Goal: Task Accomplishment & Management: Manage account settings

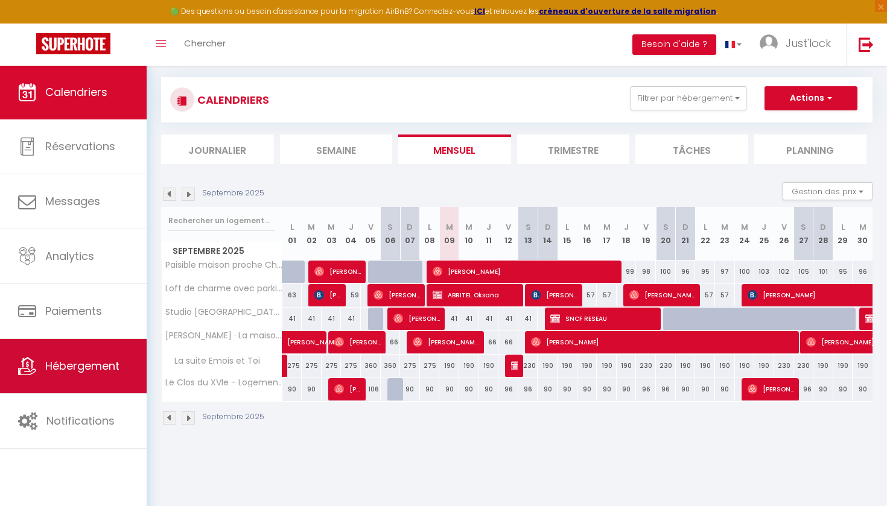
click at [98, 360] on span "Hébergement" at bounding box center [82, 366] width 74 height 15
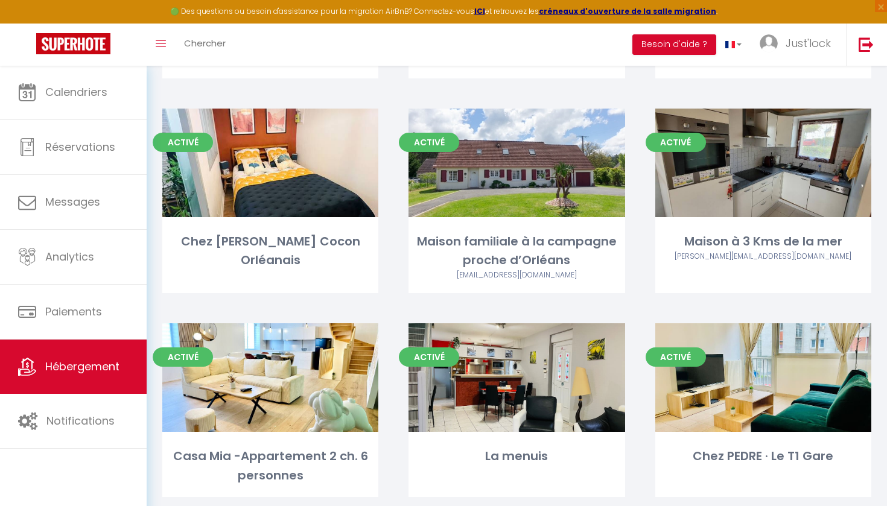
scroll to position [551, 0]
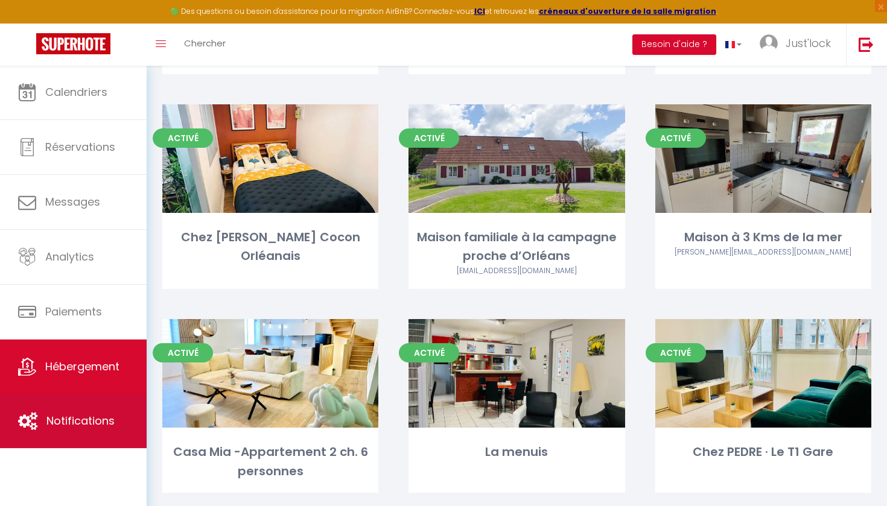
click at [102, 421] on span "Notifications" at bounding box center [80, 421] width 68 height 15
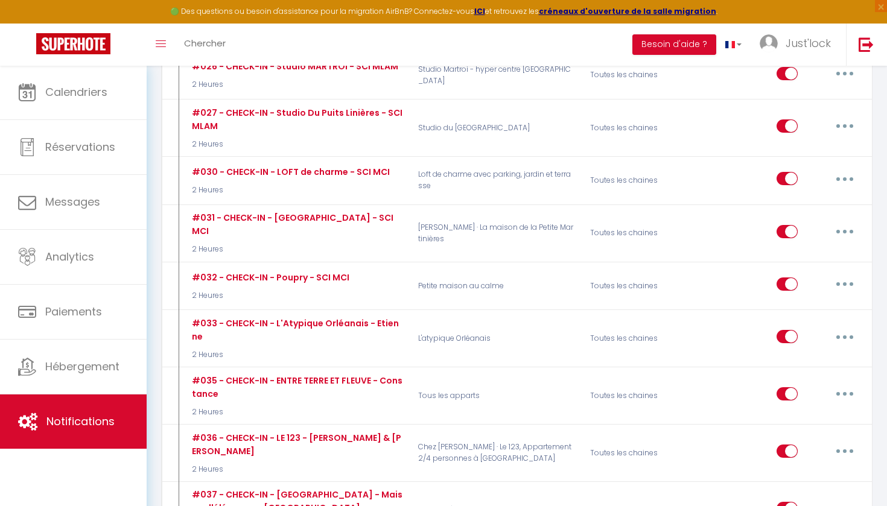
scroll to position [2753, 0]
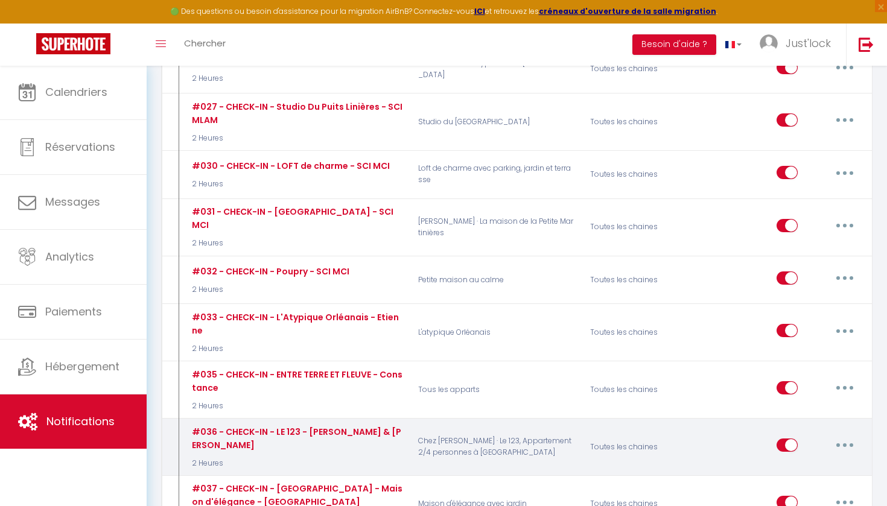
click at [852, 436] on button "button" at bounding box center [845, 445] width 34 height 19
click at [812, 463] on link "Editer" at bounding box center [813, 473] width 89 height 21
type input "#036 - CHECK-IN - LE 123 - Corinne & Jean-Michel"
select select "2 Heures"
select select "if_deposit_is_paid"
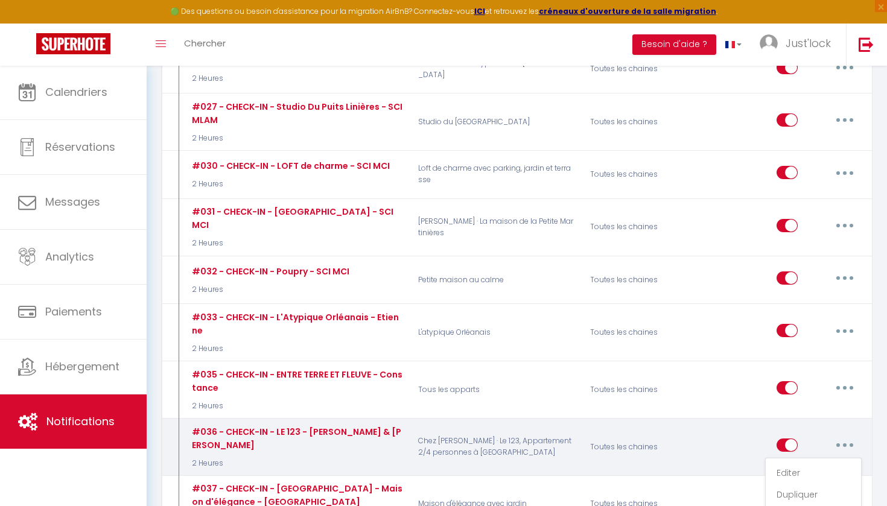
checkbox input "true"
checkbox input "false"
radio input "true"
type input "Check-In - La petite maison Solognote"
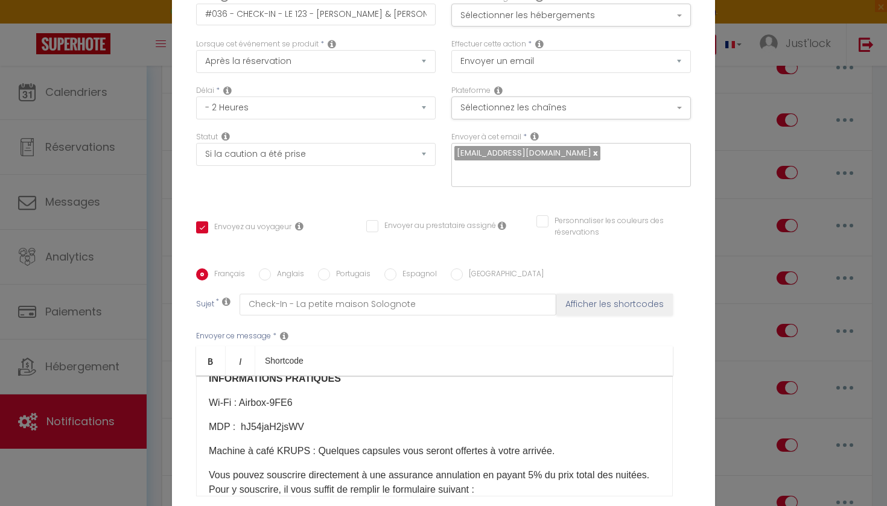
scroll to position [244, 0]
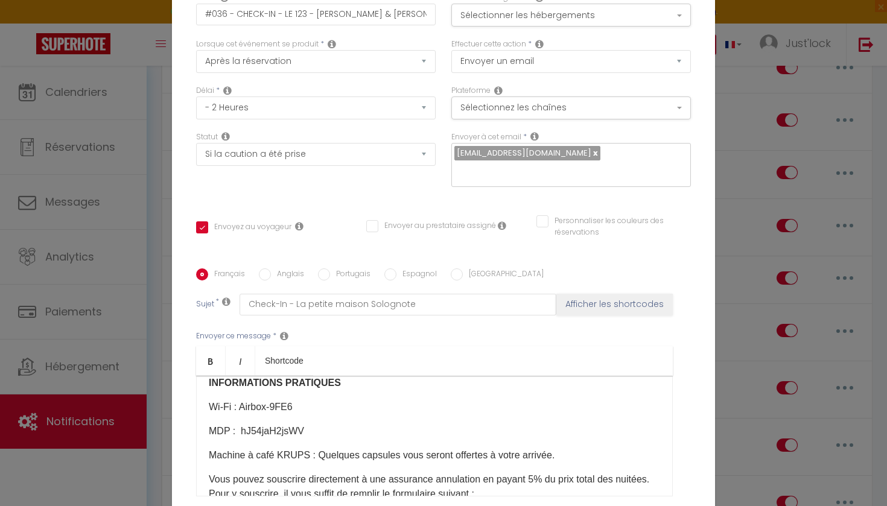
click at [296, 405] on p "Wi-Fi : ​​​Airbox-9FE6​" at bounding box center [435, 407] width 452 height 14
drag, startPoint x: 304, startPoint y: 429, endPoint x: 244, endPoint y: 431, distance: 59.2
click at [242, 432] on p "MDP : ​​​hJ54jaH2jsWV​" at bounding box center [435, 431] width 452 height 14
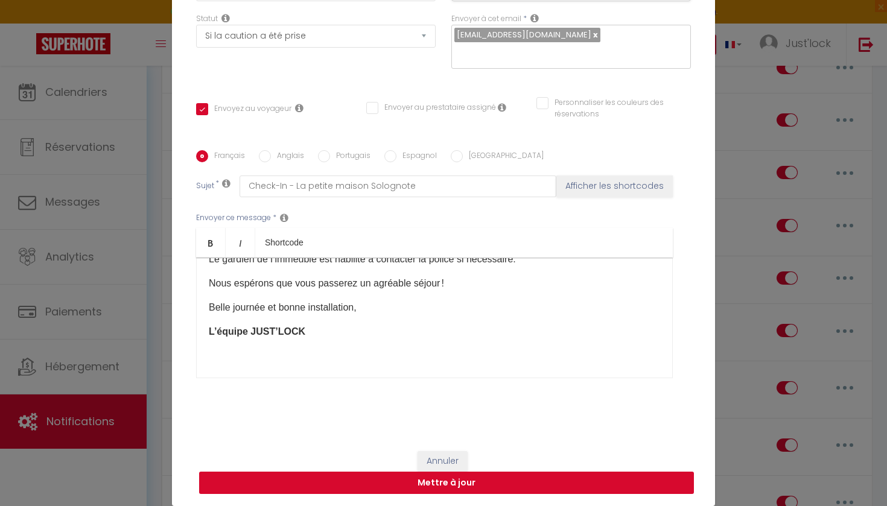
scroll to position [118, 0]
click at [474, 487] on button "Mettre à jour" at bounding box center [446, 483] width 495 height 23
checkbox input "true"
checkbox input "false"
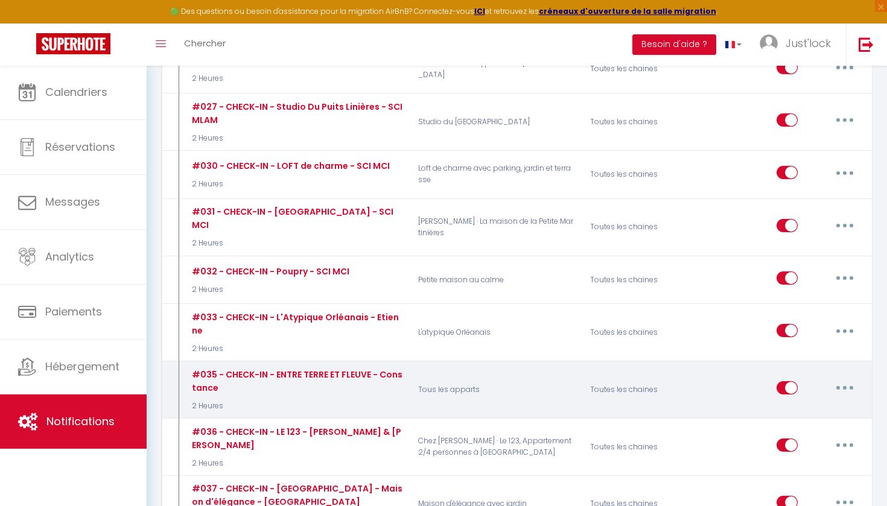
scroll to position [0, 0]
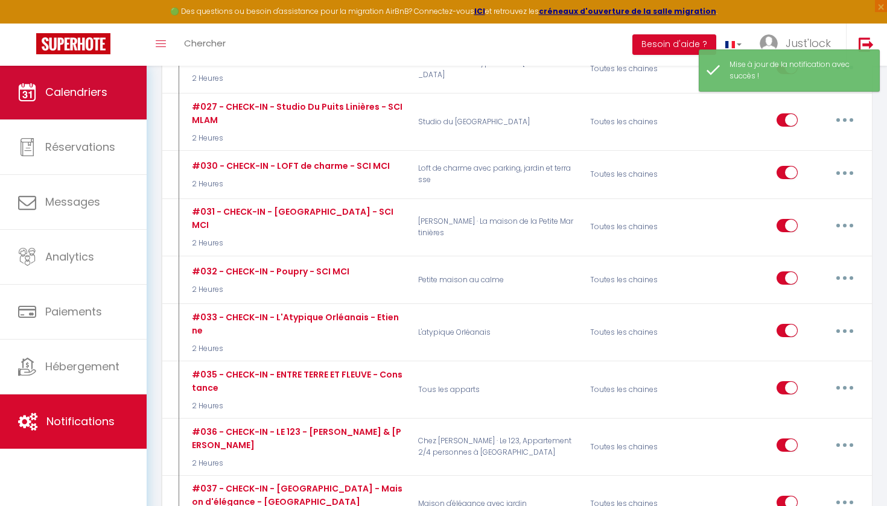
click at [77, 85] on span "Calendriers" at bounding box center [76, 92] width 62 height 15
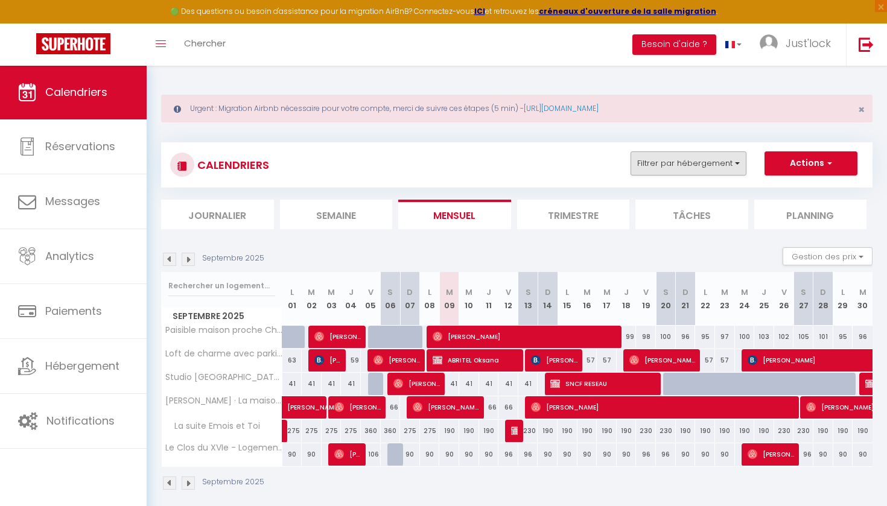
click at [677, 156] on button "Filtrer par hébergement" at bounding box center [689, 164] width 116 height 24
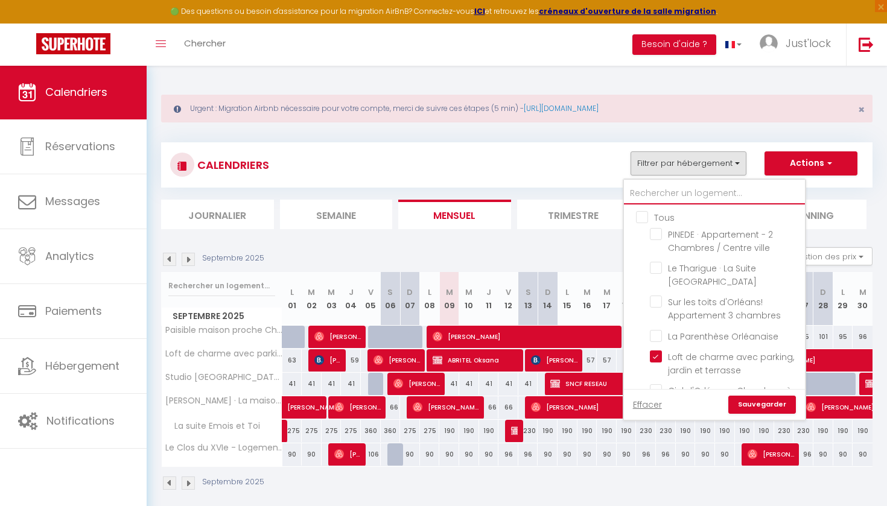
click at [683, 197] on input "text" at bounding box center [714, 194] width 181 height 22
type input "1"
checkbox input "false"
type input "12"
checkbox input "false"
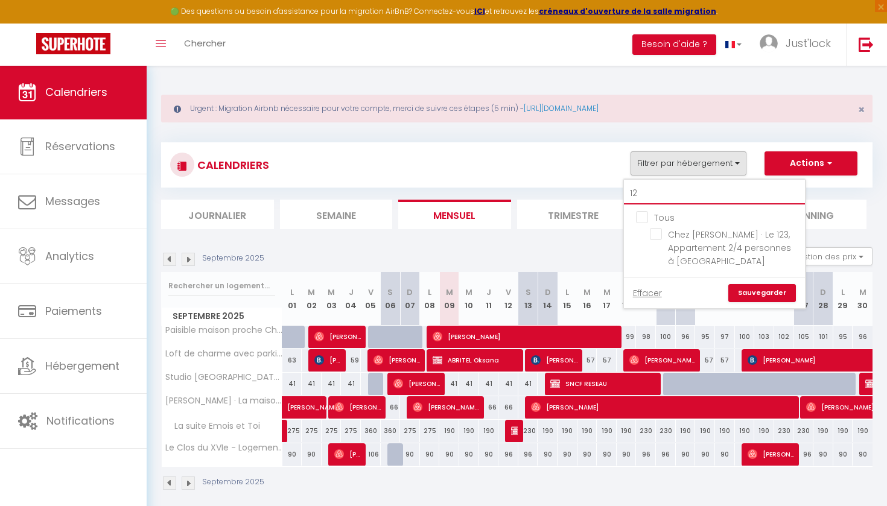
type input "123"
checkbox input "false"
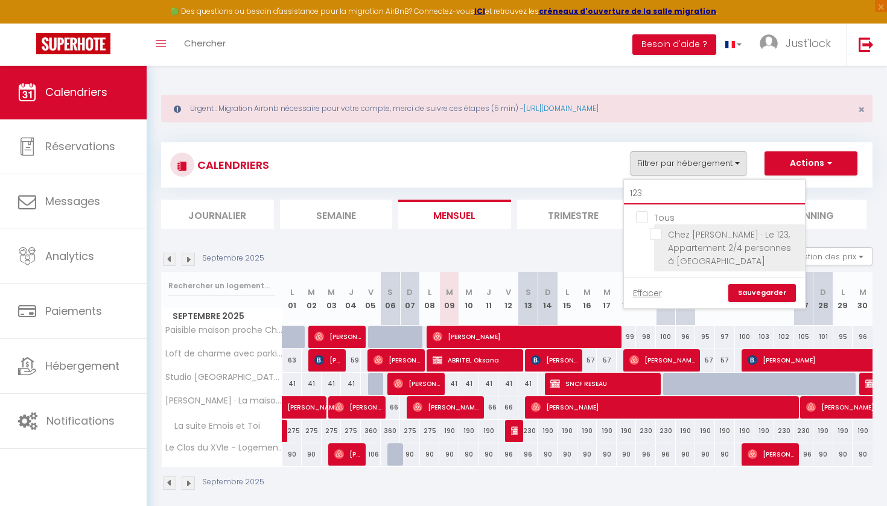
type input "123"
click at [659, 235] on input "Chez [PERSON_NAME] · Le 123, Appartement 2/4 personnes à [GEOGRAPHIC_DATA]" at bounding box center [725, 234] width 151 height 12
checkbox input "true"
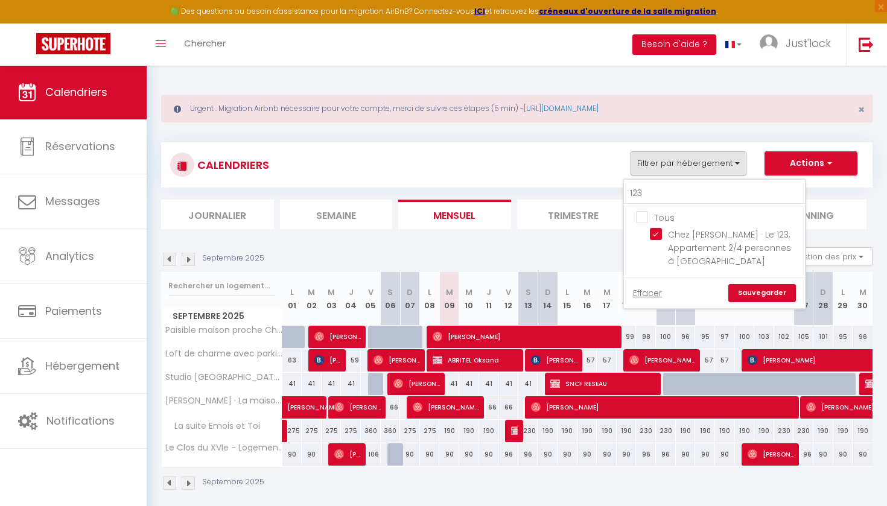
click at [780, 286] on link "Sauvegarder" at bounding box center [763, 293] width 68 height 18
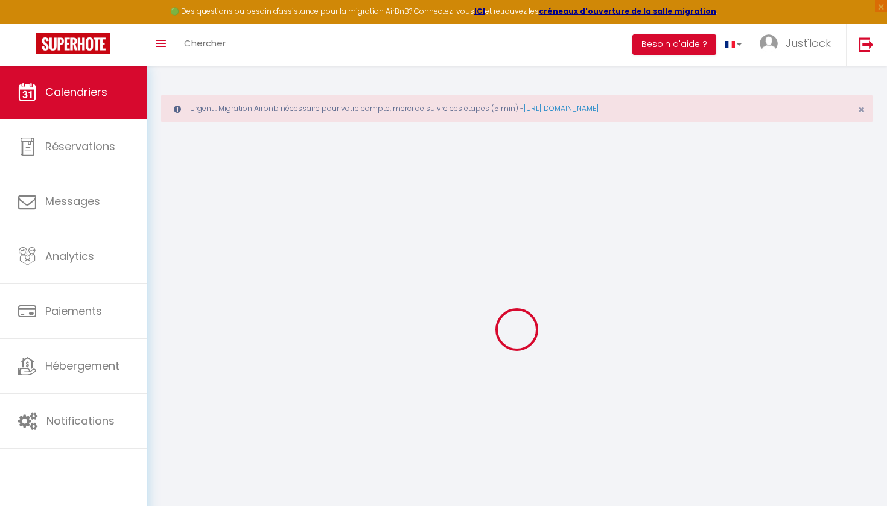
select select
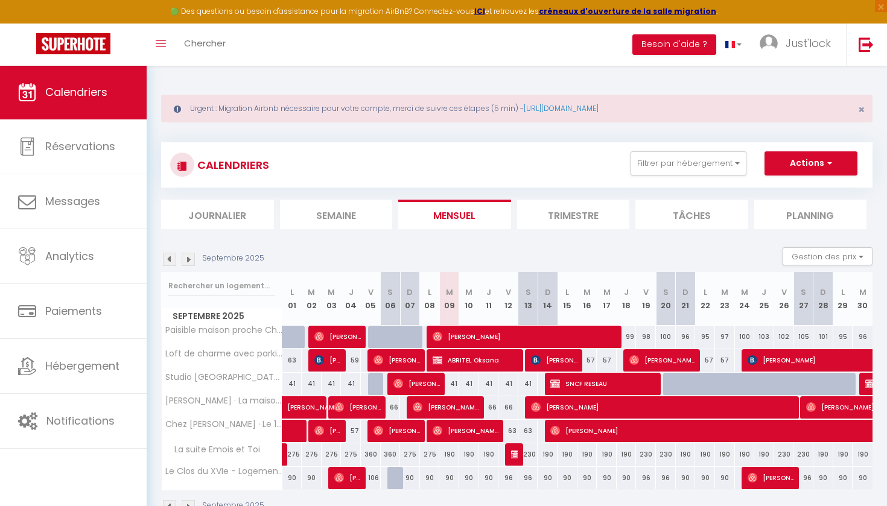
drag, startPoint x: 453, startPoint y: 434, endPoint x: 470, endPoint y: 427, distance: 18.9
click at [453, 434] on span "Mateo Nogueira" at bounding box center [466, 431] width 66 height 23
select select "OK"
select select "0"
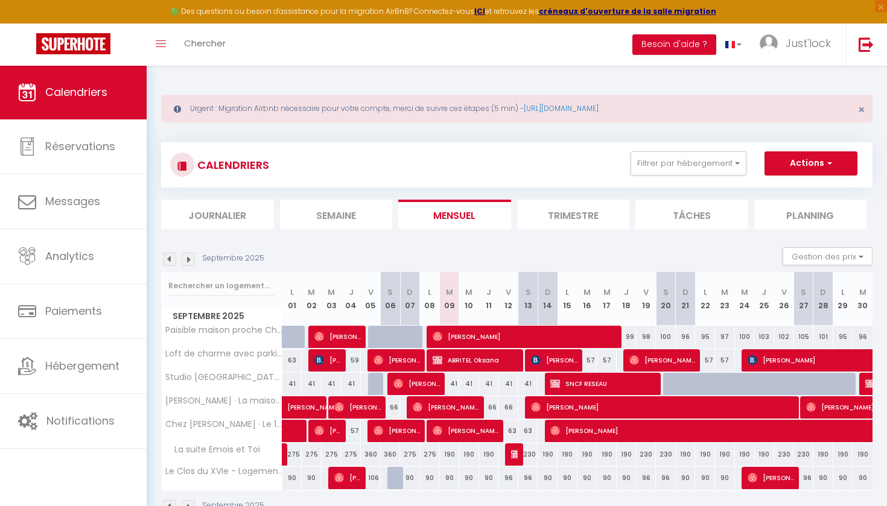
select select "0"
select select "1"
select select
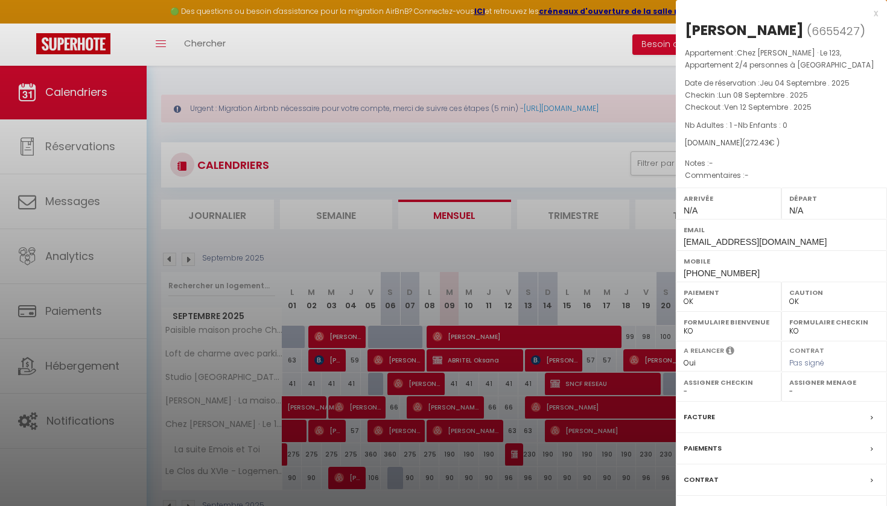
click at [708, 502] on div "Messages" at bounding box center [781, 511] width 211 height 31
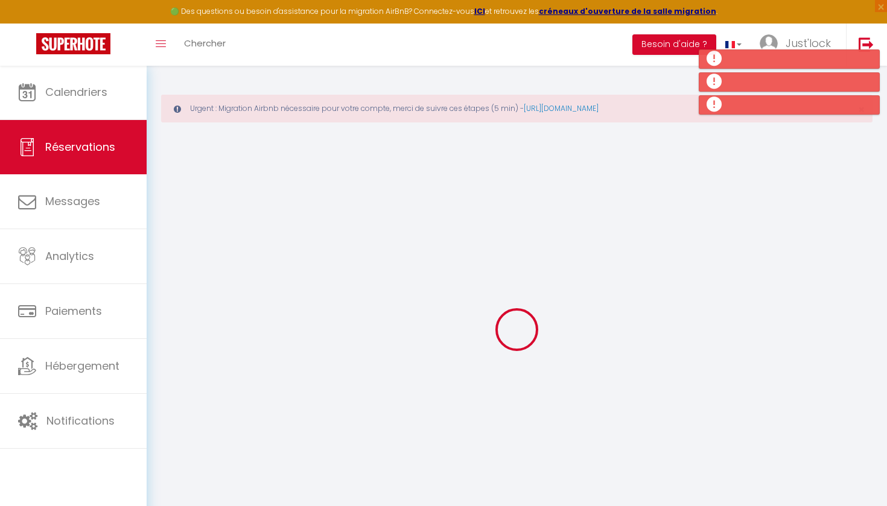
select select "all"
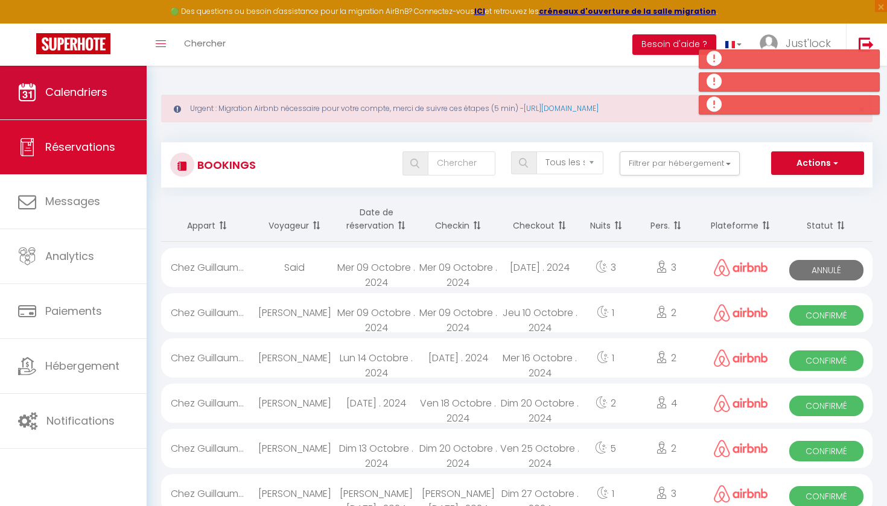
click at [134, 69] on link "Calendriers" at bounding box center [73, 92] width 147 height 54
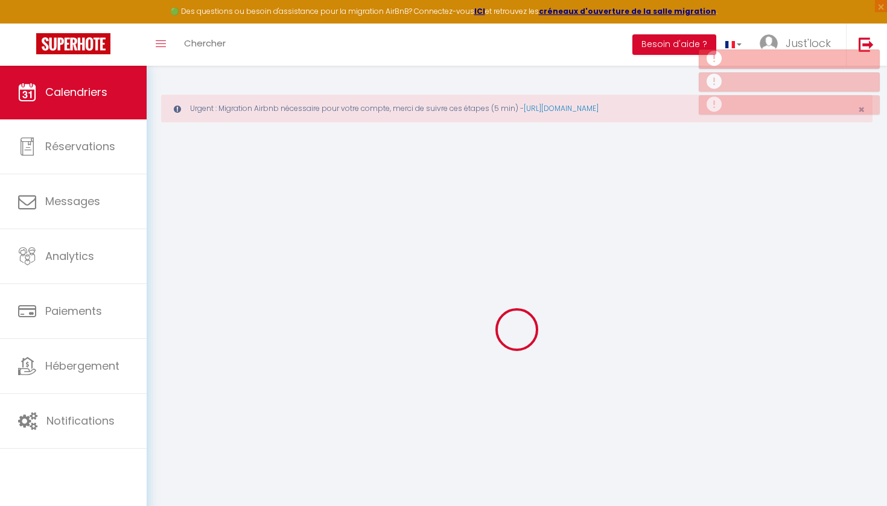
select select
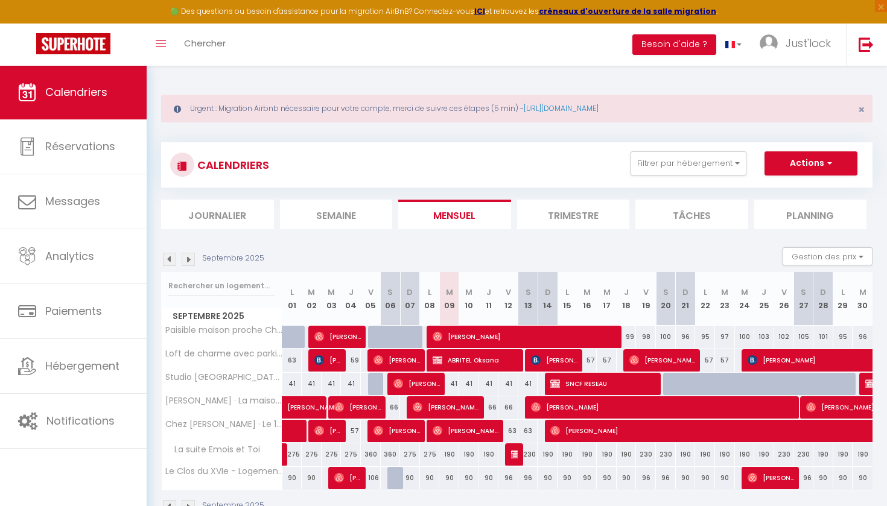
click at [379, 429] on img at bounding box center [379, 431] width 10 height 10
select select "OK"
select select "0"
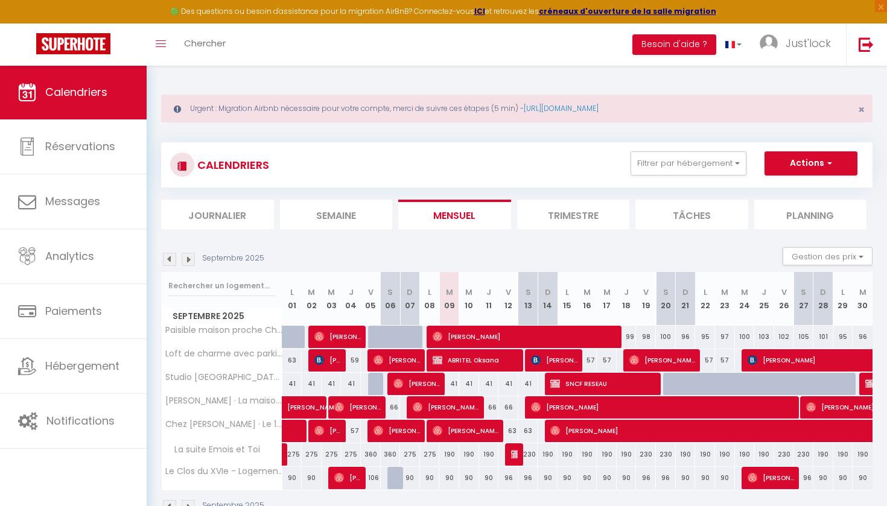
select select "1"
select select
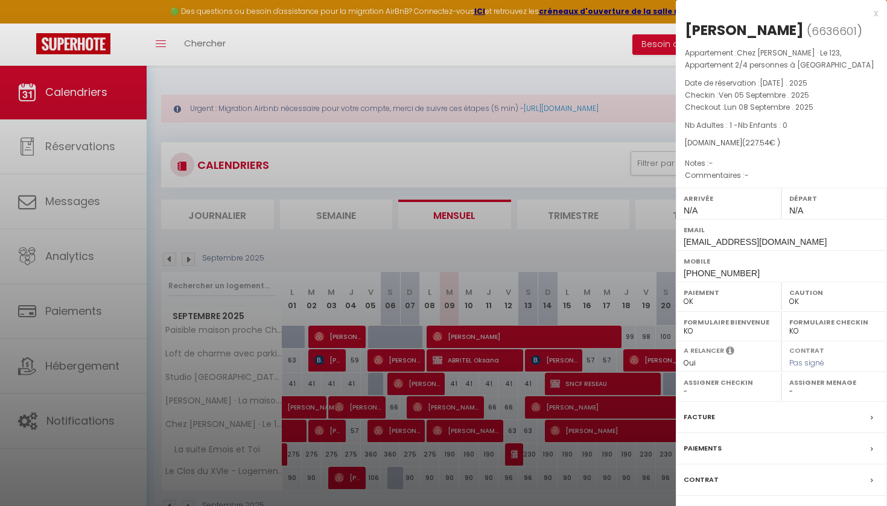
click at [705, 505] on label "Messages" at bounding box center [702, 511] width 37 height 13
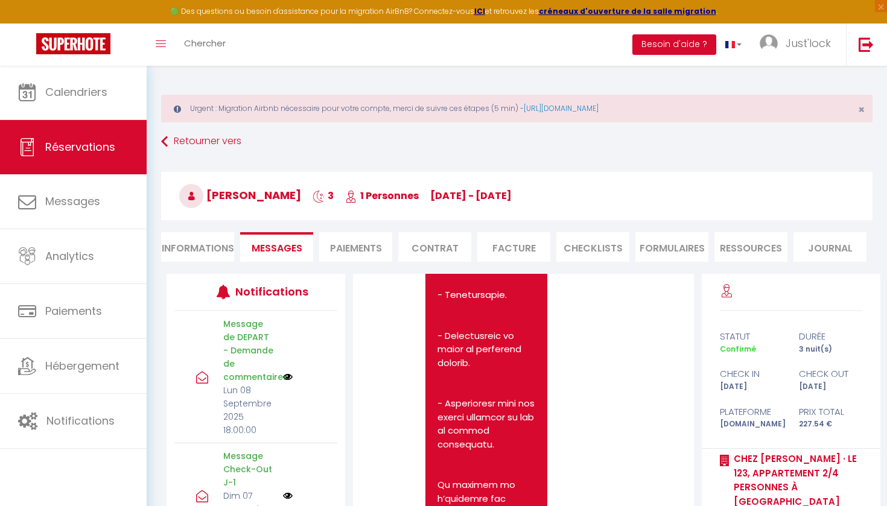
scroll to position [6721, 0]
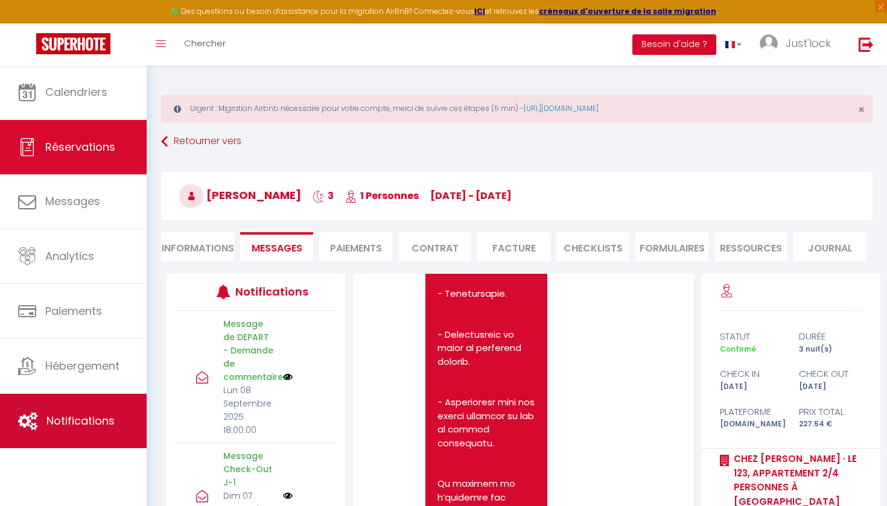
click at [60, 414] on span "Notifications" at bounding box center [80, 421] width 68 height 15
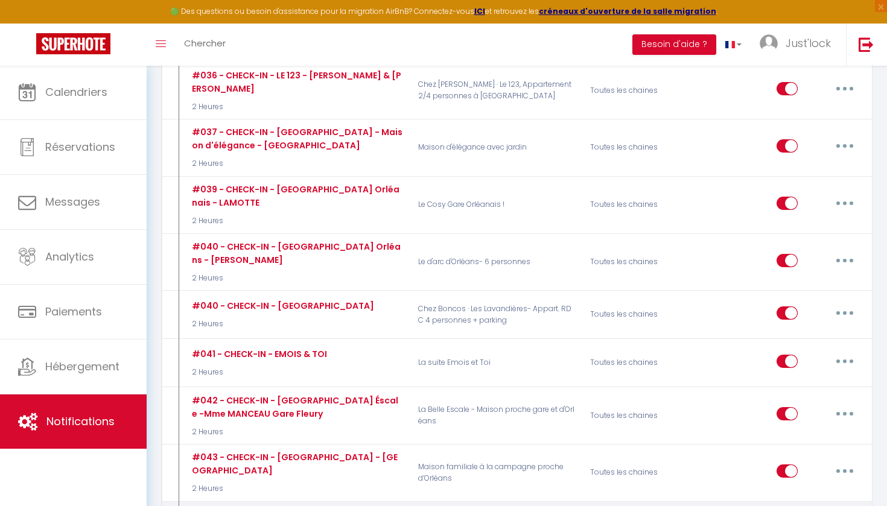
scroll to position [3109, 0]
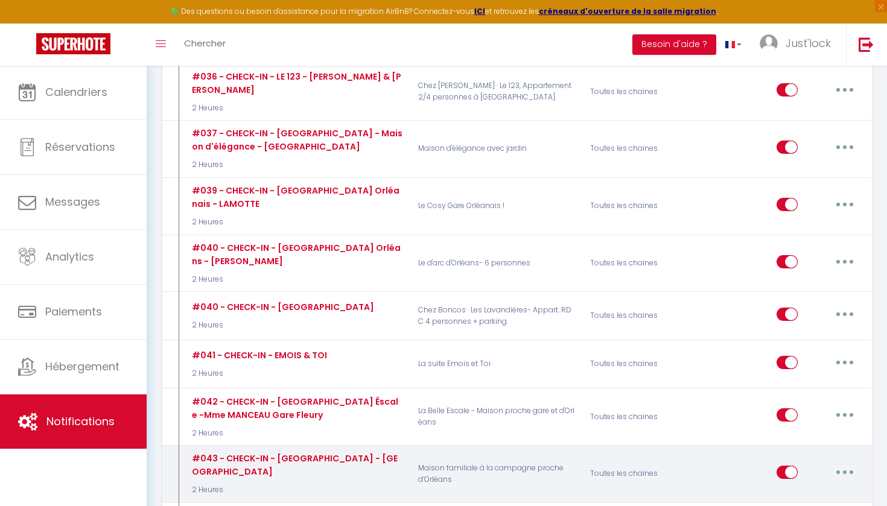
click at [840, 463] on button "button" at bounding box center [845, 472] width 34 height 19
drag, startPoint x: 805, startPoint y: 337, endPoint x: 791, endPoint y: 333, distance: 14.5
click at [805, 490] on link "Editer" at bounding box center [813, 500] width 89 height 21
type input "#043 - CHECK-IN - Maison Familiale Donnery - DUMORA"
select select "2 Heures"
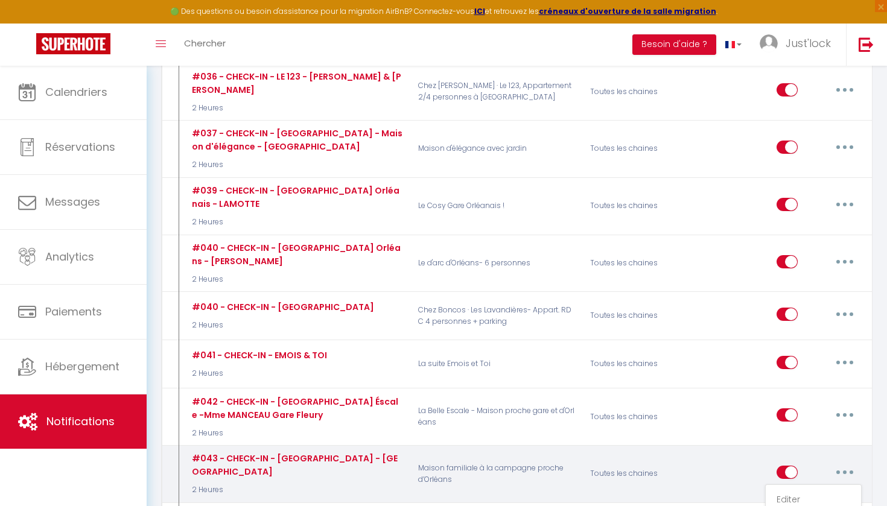
select select "if_deposit_is_paid"
checkbox input "true"
checkbox input "false"
radio input "true"
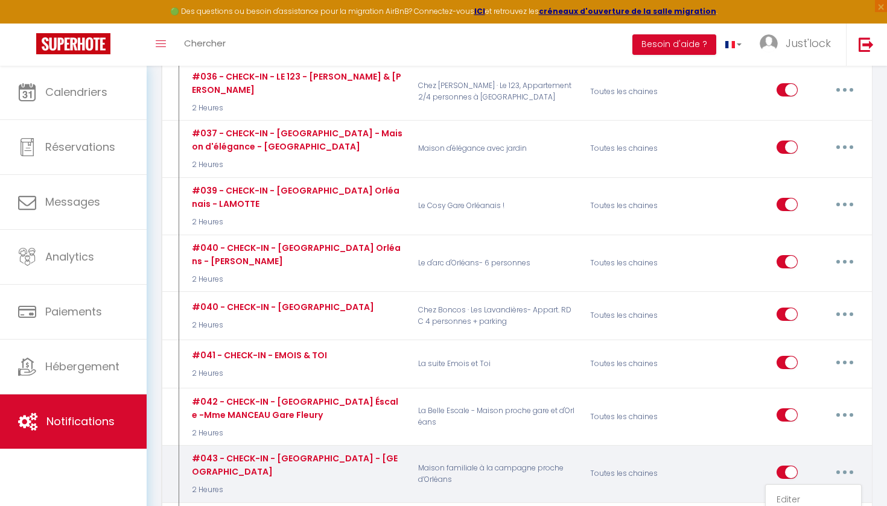
type input "[RENTAL:NAME] votre arrivée le [INQUIRY:BOOK_DATE] à [RENTAL:NAME]"
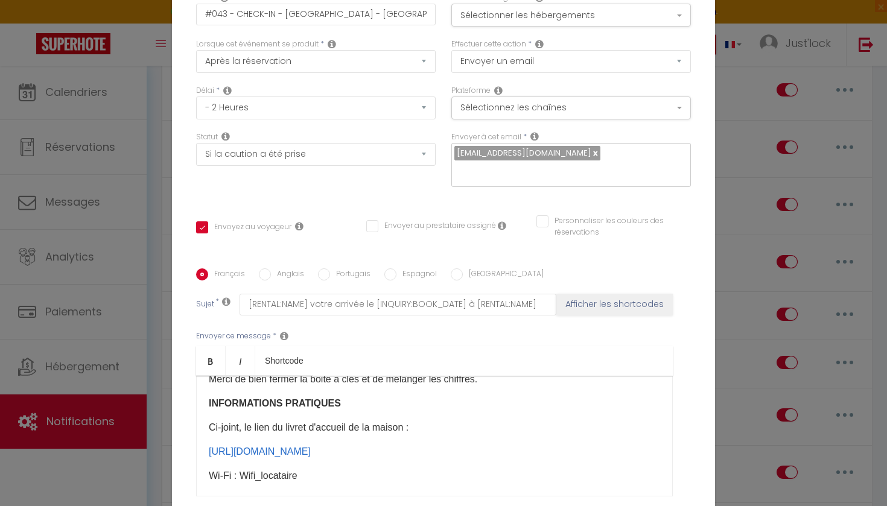
scroll to position [206, 0]
drag, startPoint x: 211, startPoint y: 428, endPoint x: 360, endPoint y: 421, distance: 148.7
click at [360, 421] on p "​Ci-joint, le lien du livret d'accueil de la maison :" at bounding box center [435, 426] width 452 height 14
click at [388, 426] on p "​Ci-joint, le lien du livret d'accueil de la maison :" at bounding box center [435, 426] width 452 height 14
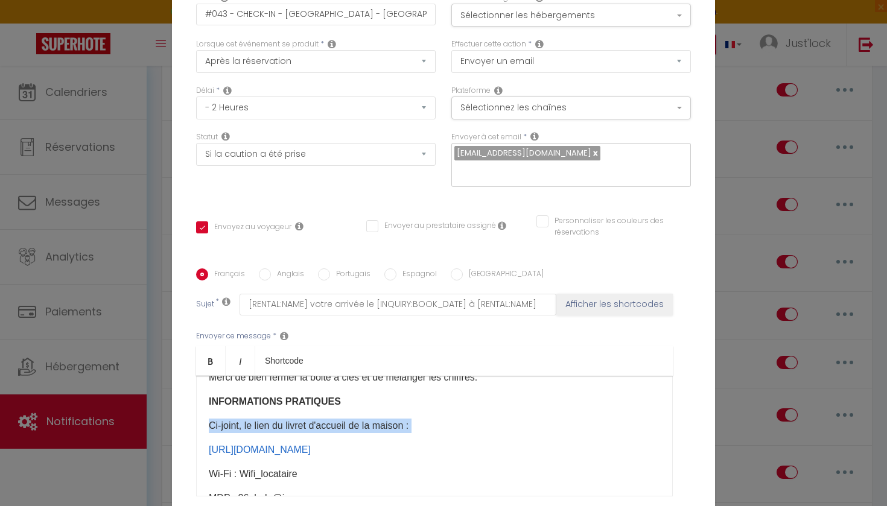
click at [388, 426] on p "​Ci-joint, le lien du livret d'accueil de la maison :" at bounding box center [435, 426] width 452 height 14
copy p "​Ci-joint, le lien du livret d'accueil de la maison :"
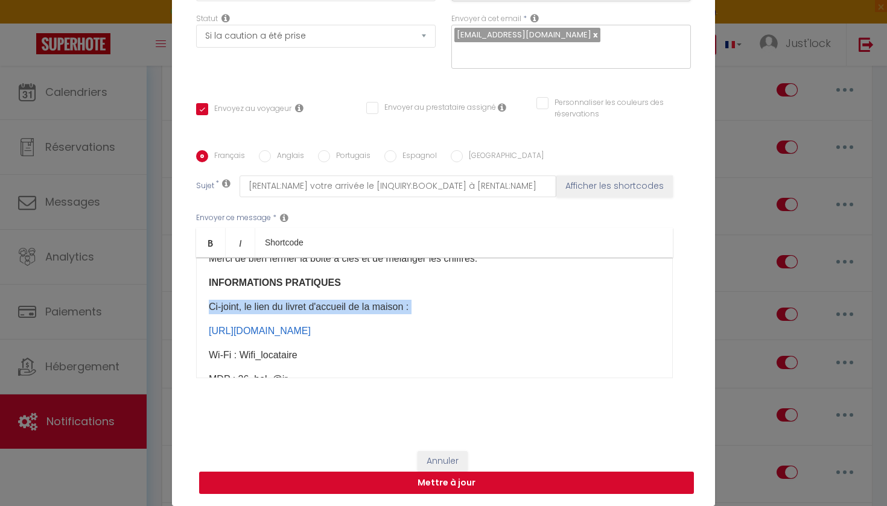
scroll to position [118, 0]
click at [450, 461] on button "Annuler" at bounding box center [443, 462] width 50 height 21
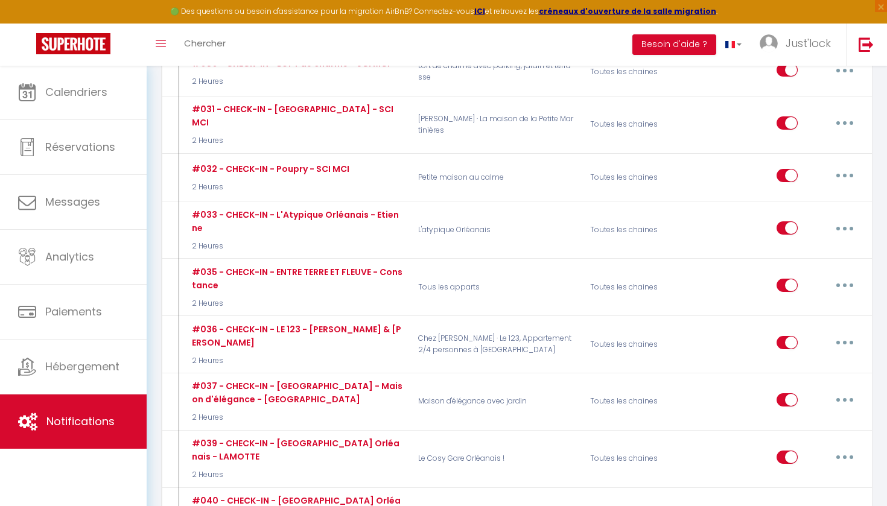
scroll to position [2855, 0]
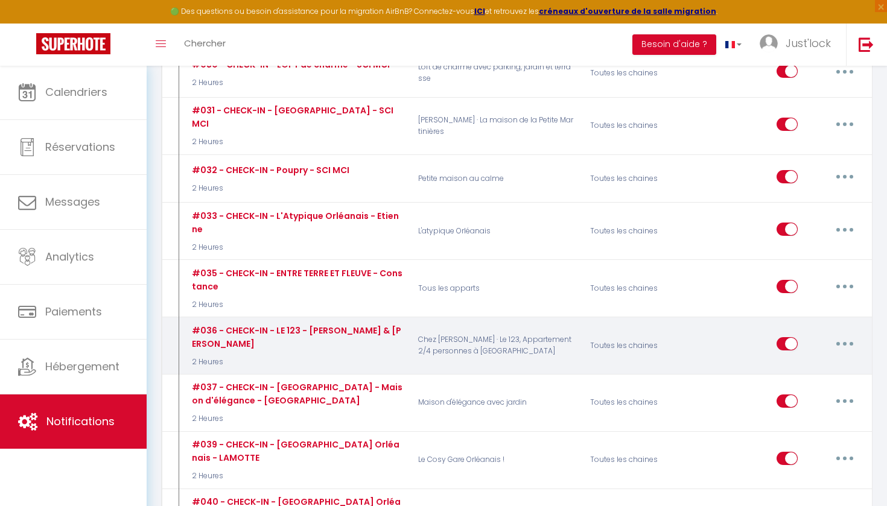
click at [842, 334] on button "button" at bounding box center [845, 343] width 34 height 19
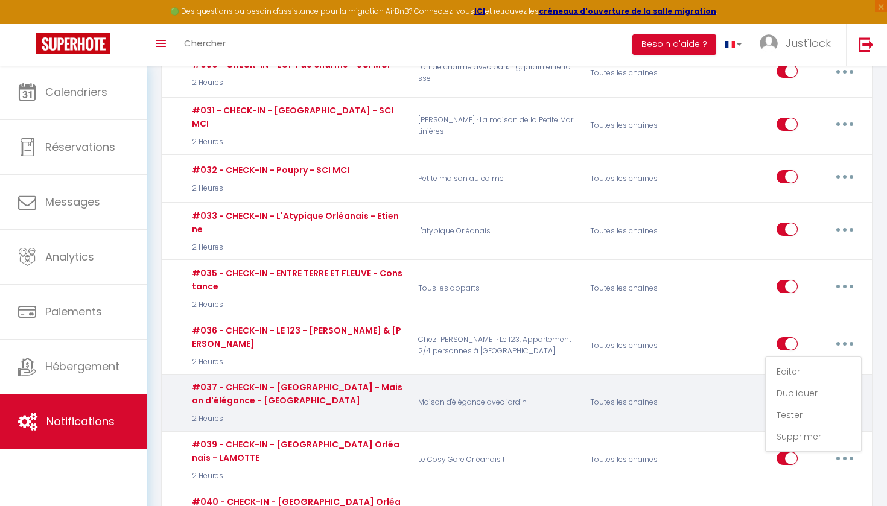
click at [782, 362] on link "Editer" at bounding box center [813, 372] width 89 height 21
type input "#036 - CHECK-IN - LE 123 - Corinne & Jean-Michel"
checkbox input "true"
checkbox input "false"
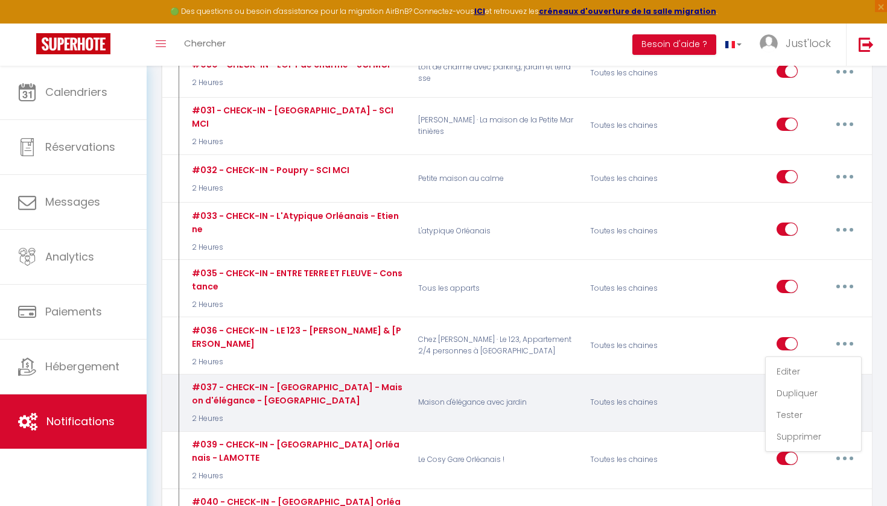
type input "Check-In - La petite maison Solognote"
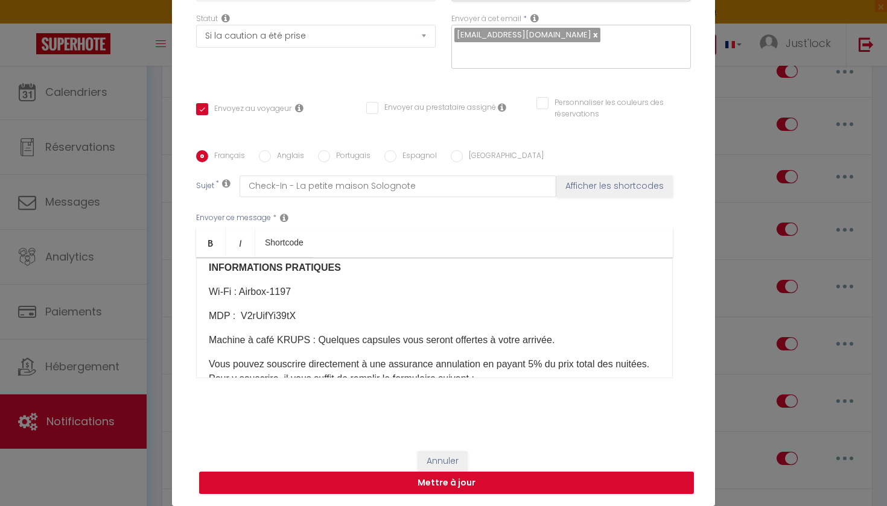
scroll to position [237, 0]
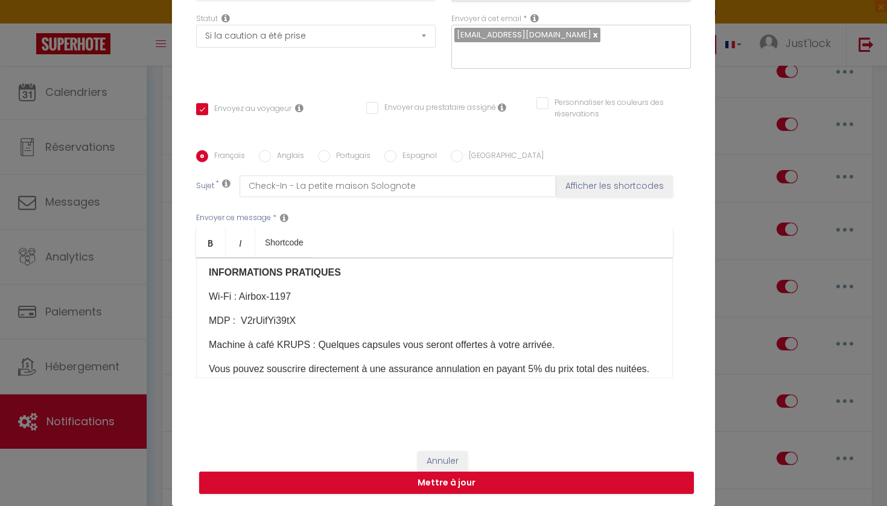
click at [208, 299] on div "Bonjour [GUEST:FIRST_NAME]​​, Nous sommes ravis de vous accueillir dans notre l…" at bounding box center [434, 318] width 477 height 121
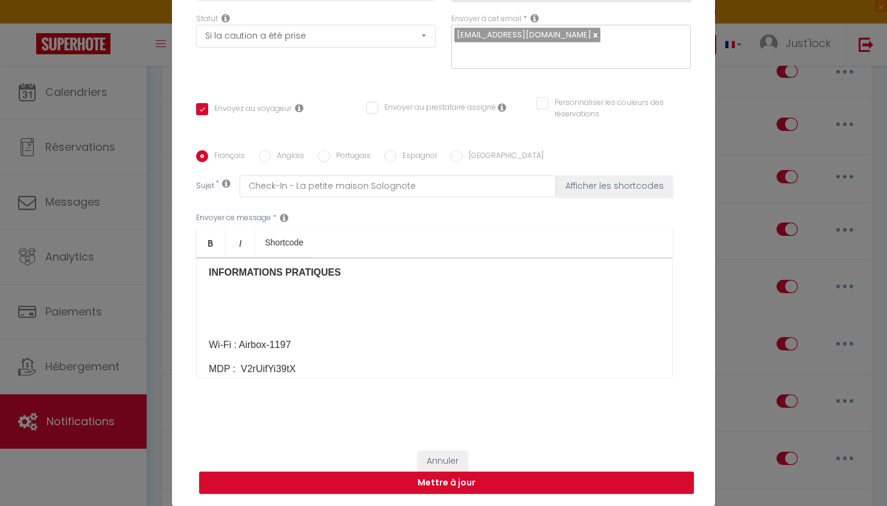
click at [231, 304] on p at bounding box center [435, 297] width 452 height 14
click at [240, 331] on div "Bonjour [GUEST:FIRST_NAME]​​, Nous sommes ravis de vous accueillir dans notre l…" at bounding box center [434, 318] width 477 height 121
click at [456, 487] on button "Mettre à jour" at bounding box center [446, 483] width 495 height 23
checkbox input "true"
checkbox input "false"
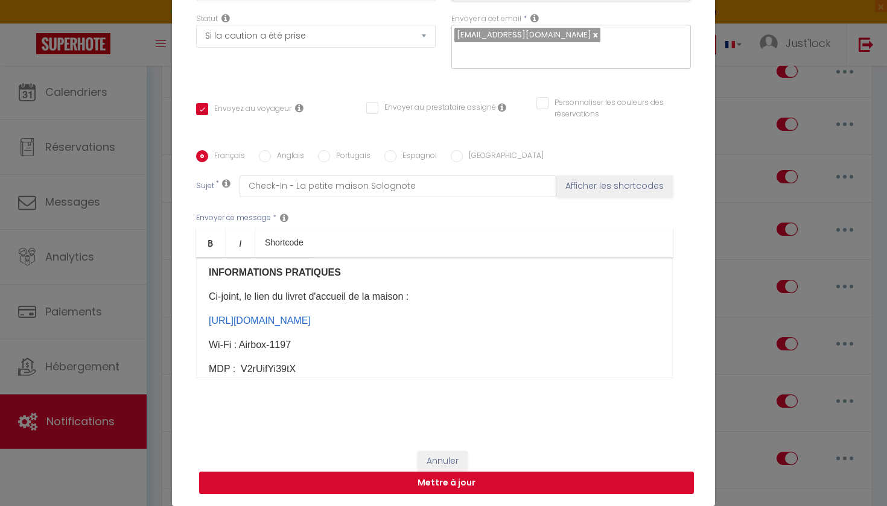
checkbox input "false"
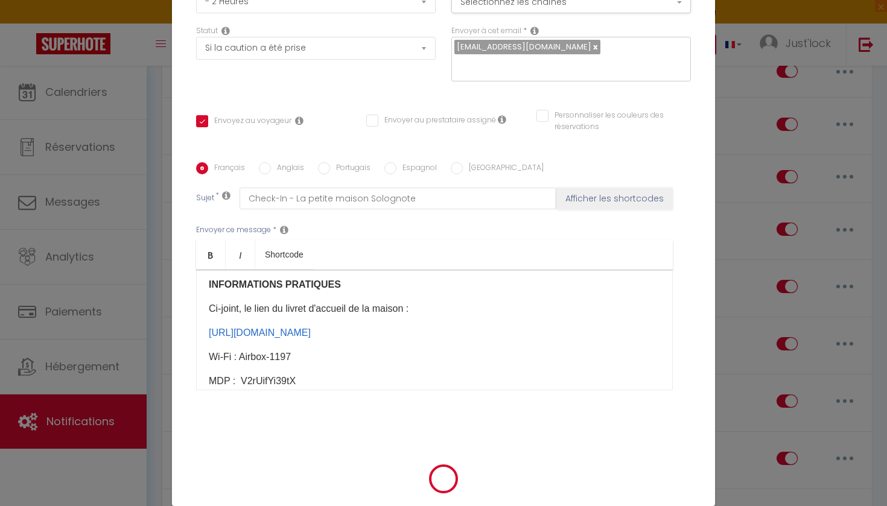
scroll to position [112, 0]
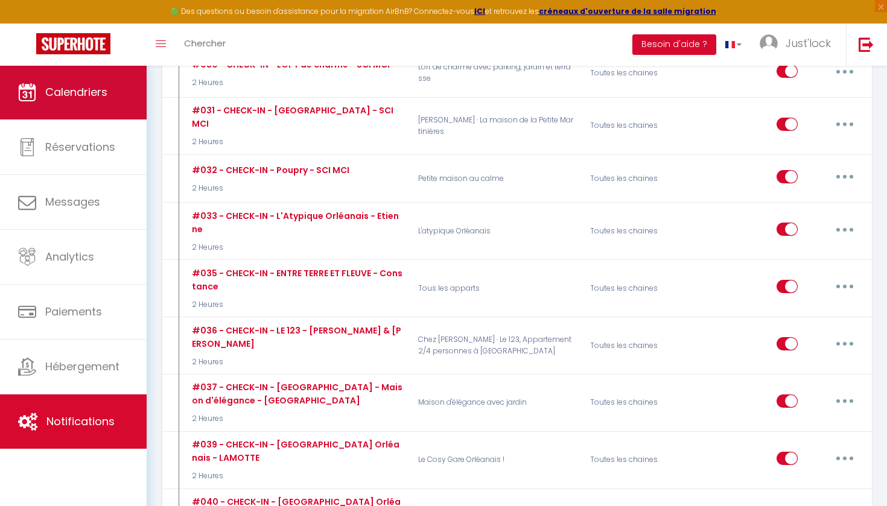
click at [66, 84] on link "Calendriers" at bounding box center [73, 92] width 147 height 54
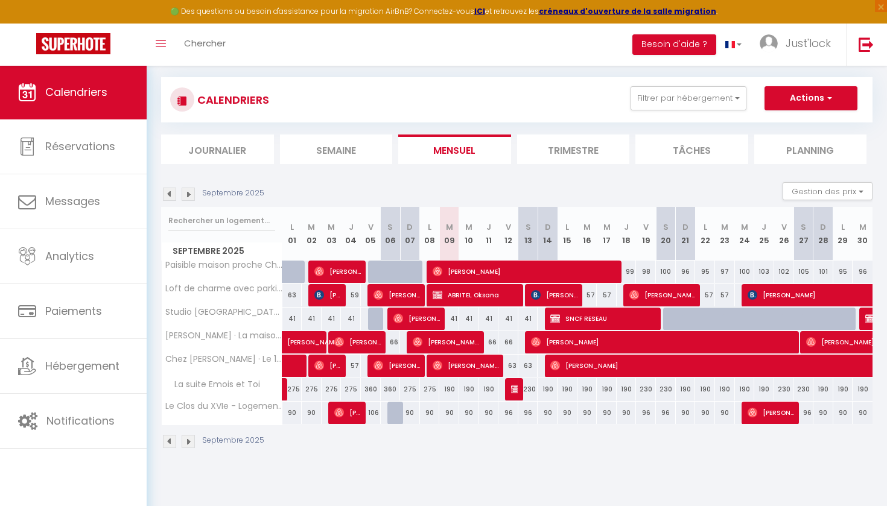
scroll to position [65, 0]
click at [719, 101] on button "Filtrer par hébergement" at bounding box center [689, 98] width 116 height 24
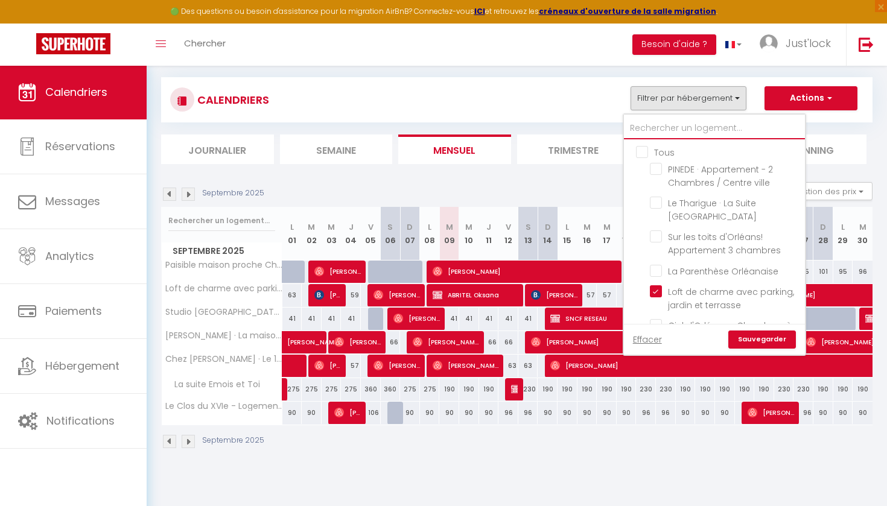
click at [694, 123] on input "text" at bounding box center [714, 129] width 181 height 22
type input "a"
checkbox input "false"
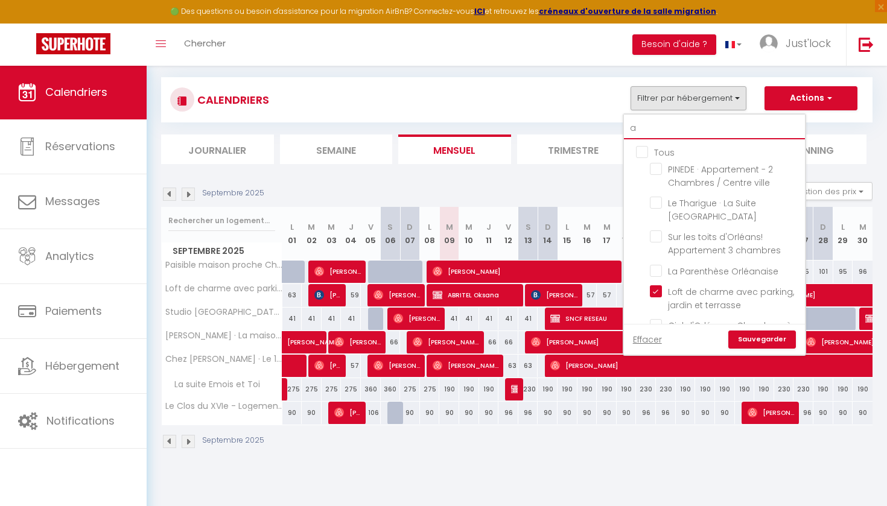
checkbox input "false"
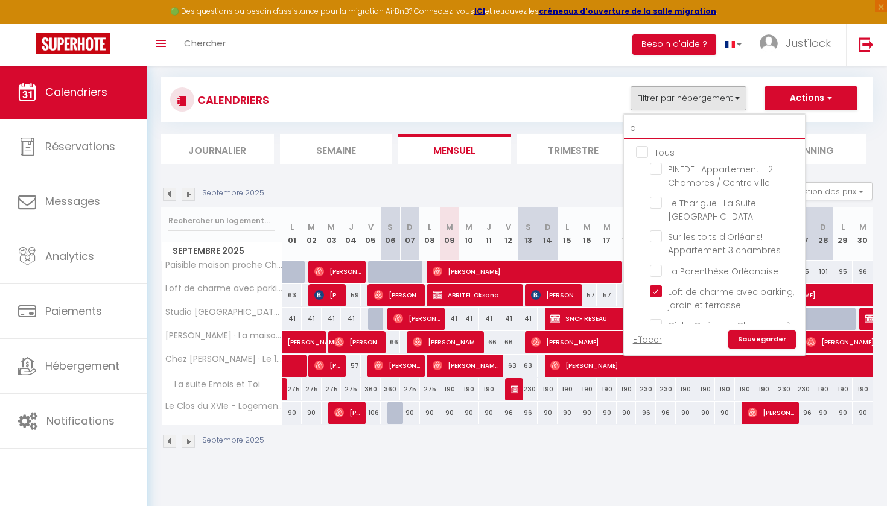
checkbox input "false"
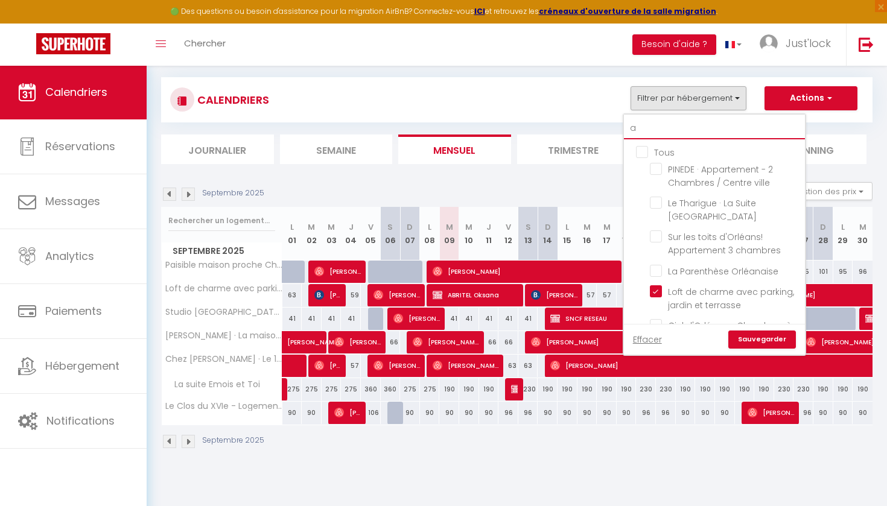
checkbox input "false"
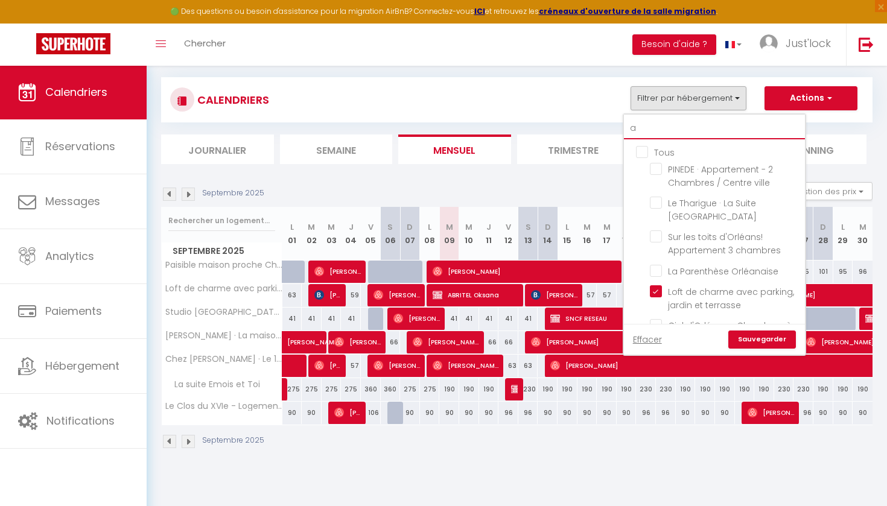
checkbox input "false"
checkbox input "true"
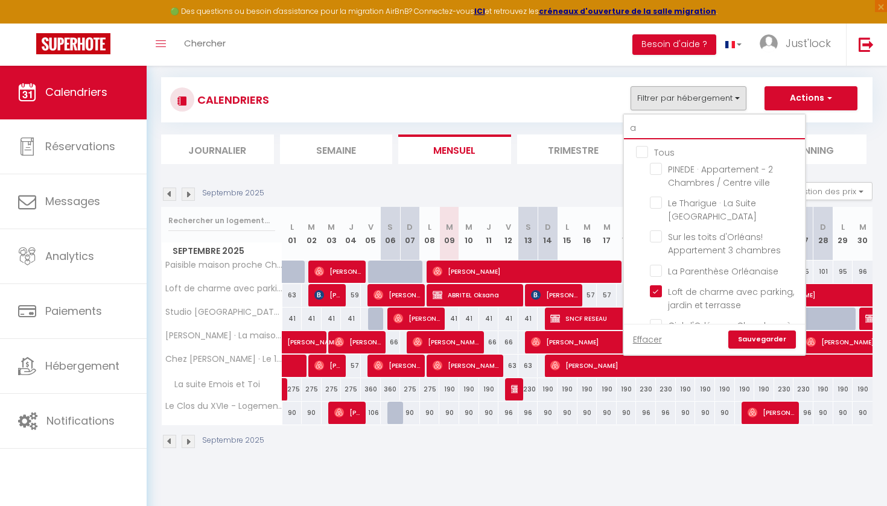
checkbox input "false"
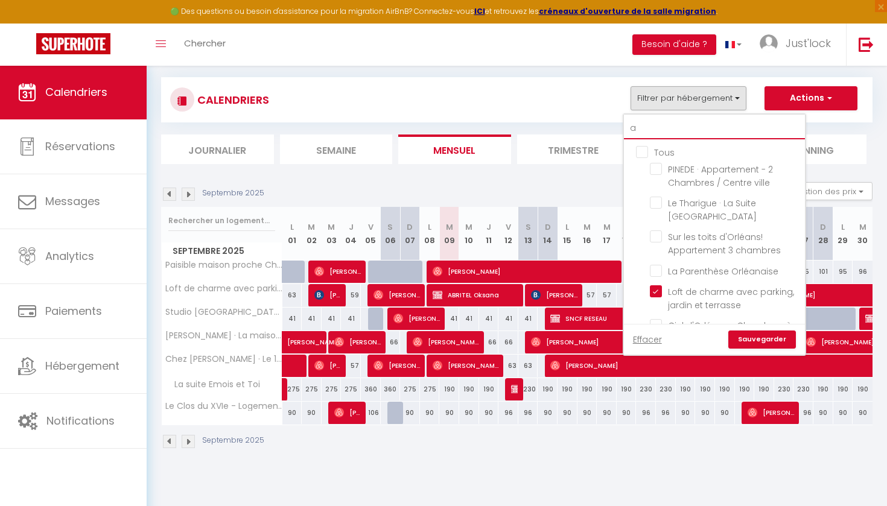
checkbox input "false"
checkbox input "true"
checkbox input "false"
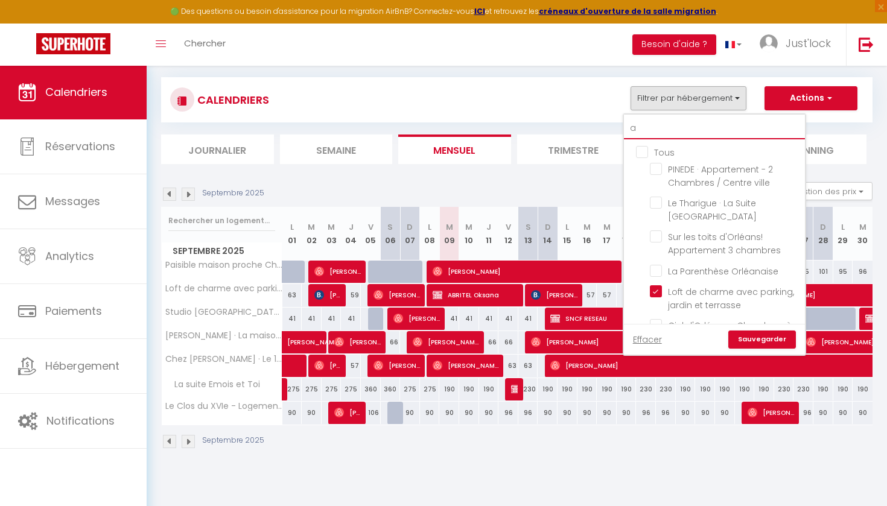
checkbox input "false"
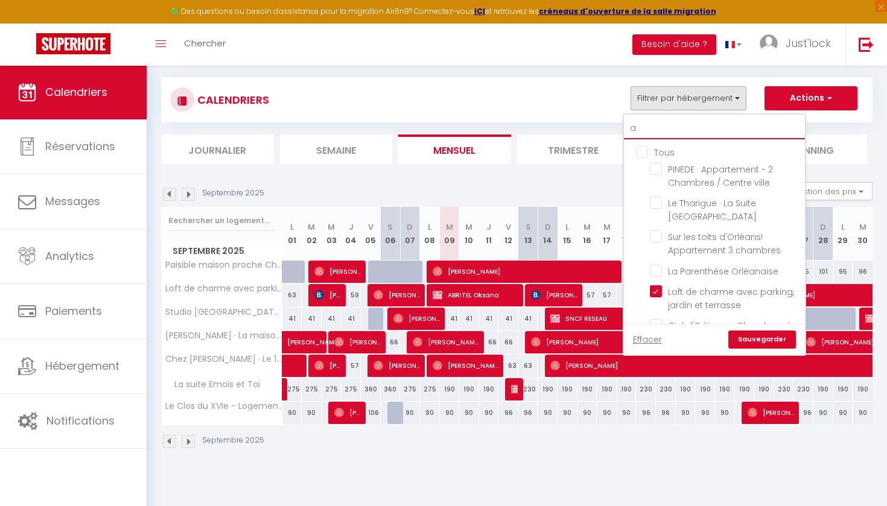
type input "at"
checkbox input "false"
type input "ath"
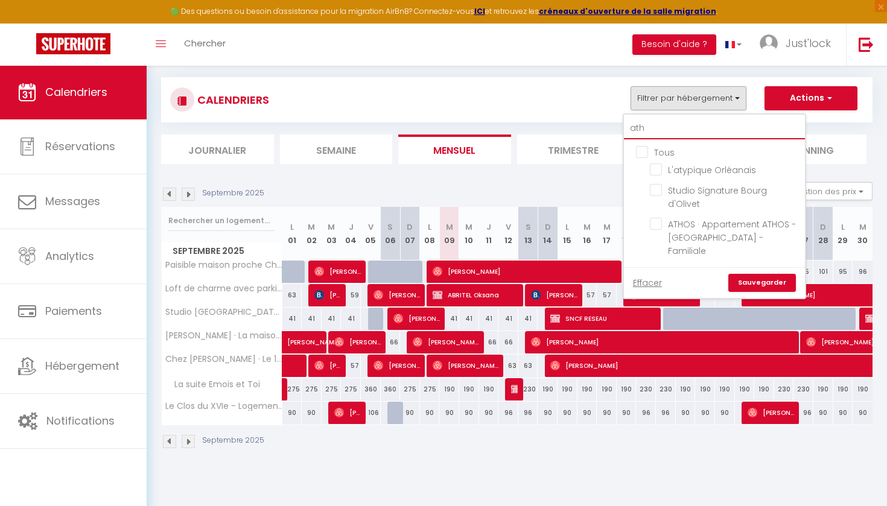
checkbox input "false"
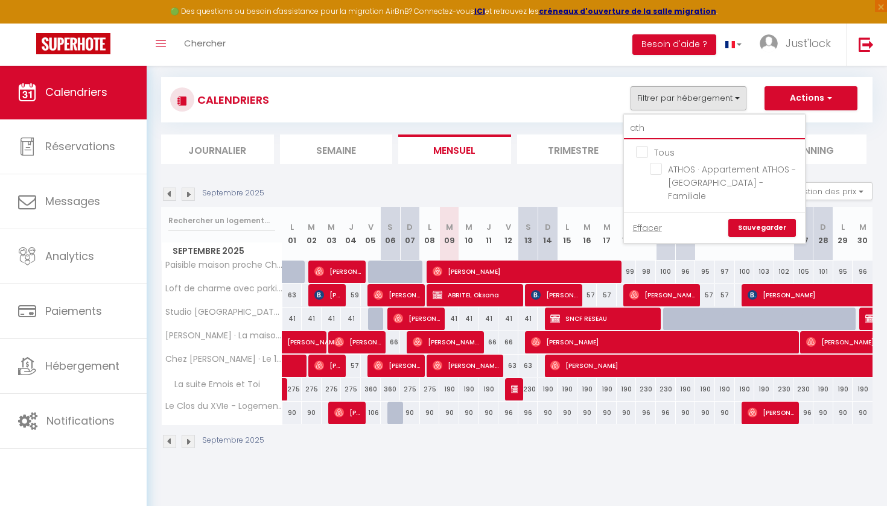
type input "at"
checkbox input "false"
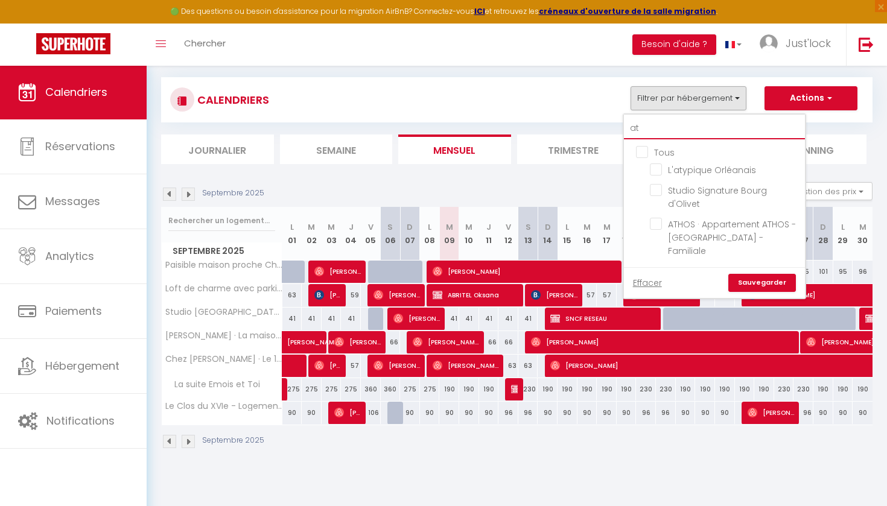
type input "a"
checkbox input "false"
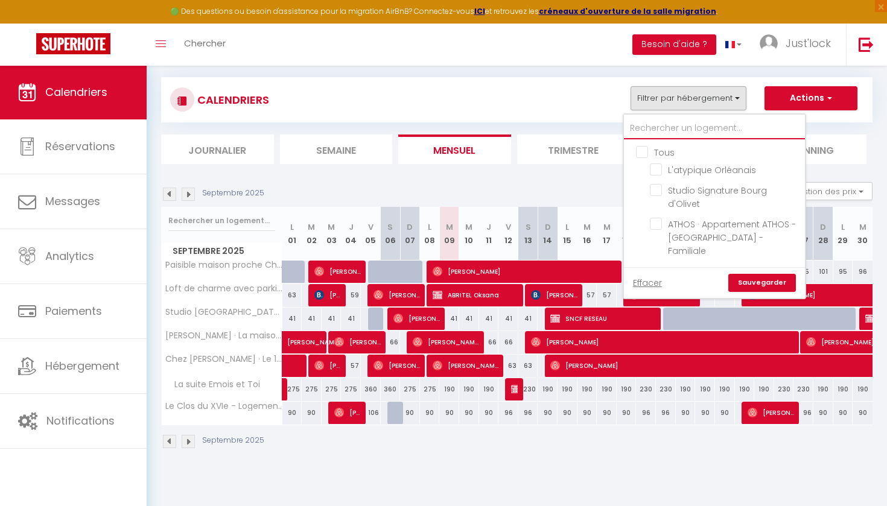
checkbox input "false"
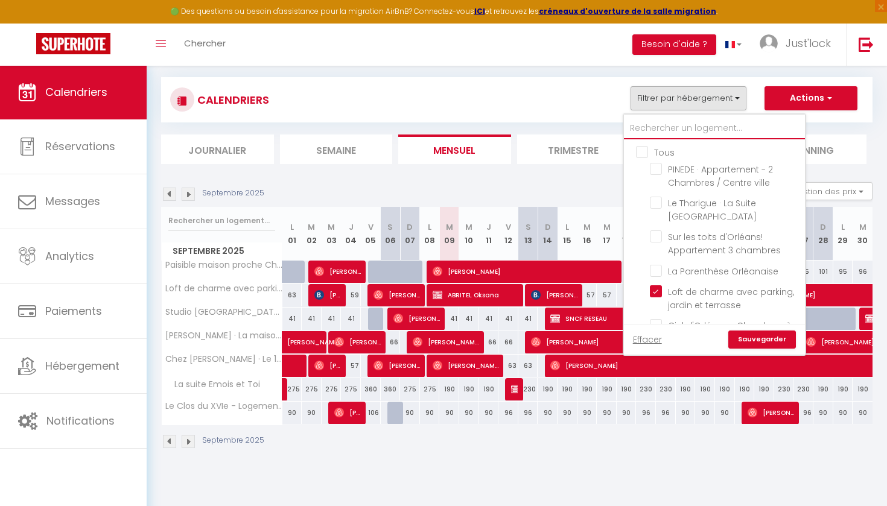
type input "o"
checkbox input "false"
checkbox input "true"
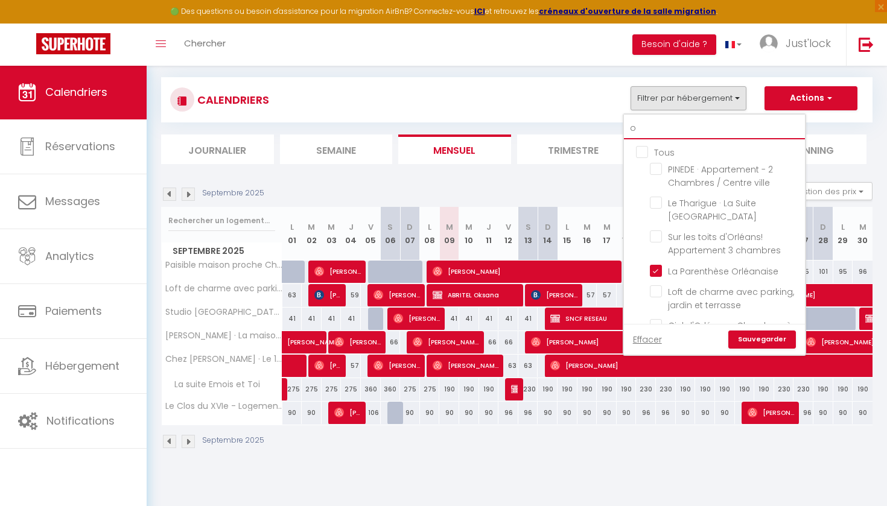
checkbox input "false"
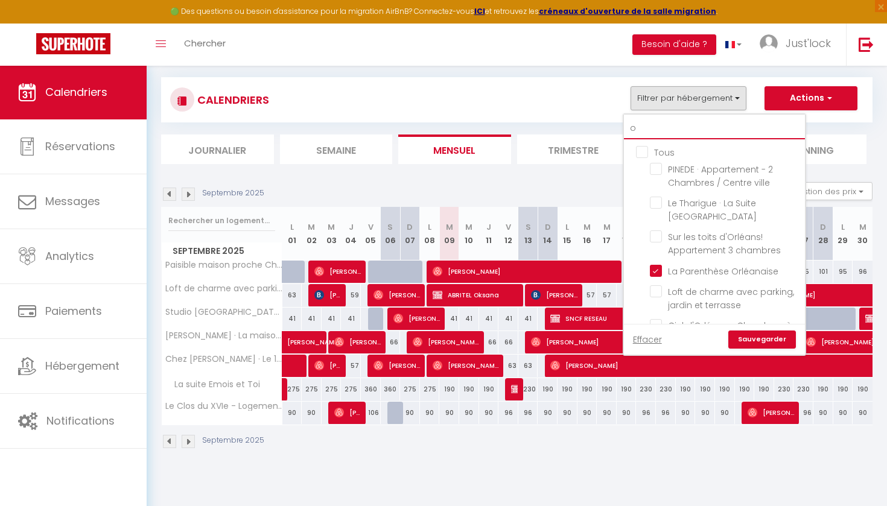
checkbox input "false"
checkbox input "true"
checkbox input "false"
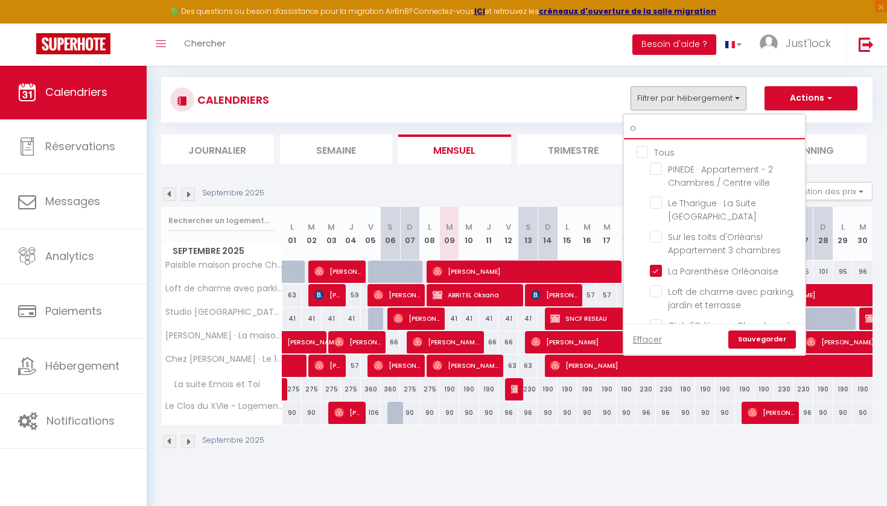
checkbox input "false"
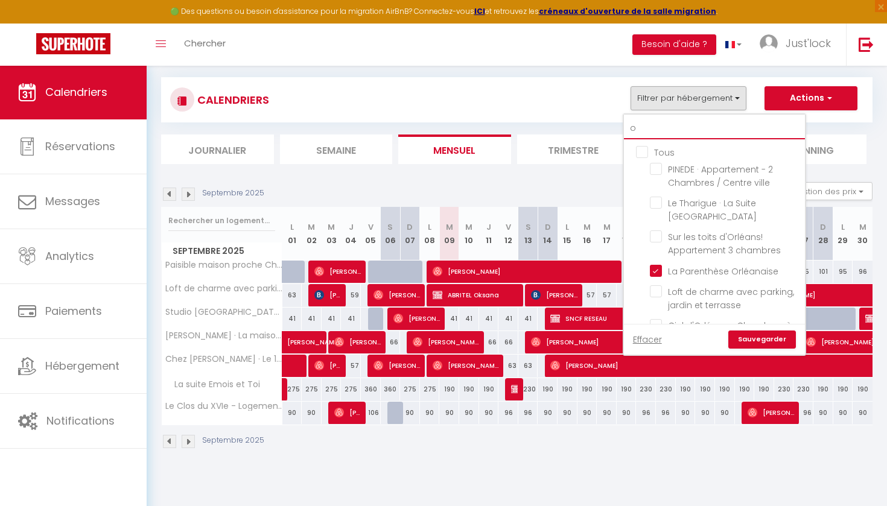
checkbox input "false"
checkbox input "true"
checkbox input "false"
checkbox input "true"
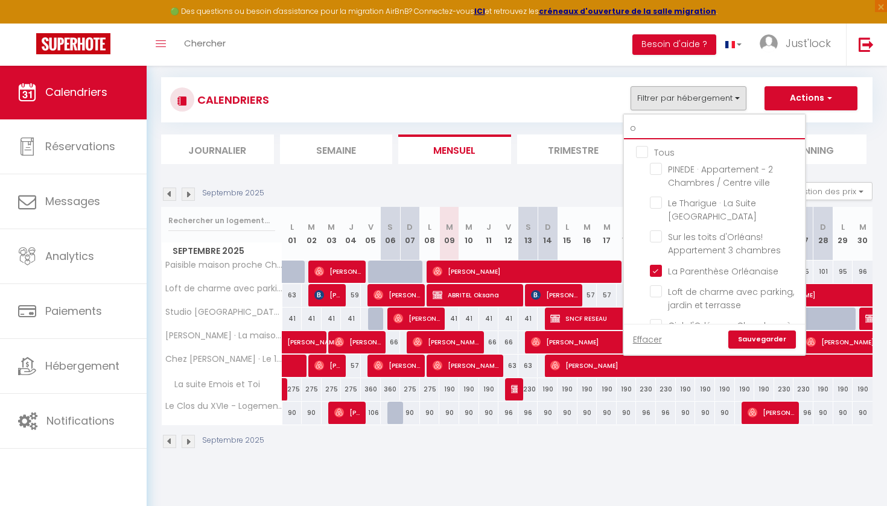
checkbox input "false"
checkbox input "true"
checkbox input "false"
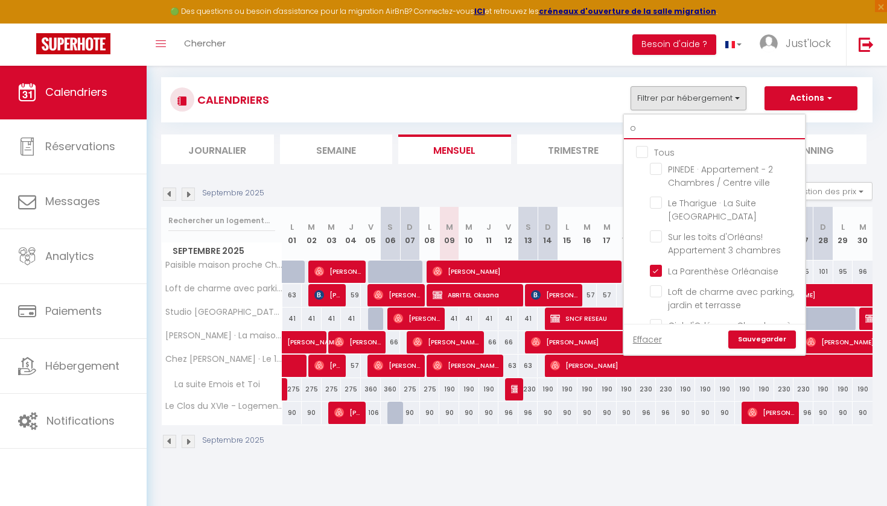
checkbox input "false"
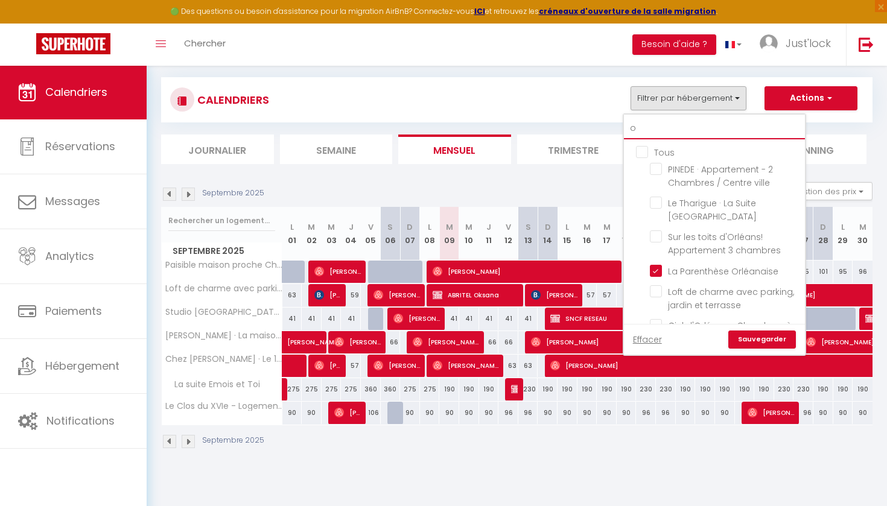
checkbox input "true"
checkbox input "false"
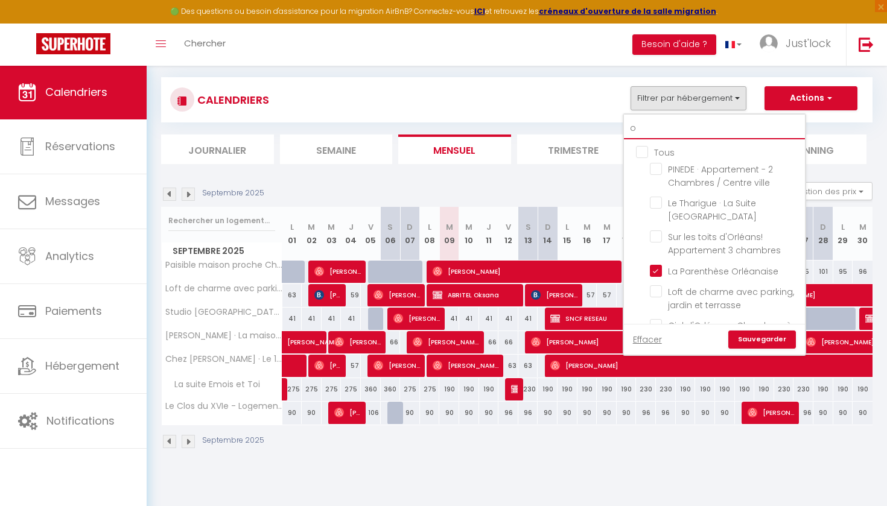
checkbox input "false"
type input "or"
checkbox input "false"
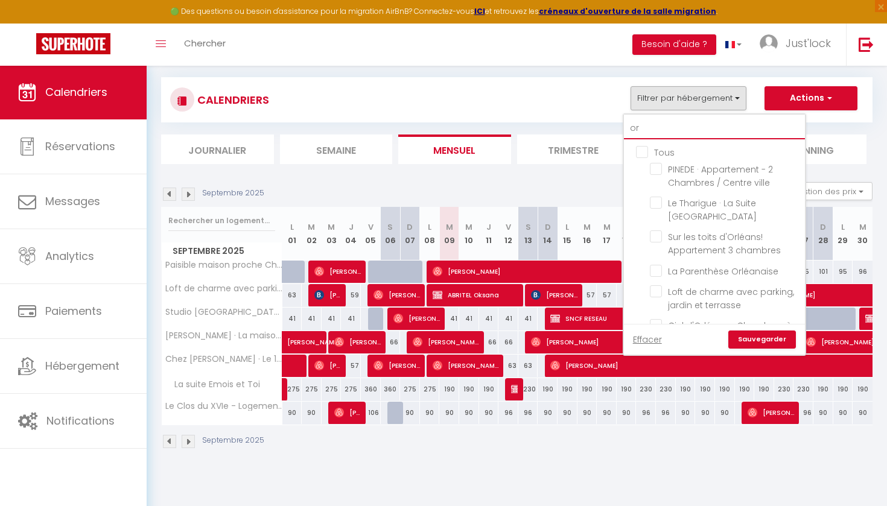
checkbox input "false"
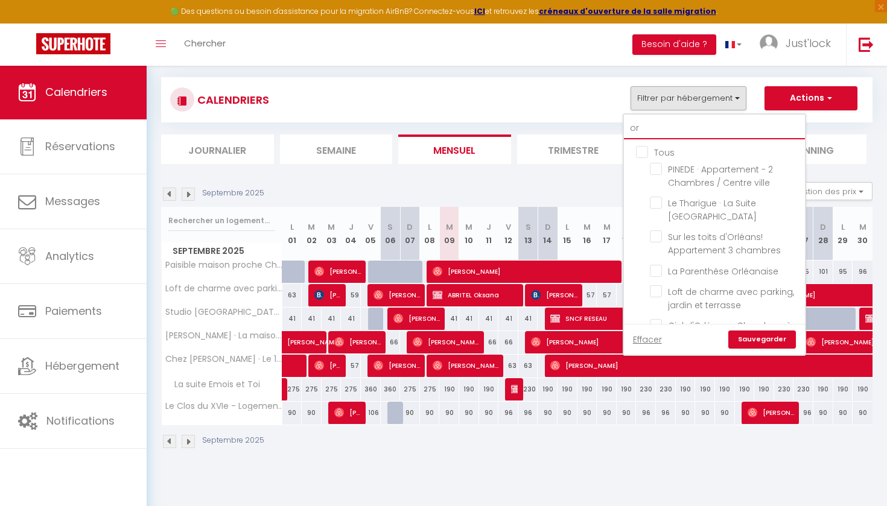
checkbox input "false"
checkbox input "true"
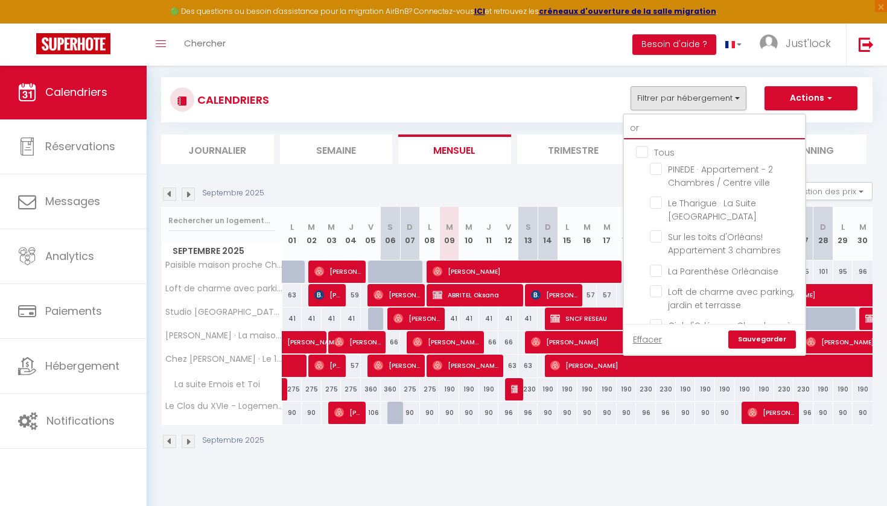
checkbox input "false"
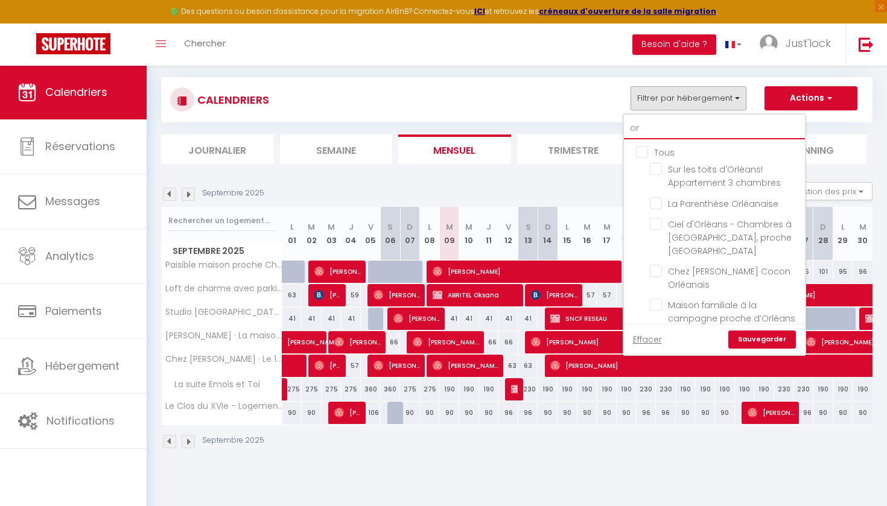
type input "orl"
checkbox input "false"
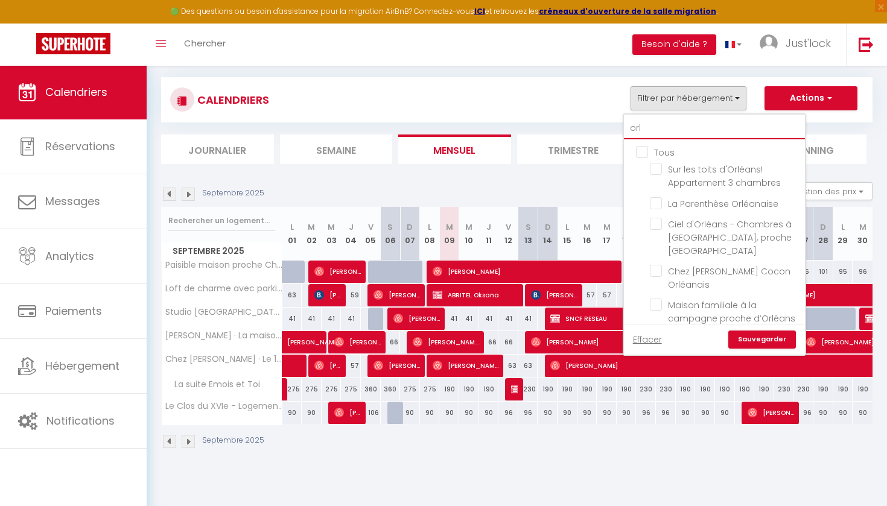
checkbox input "false"
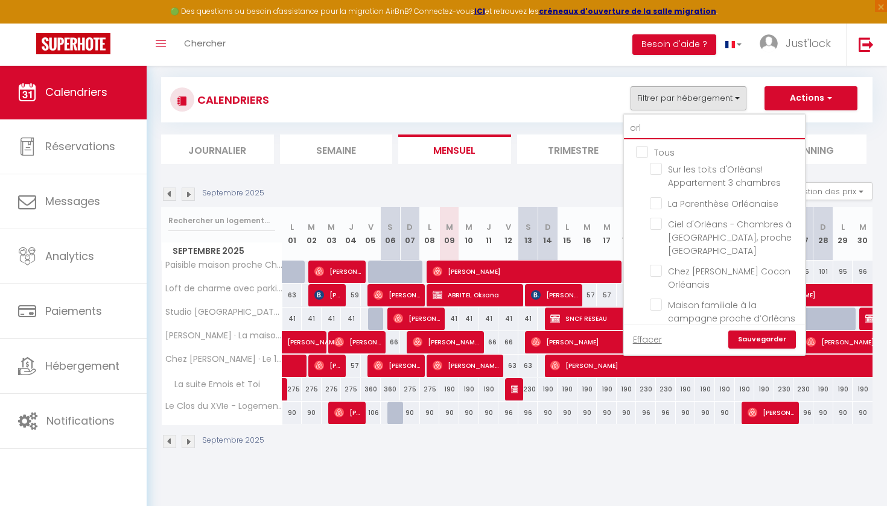
checkbox input "false"
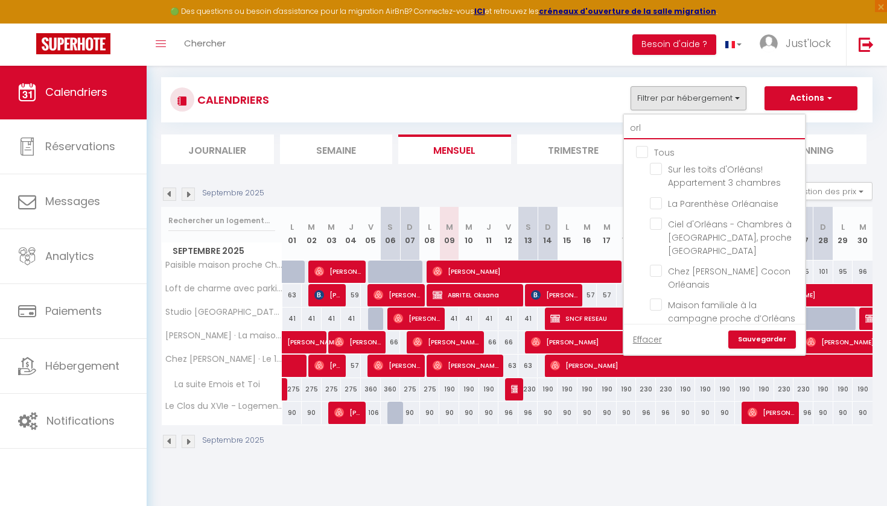
checkbox input "false"
type input "orlé"
checkbox input "false"
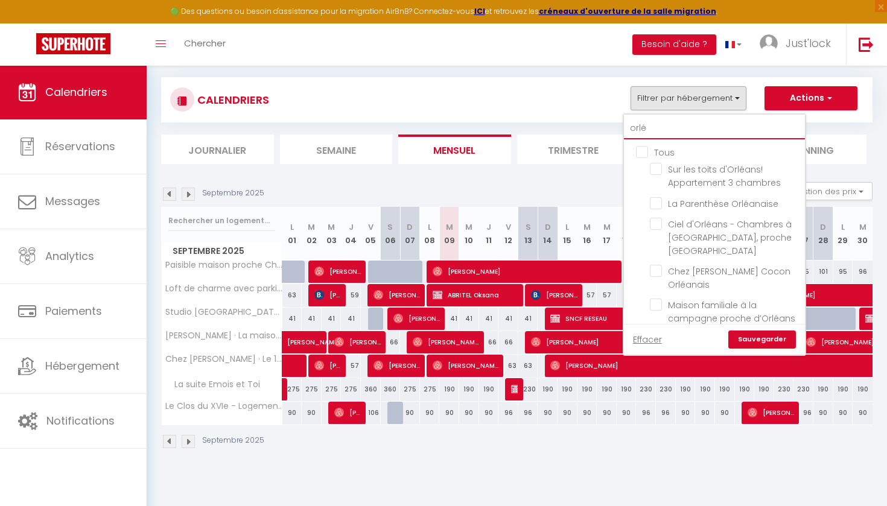
checkbox input "false"
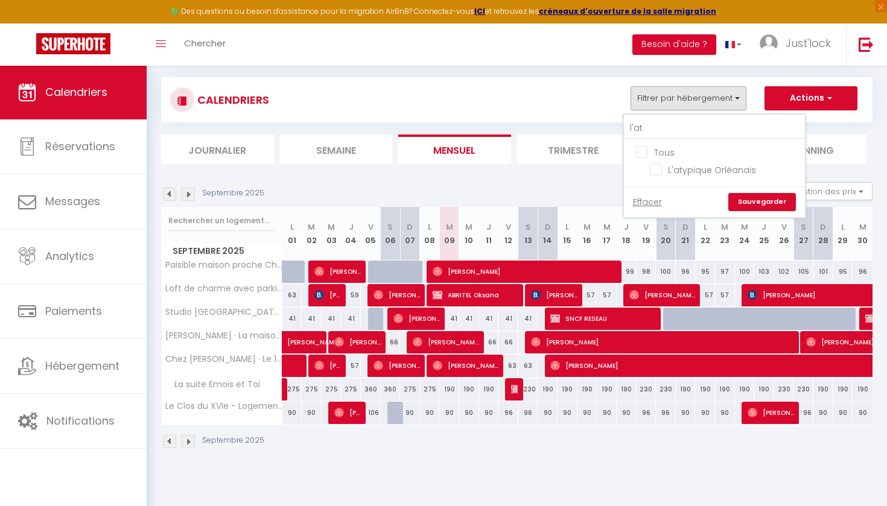
drag, startPoint x: 655, startPoint y: 169, endPoint x: 688, endPoint y: 183, distance: 36.0
click at [655, 168] on input "L'atypique Orléanais" at bounding box center [725, 169] width 151 height 12
click at [765, 200] on link "Sauvegarder" at bounding box center [763, 202] width 68 height 18
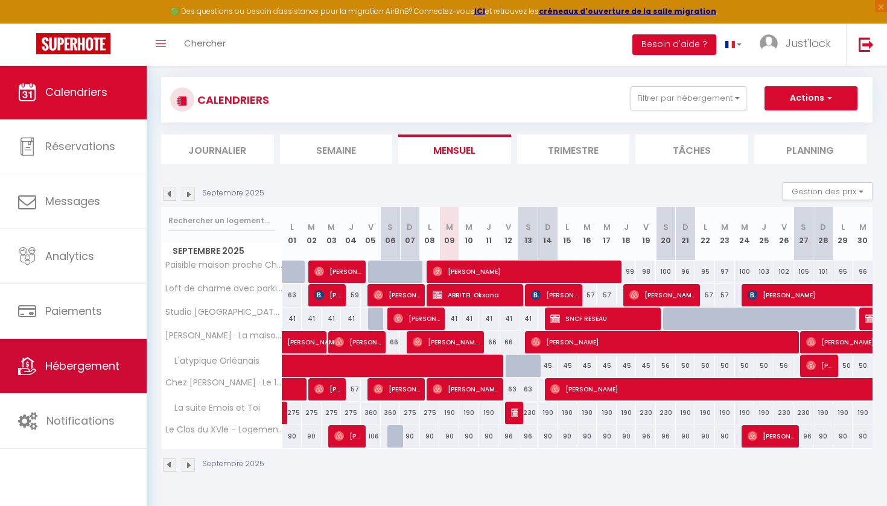
click at [48, 352] on link "Hébergement" at bounding box center [73, 366] width 147 height 54
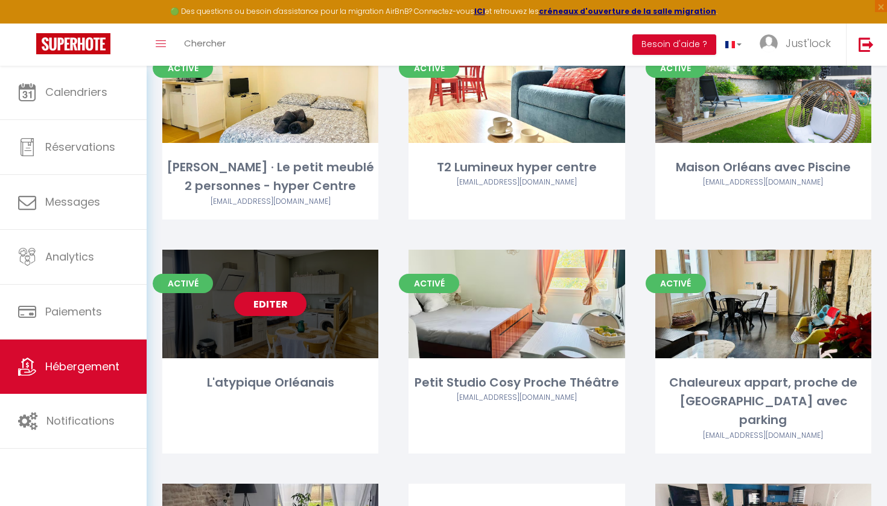
scroll to position [1256, 0]
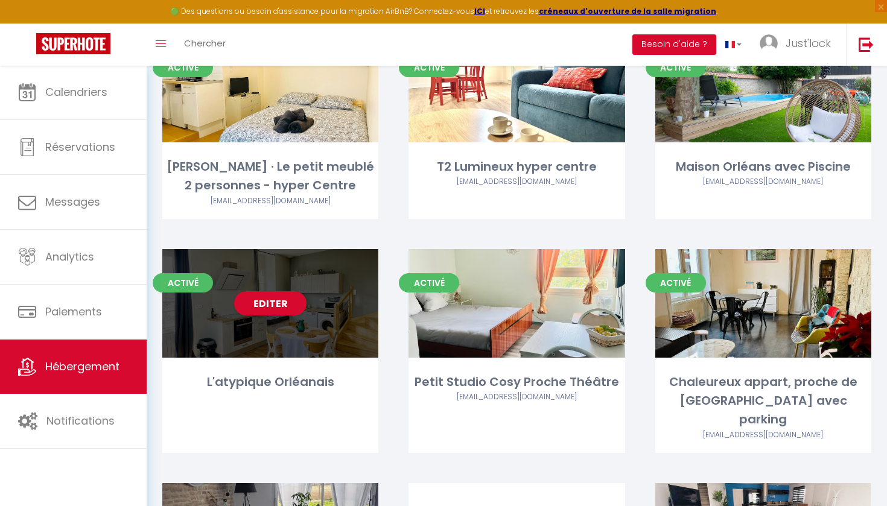
click at [286, 292] on div "Editer" at bounding box center [270, 303] width 216 height 109
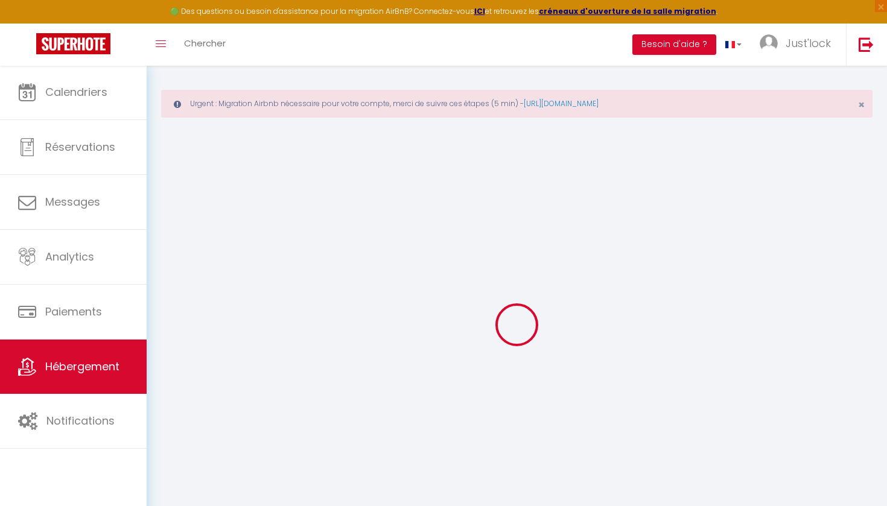
scroll to position [8, 0]
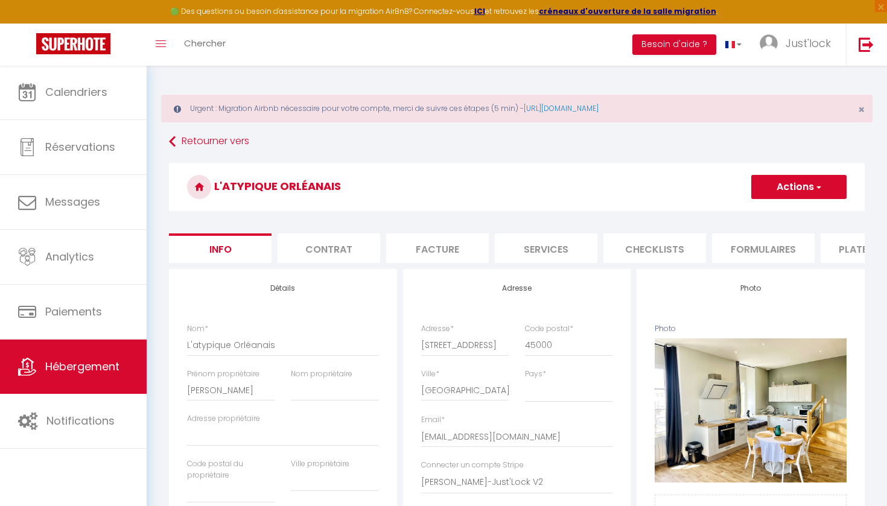
click at [761, 244] on li "Formulaires" at bounding box center [763, 249] width 103 height 30
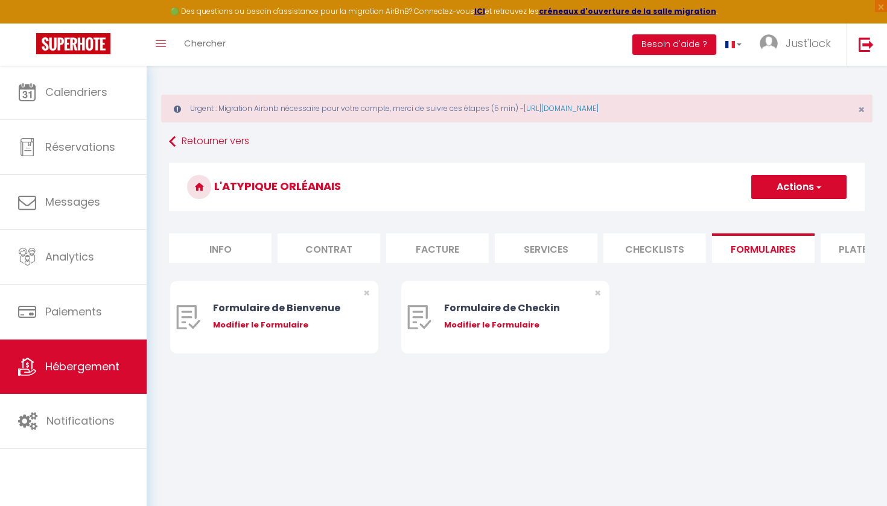
click at [853, 246] on li "Plateformes" at bounding box center [872, 249] width 103 height 30
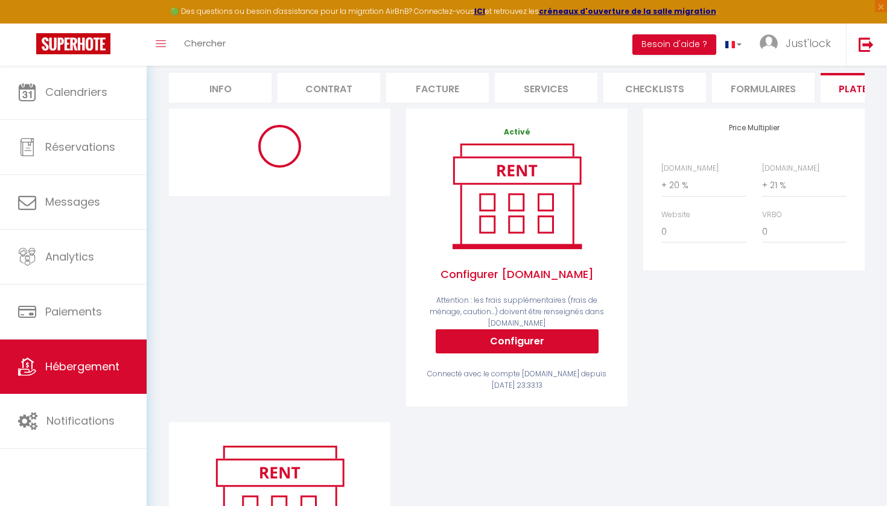
scroll to position [160, 1]
click at [273, 273] on div at bounding box center [279, 266] width 237 height 314
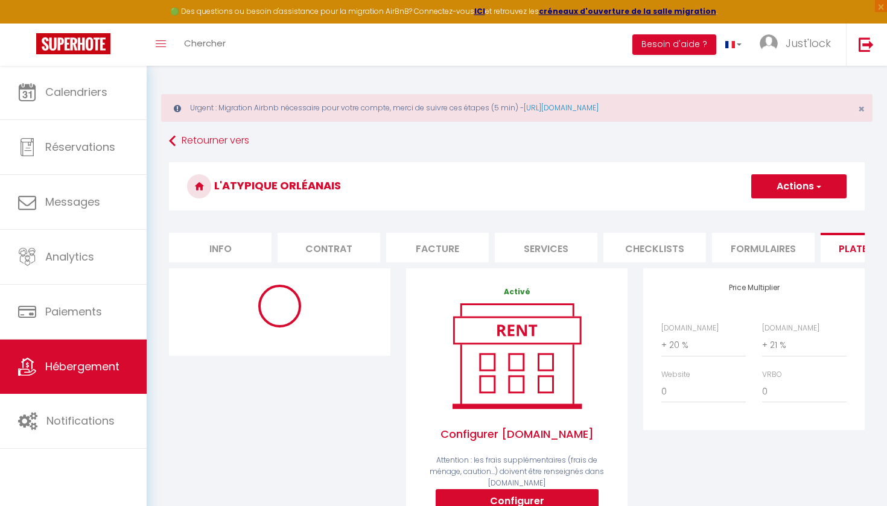
scroll to position [2, 0]
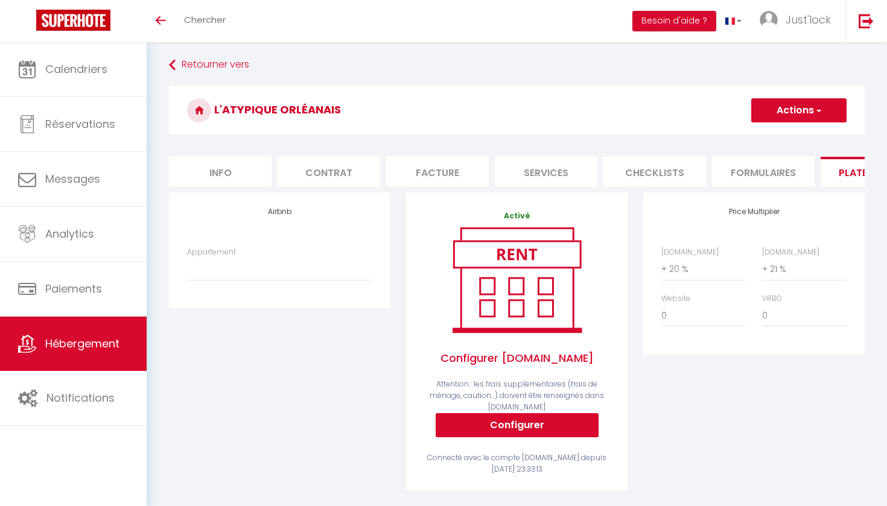
click at [113, 347] on span "Hébergement" at bounding box center [82, 343] width 74 height 15
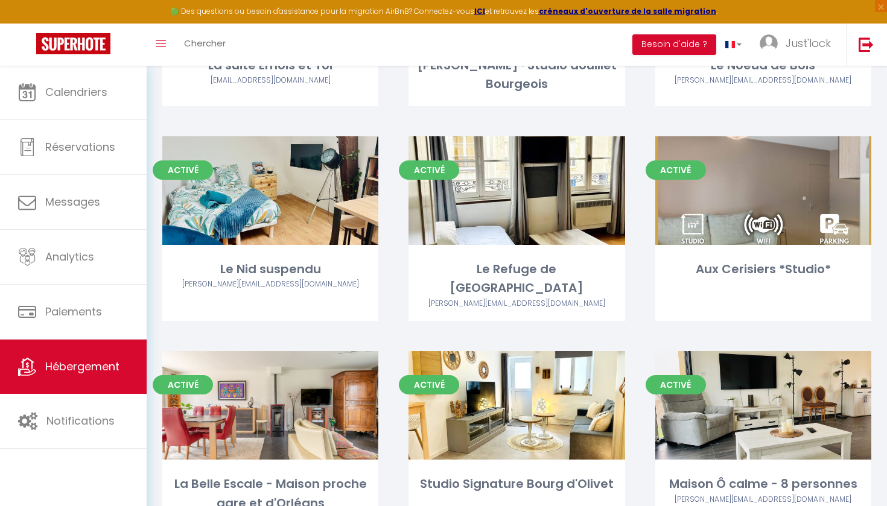
scroll to position [2397, 0]
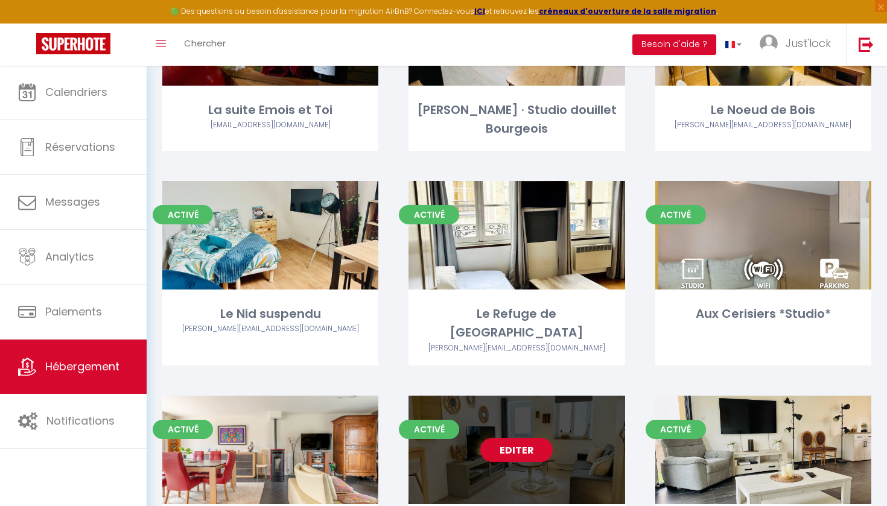
click at [511, 438] on link "Editer" at bounding box center [517, 450] width 72 height 24
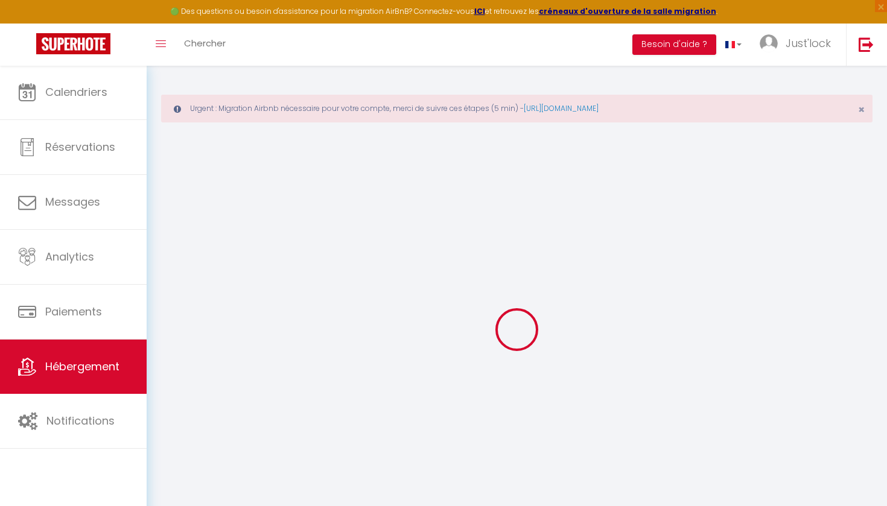
select select "+ 20 %"
checkbox input "false"
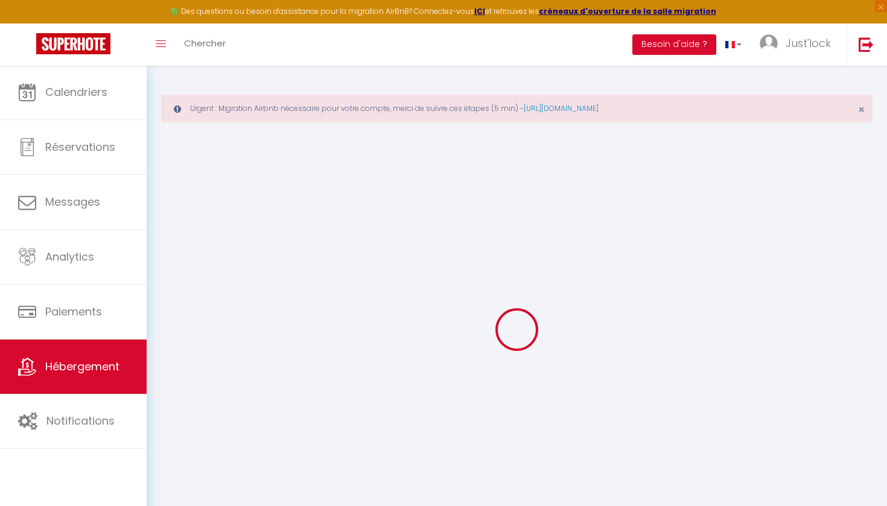
checkbox input "false"
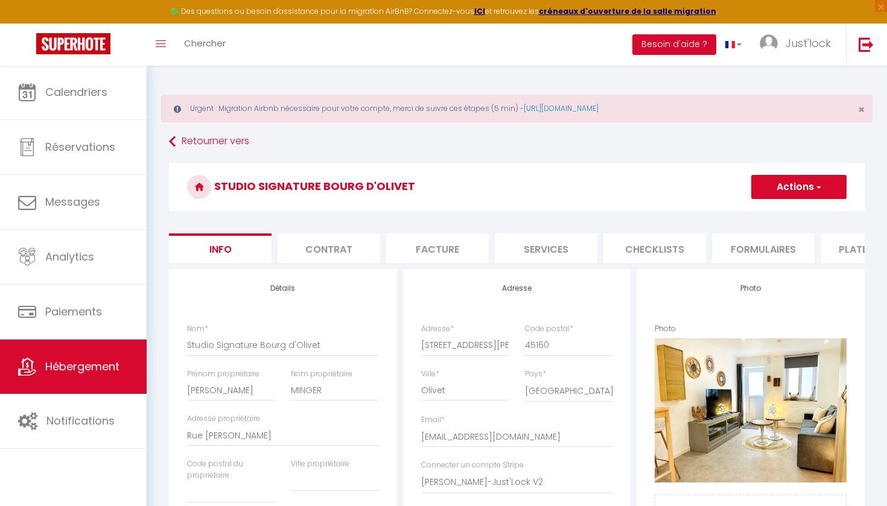
click at [855, 246] on li "Plateformes" at bounding box center [872, 249] width 103 height 30
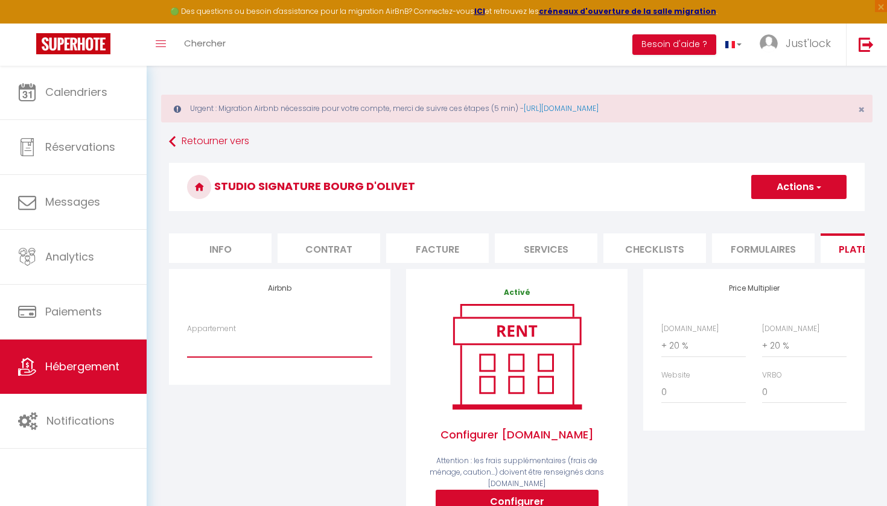
select select "18380-1462513060161559597"
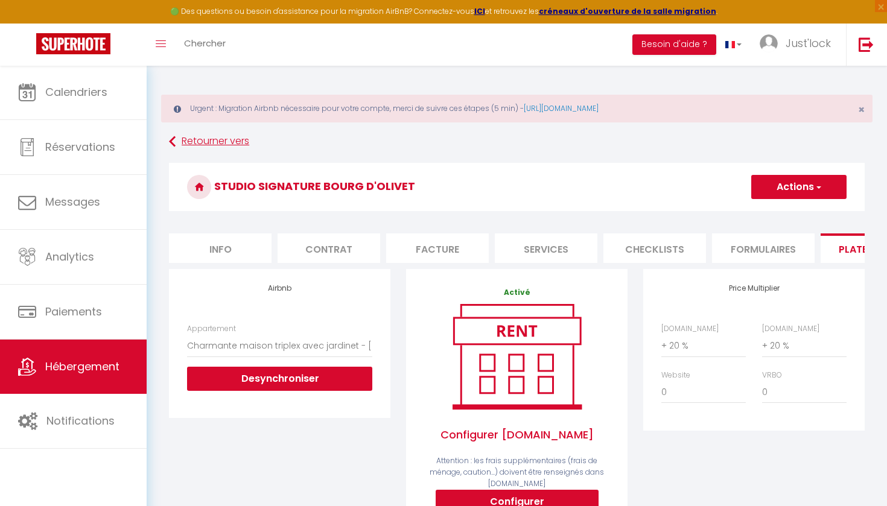
click at [204, 137] on link "Retourner vers" at bounding box center [517, 142] width 696 height 22
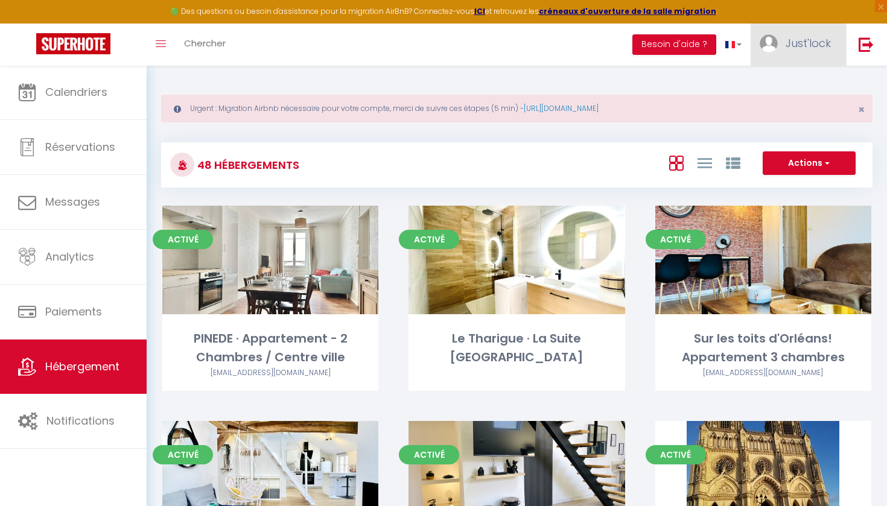
click at [815, 36] on span "Just'lock" at bounding box center [808, 43] width 45 height 15
click at [779, 80] on link "Paramètres" at bounding box center [797, 84] width 89 height 21
select select "28"
select select "fr"
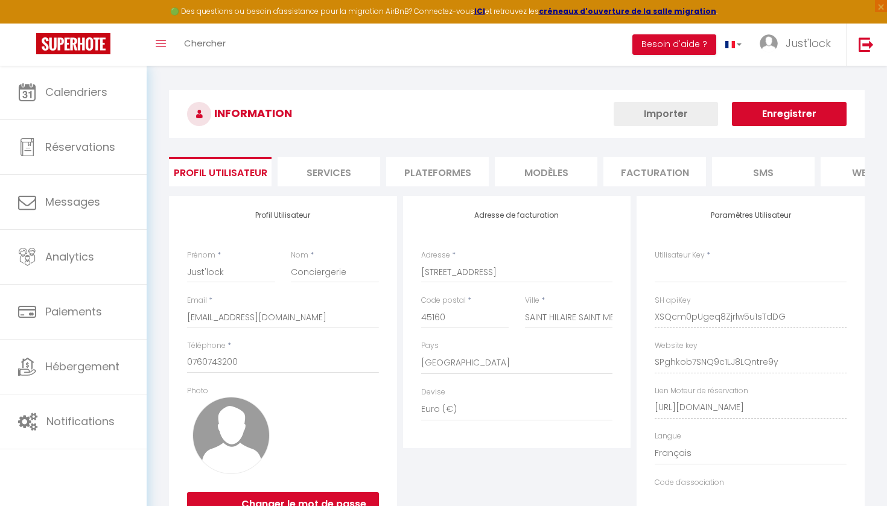
type input "XSQcm0pUgeq8Zjrlw5u1sTdDG"
type input "SPghkob7SNQ9c1LJ8LQntre9y"
type input "[URL][DOMAIN_NAME]"
select select "fr"
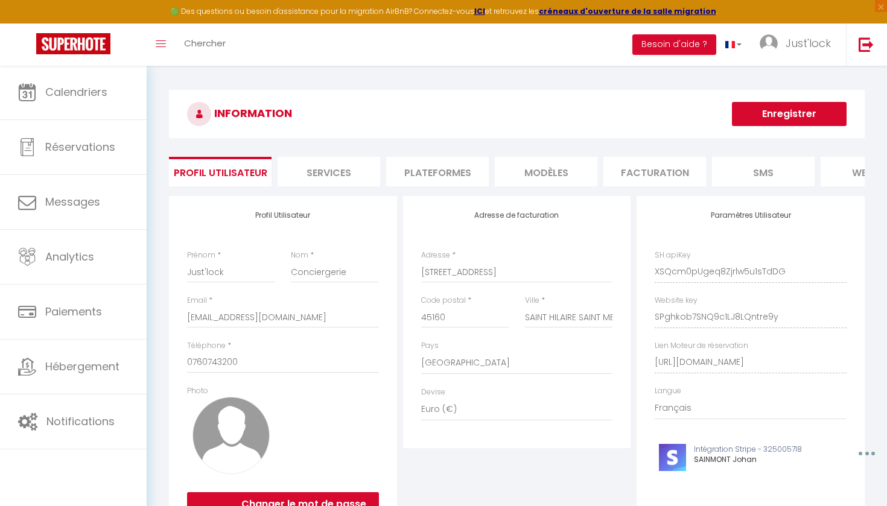
scroll to position [77, 0]
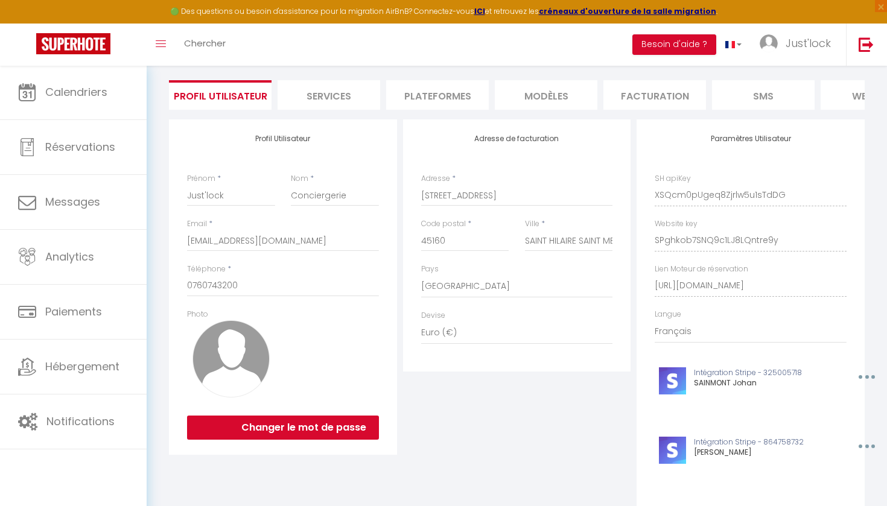
click at [417, 102] on li "Plateformes" at bounding box center [437, 95] width 103 height 30
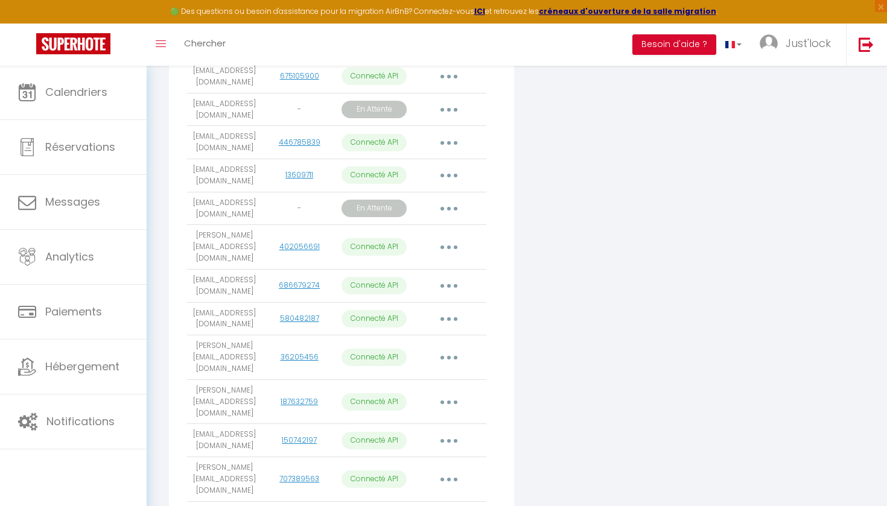
scroll to position [541, 0]
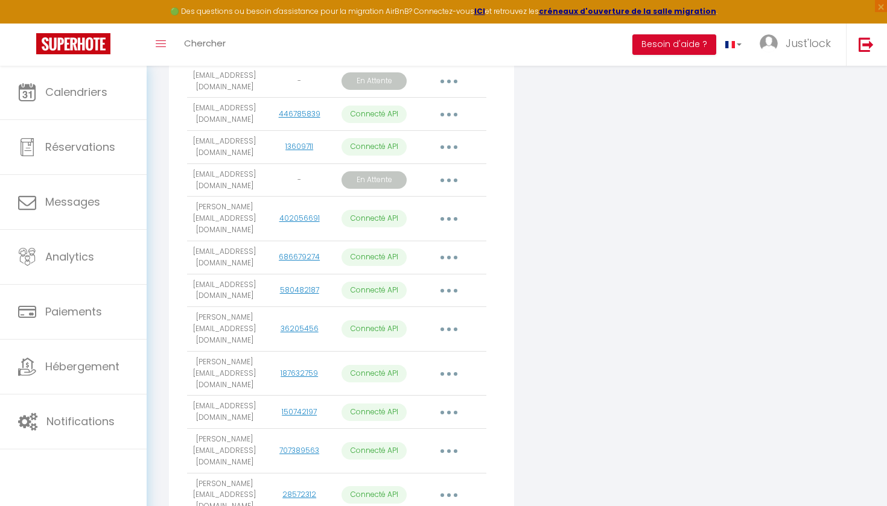
click at [443, 364] on button "button" at bounding box center [449, 373] width 34 height 19
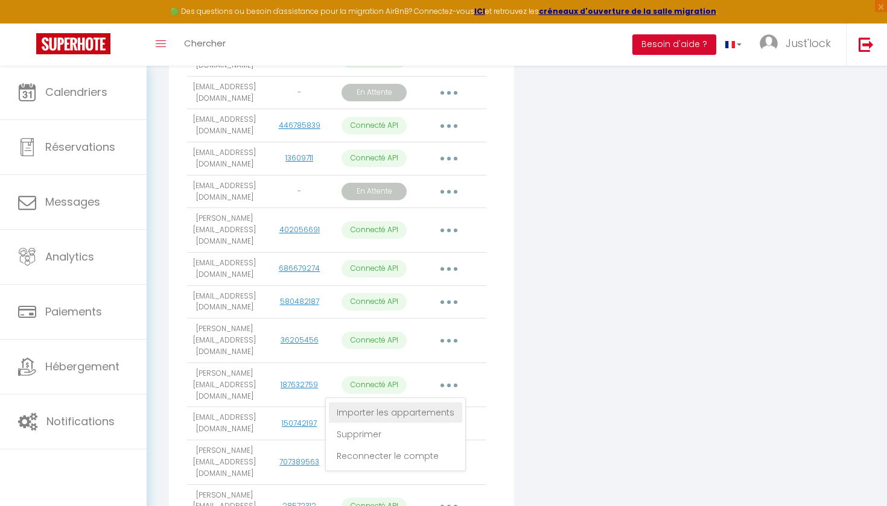
click at [435, 403] on link "Importer les appartements" at bounding box center [395, 413] width 133 height 21
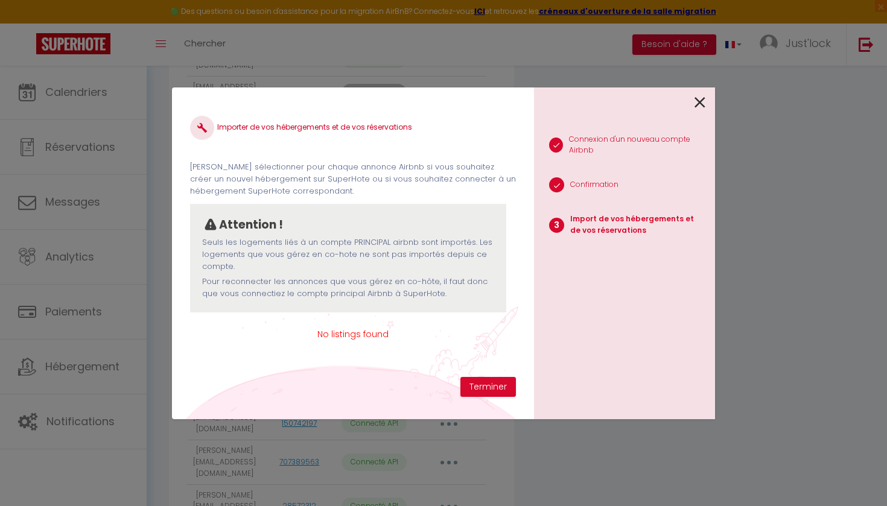
drag, startPoint x: 362, startPoint y: 333, endPoint x: 368, endPoint y: 334, distance: 6.2
click at [362, 333] on span "No listings found" at bounding box center [353, 334] width 326 height 13
drag, startPoint x: 503, startPoint y: 394, endPoint x: 484, endPoint y: 374, distance: 27.3
click at [503, 394] on button "Terminer" at bounding box center [489, 387] width 56 height 21
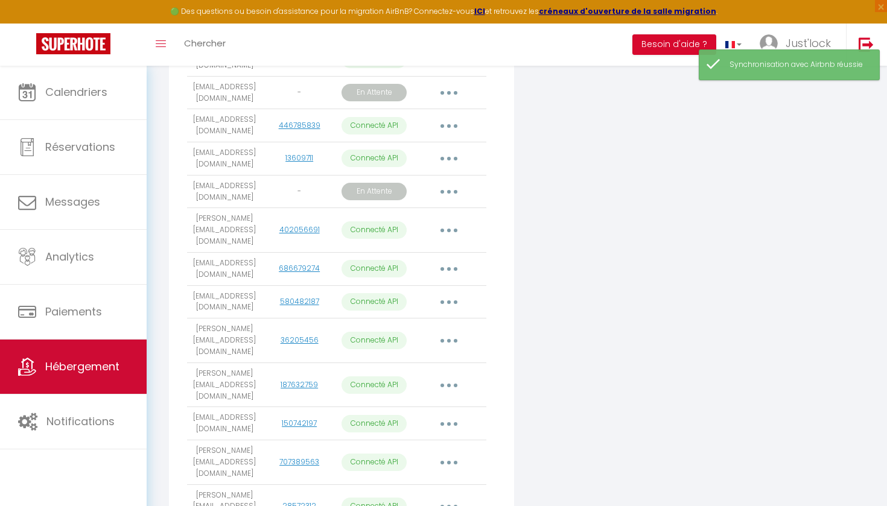
click at [56, 362] on span "Hébergement" at bounding box center [82, 366] width 74 height 15
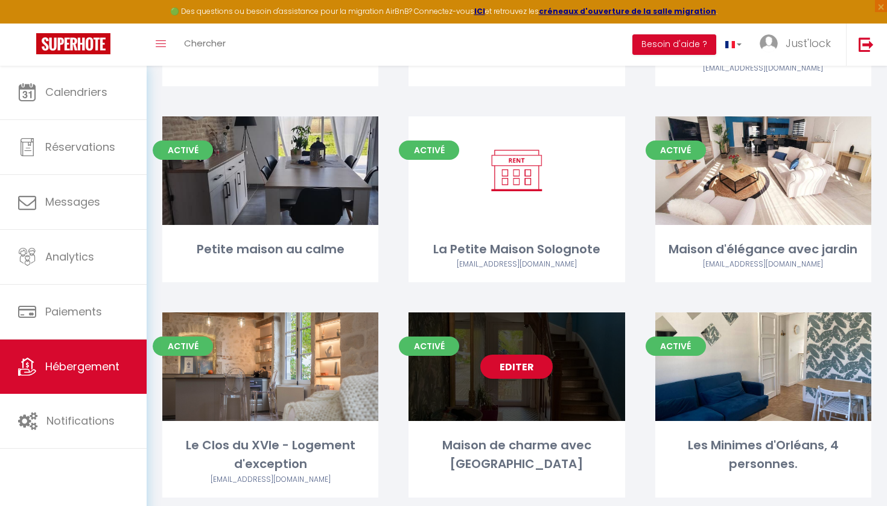
scroll to position [1610, 0]
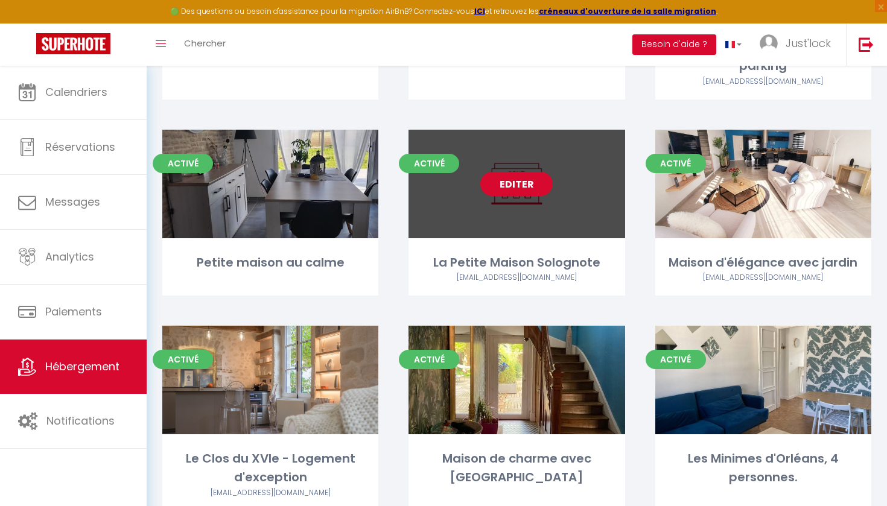
click at [525, 172] on link "Editer" at bounding box center [517, 184] width 72 height 24
select select "3"
select select "2"
select select "1"
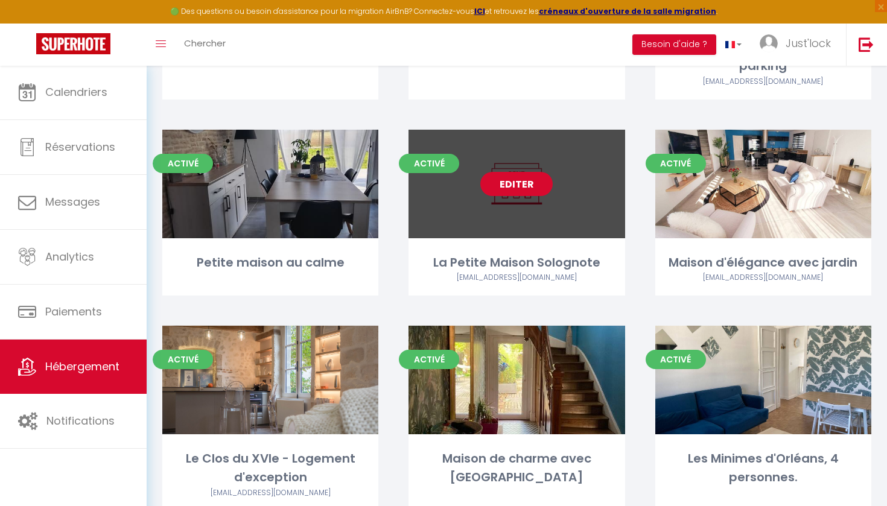
select select
select select "28"
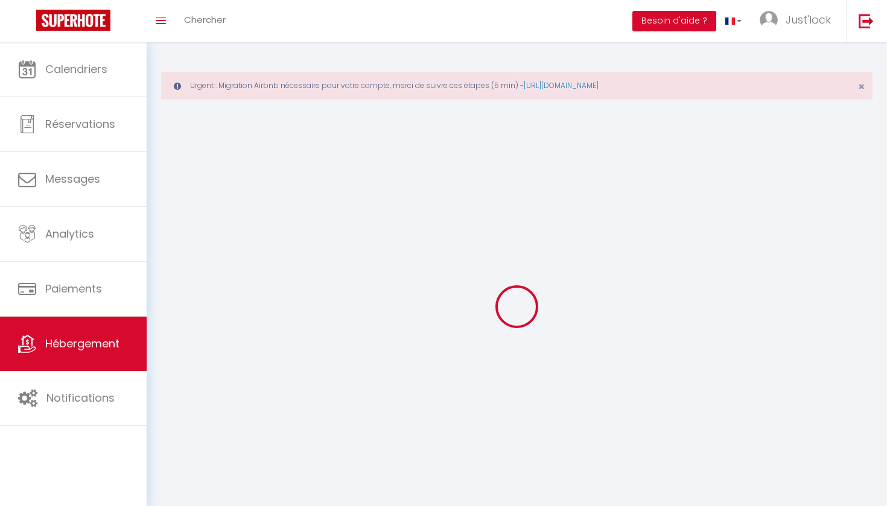
select select
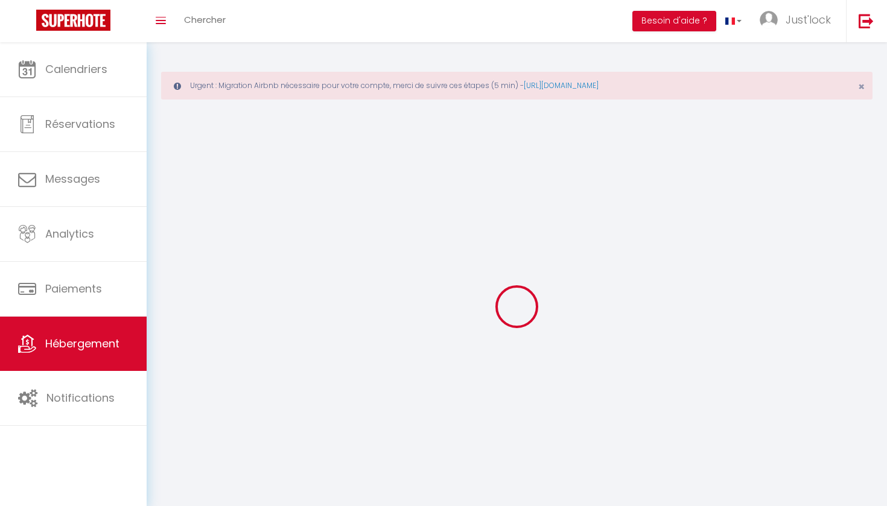
select select
checkbox input "false"
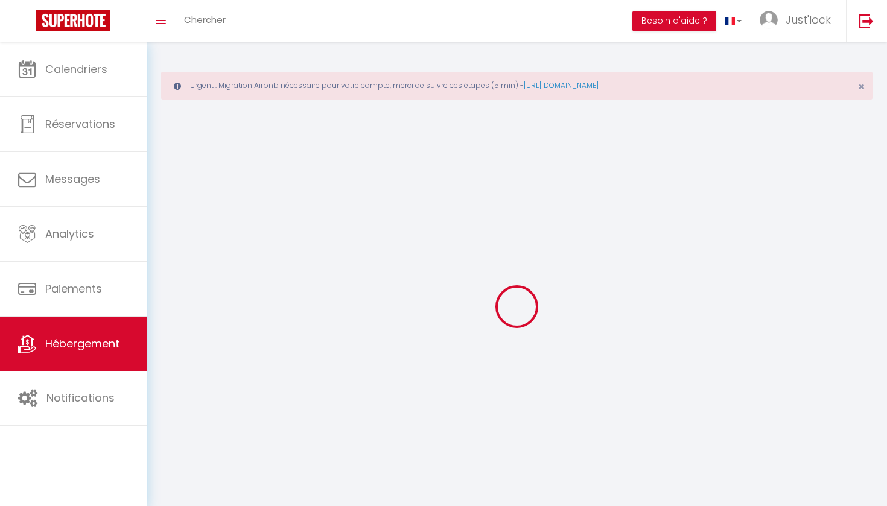
select select
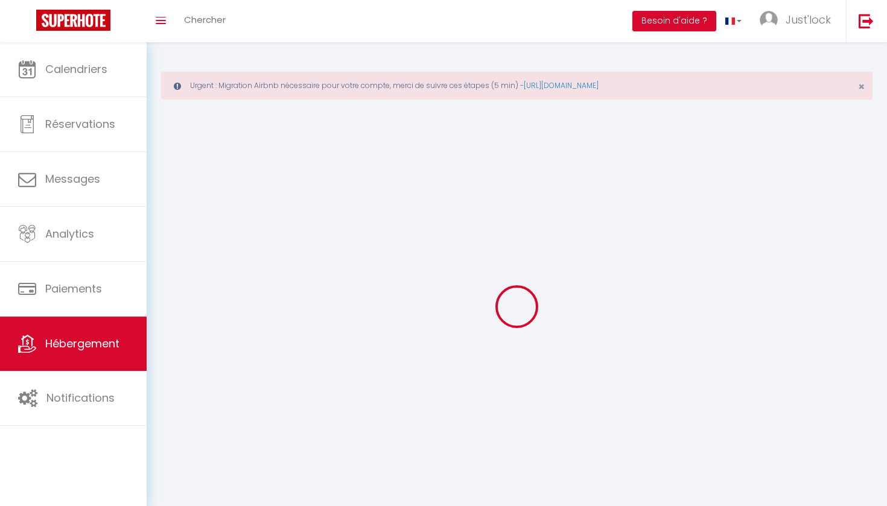
select select
checkbox input "false"
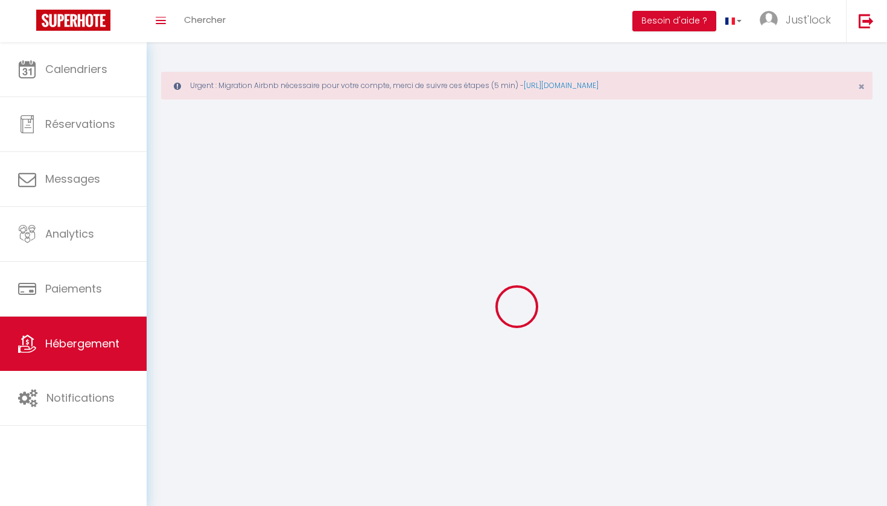
checkbox input "false"
select select
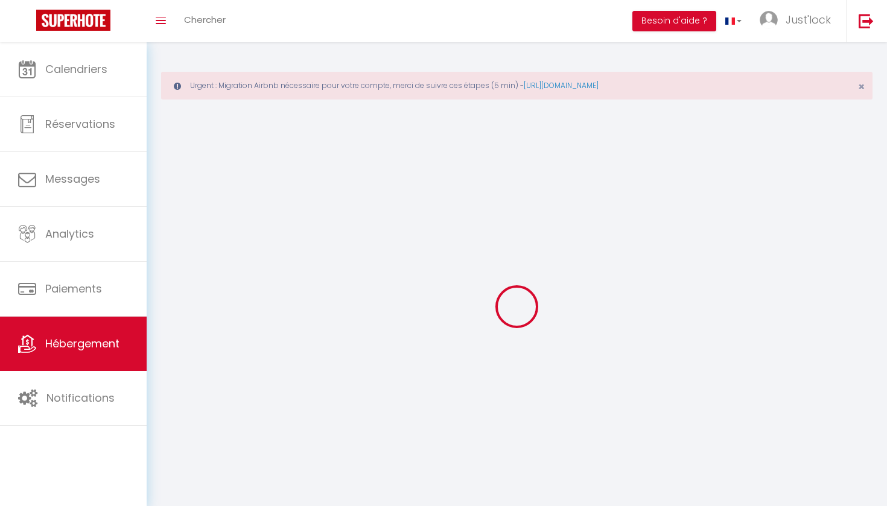
select select
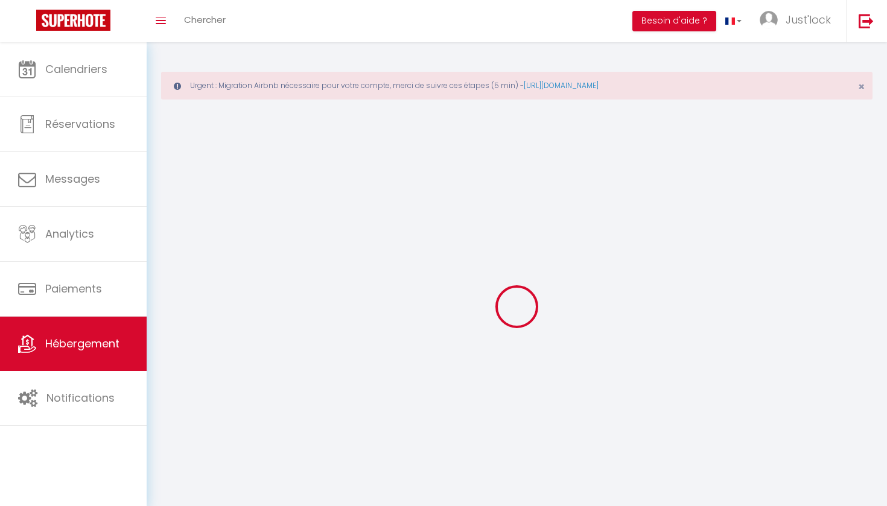
checkbox input "false"
select select
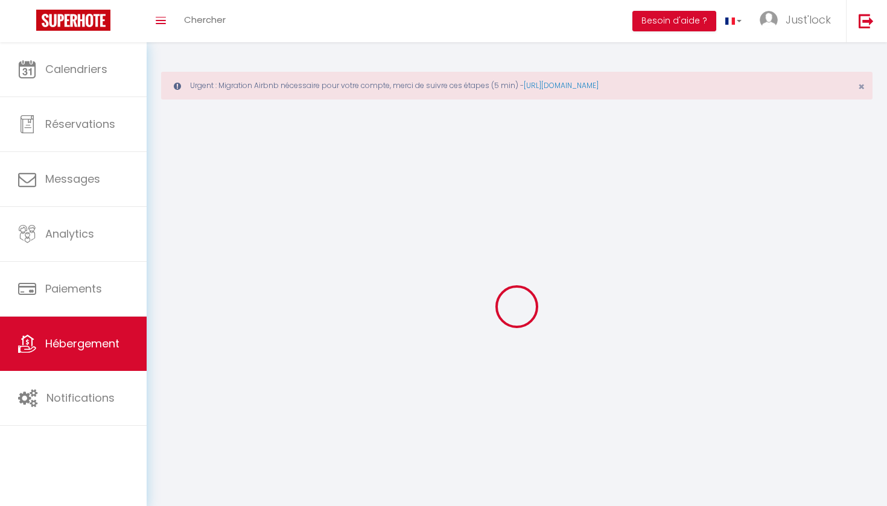
select select
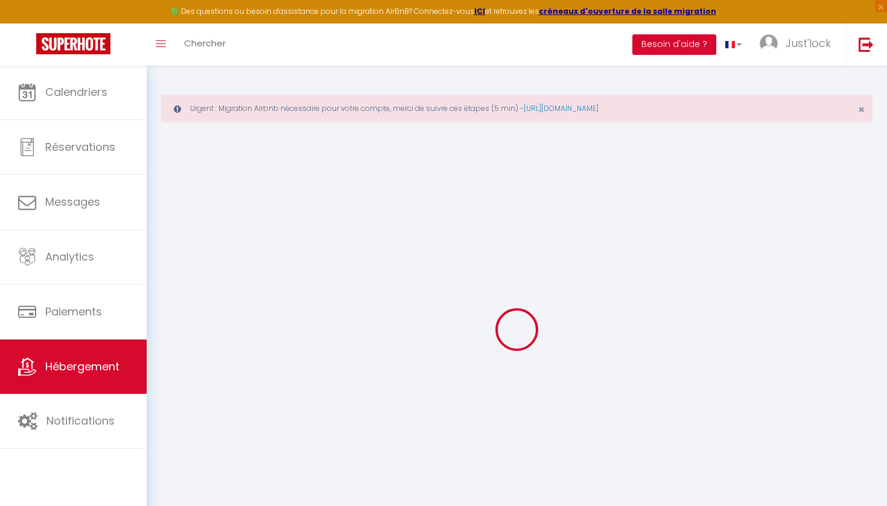
select select
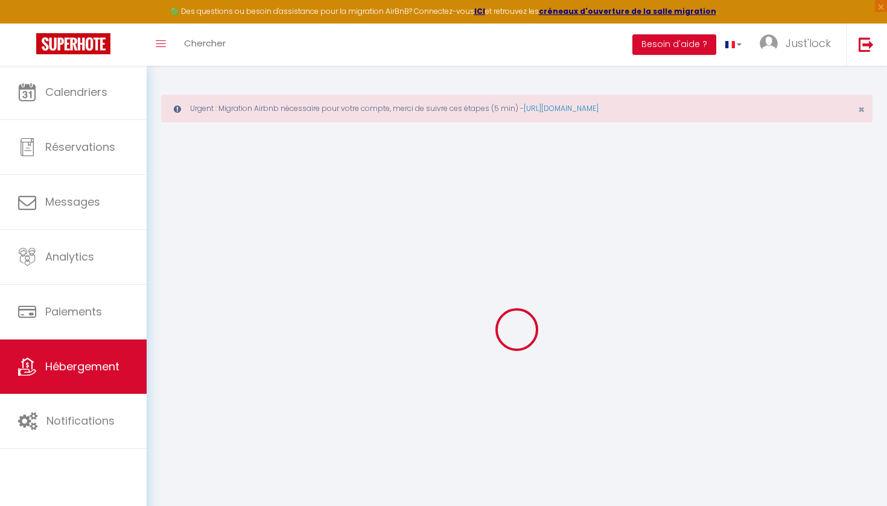
select select
checkbox input "false"
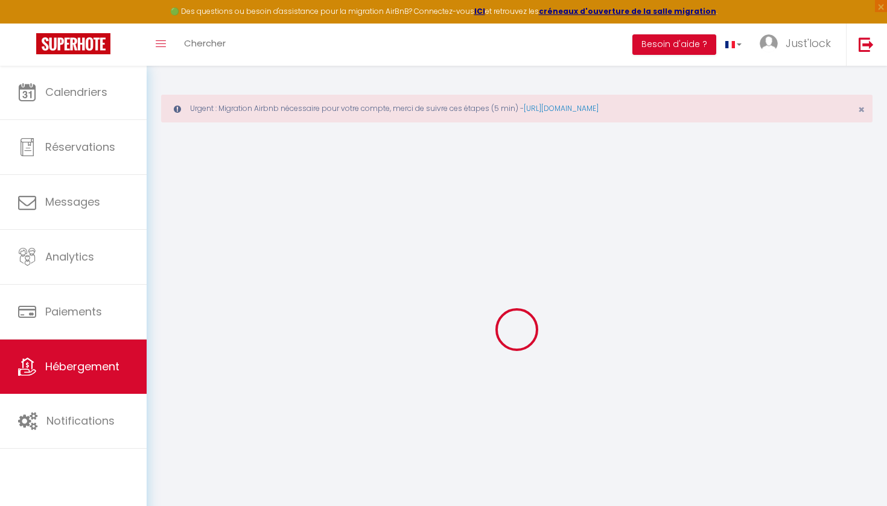
select select
type input "La Petite Maison Solognote"
type input "Marwâne"
type input "LA-FERTE-[GEOGRAPHIC_DATA]"
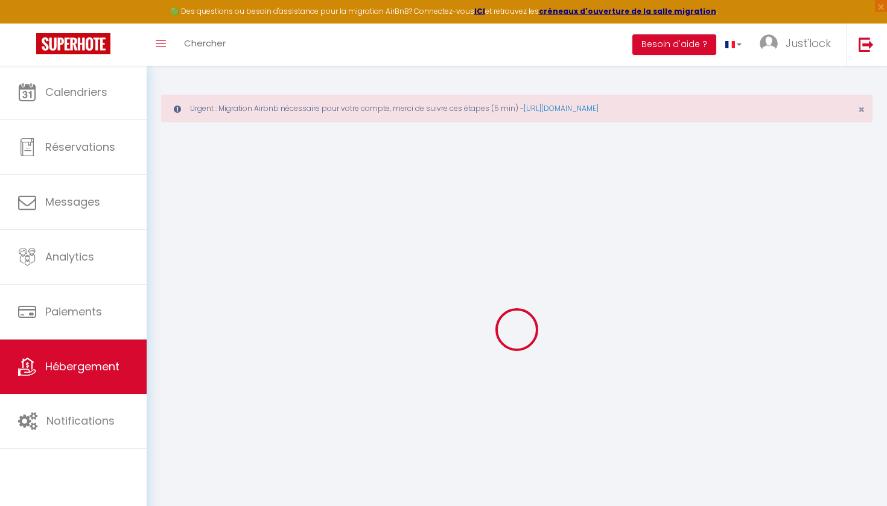
type input "69"
type input "63"
type input "500"
select select
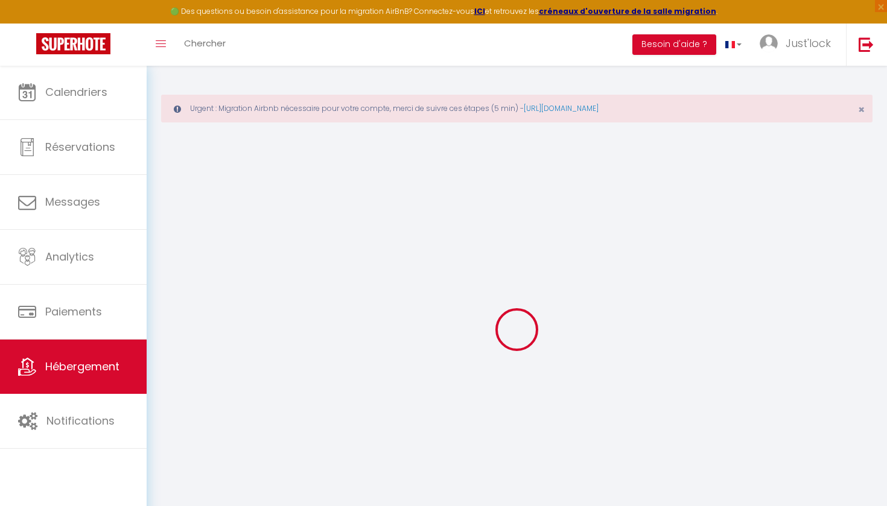
select select
type input "[STREET_ADDRESS][PERSON_NAME]"
type input "45240"
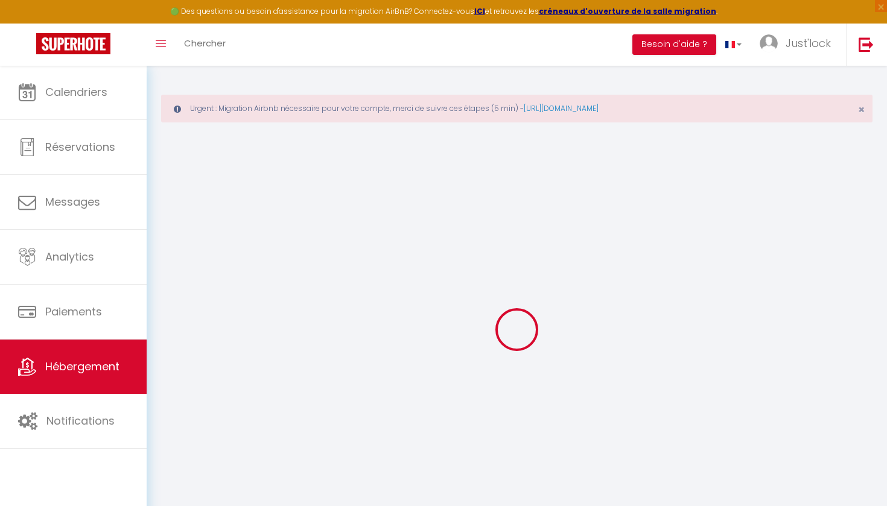
type input "La Ferté-[GEOGRAPHIC_DATA]"
type input "[EMAIL_ADDRESS][DOMAIN_NAME]"
select select "8773"
checkbox input "false"
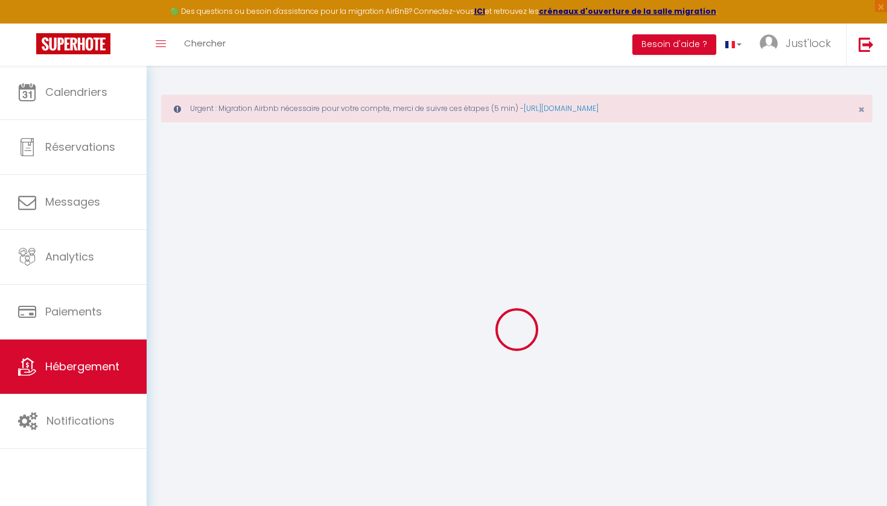
checkbox input "false"
type input "48"
type input "0"
type input "10"
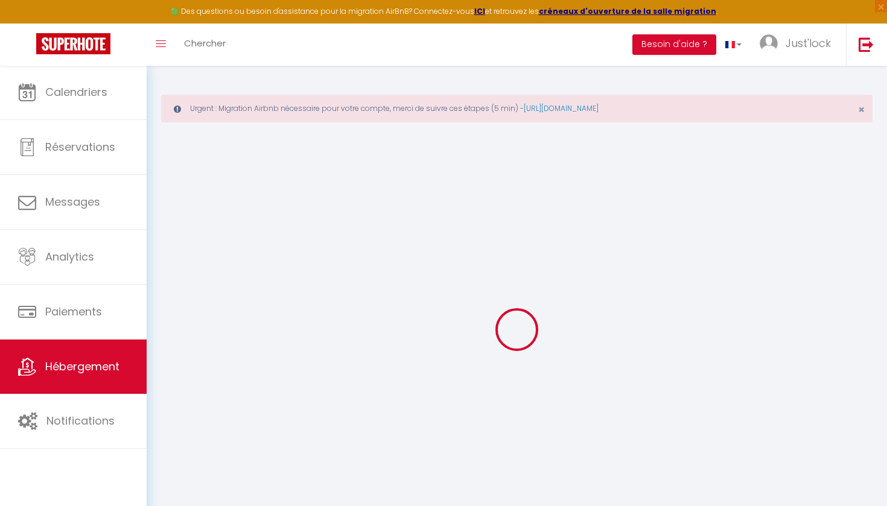
type input "0"
select select
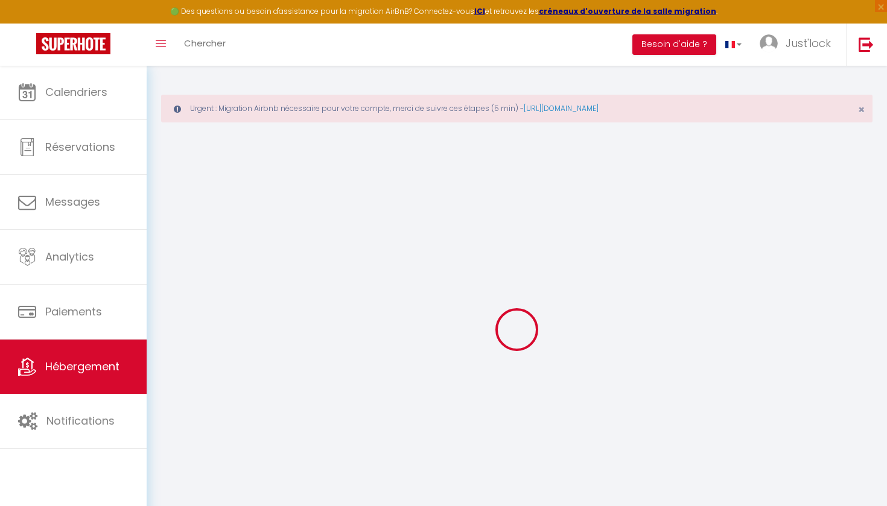
select select
checkbox input "false"
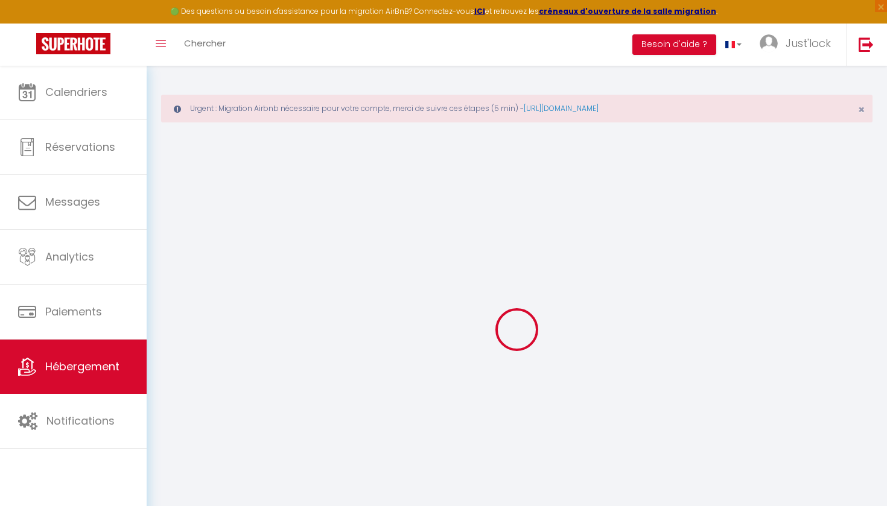
select select
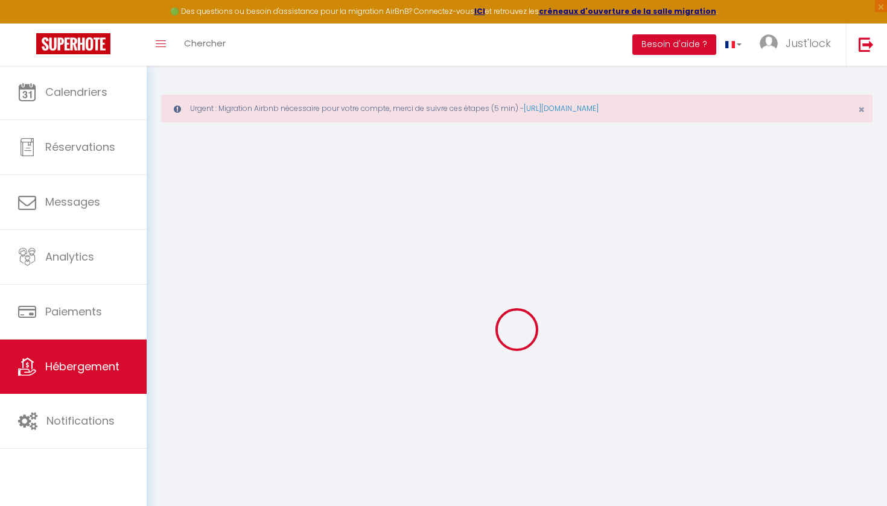
checkbox input "false"
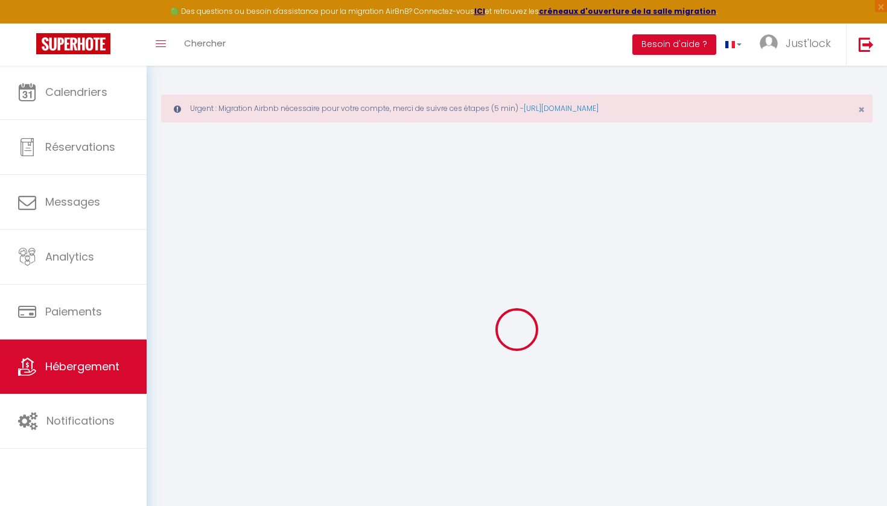
checkbox input "false"
select select "+ 20 %"
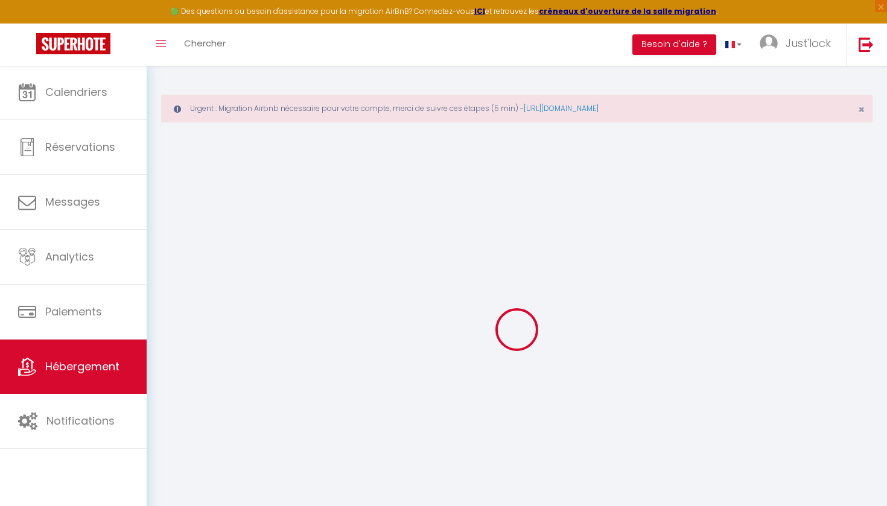
select select "+ 1 %"
select select
checkbox input "false"
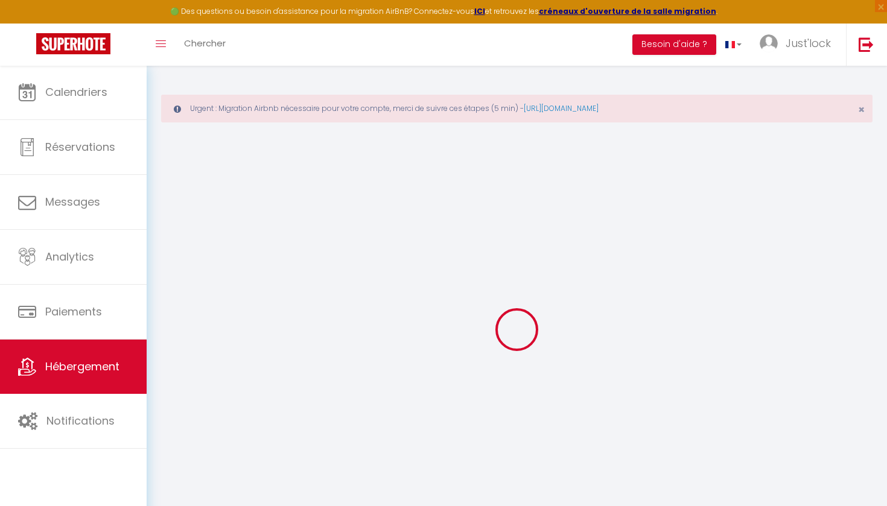
checkbox input "false"
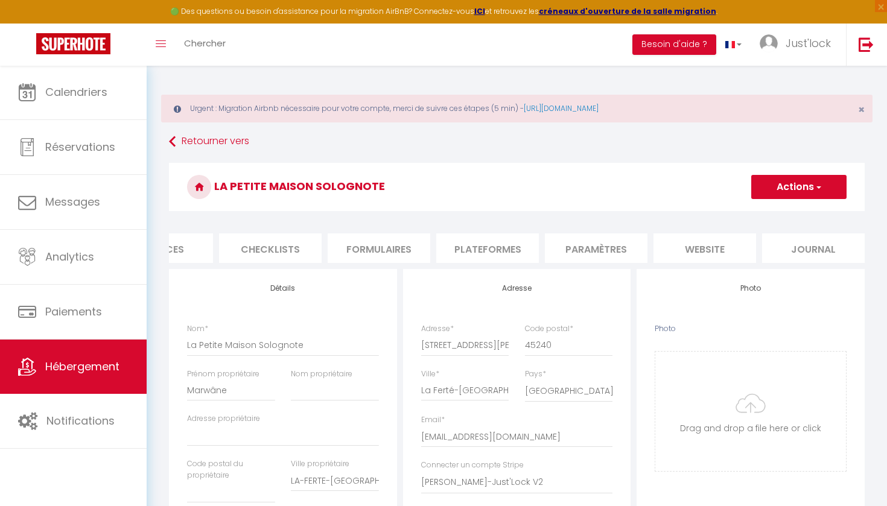
click at [447, 249] on li "Plateformes" at bounding box center [487, 249] width 103 height 30
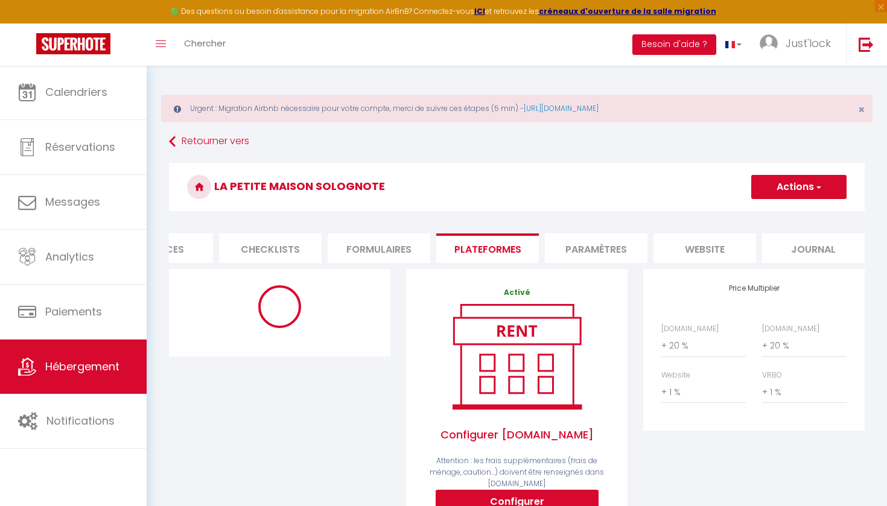
select select "365"
select select "well_reviewed_guests"
select select "EUR"
select select
select select "18373-1394856629644745100"
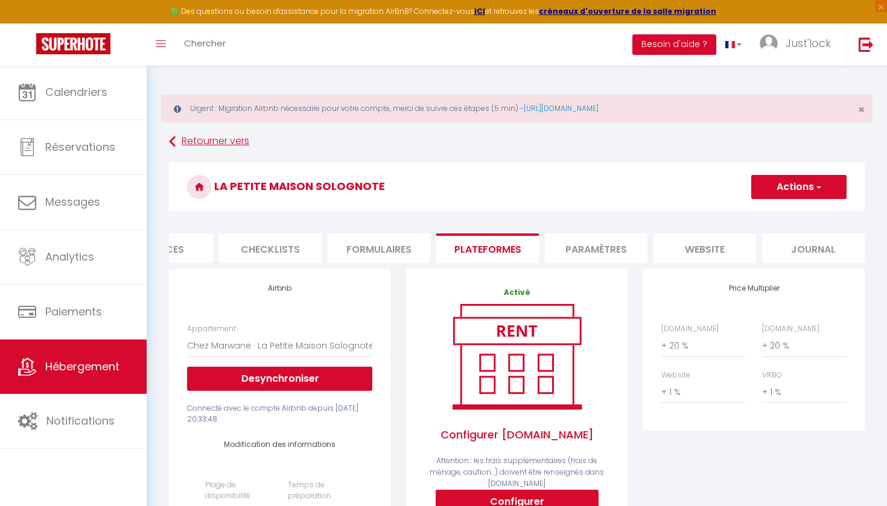
click at [211, 139] on link "Retourner vers" at bounding box center [517, 142] width 696 height 22
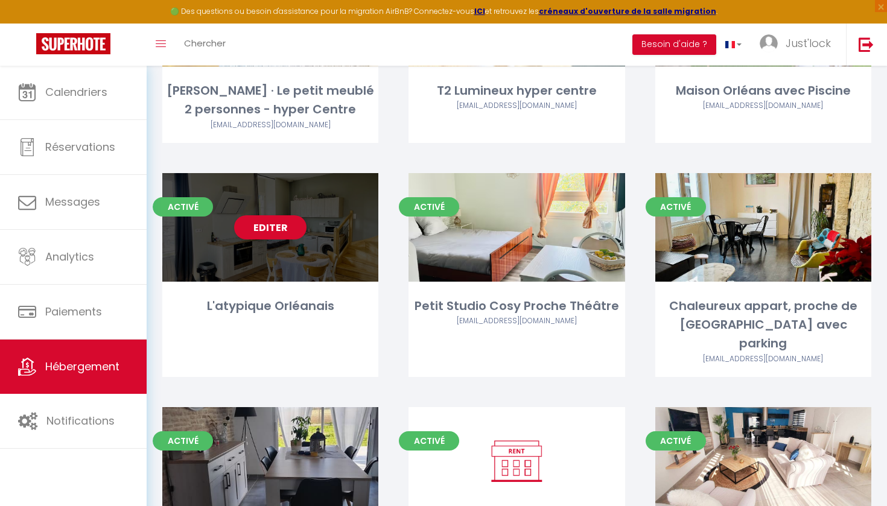
scroll to position [1337, 0]
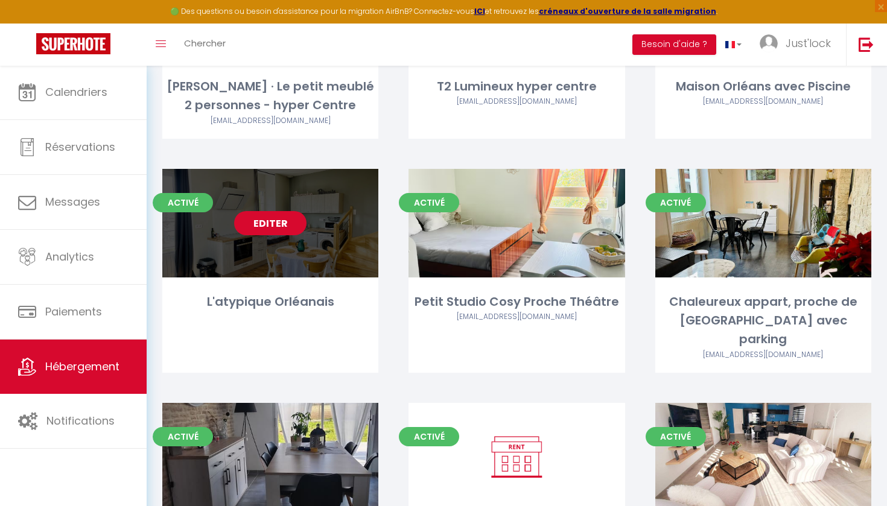
click at [261, 211] on link "Editer" at bounding box center [270, 223] width 72 height 24
click at [269, 211] on link "Editer" at bounding box center [270, 223] width 72 height 24
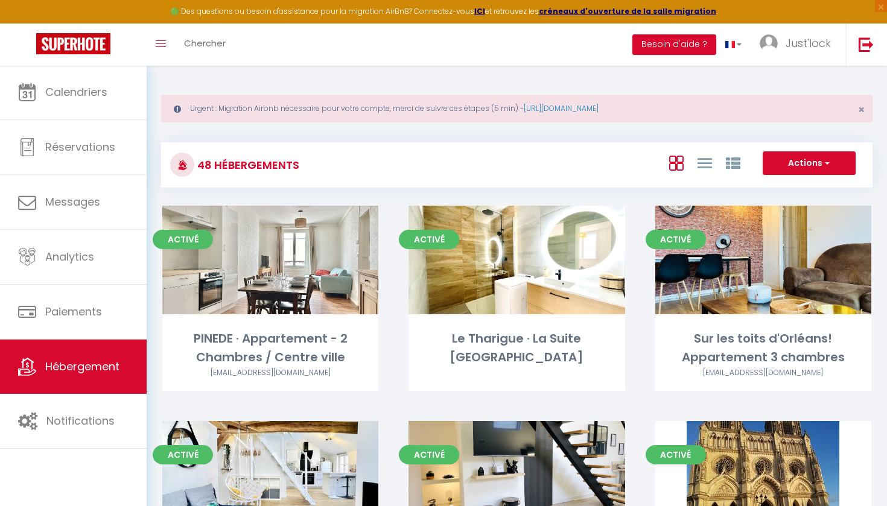
select select "3"
select select "2"
select select "1"
select select
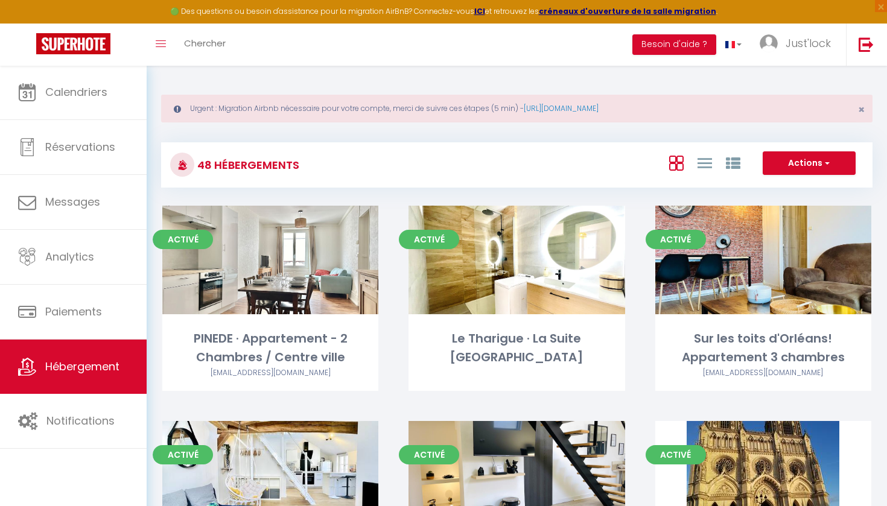
select select "28"
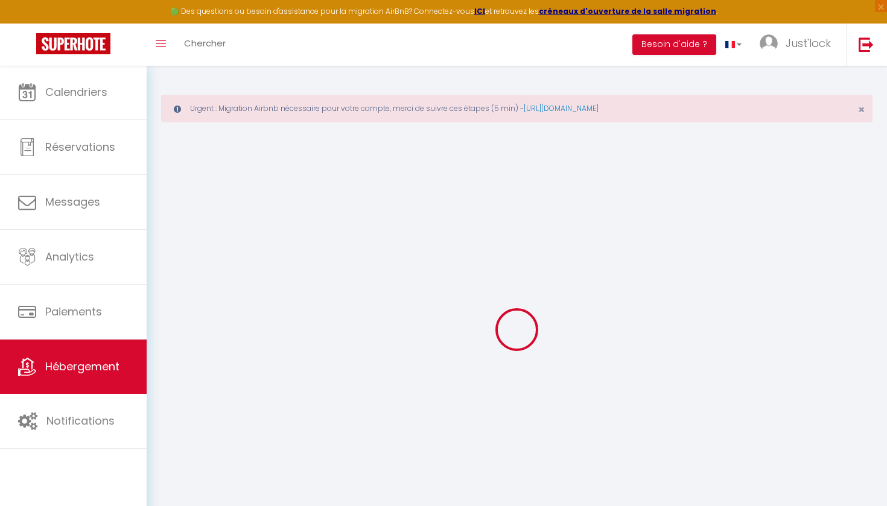
select select
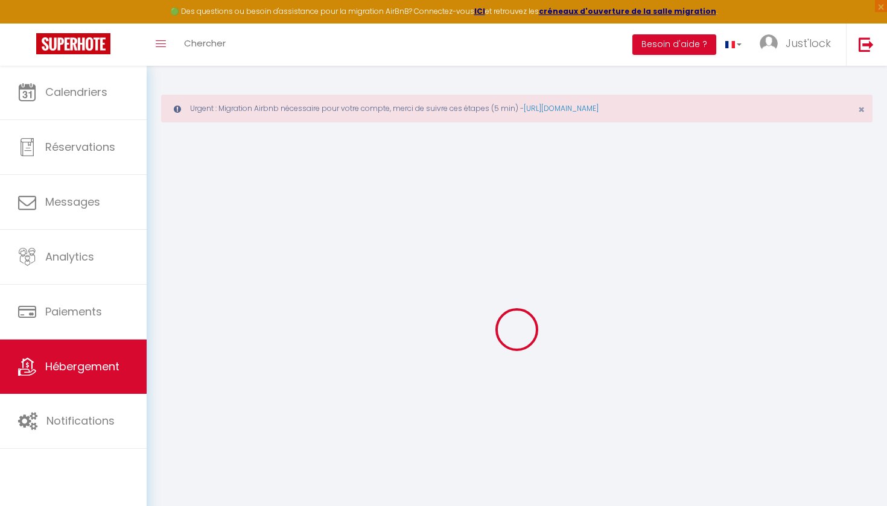
select select
checkbox input "false"
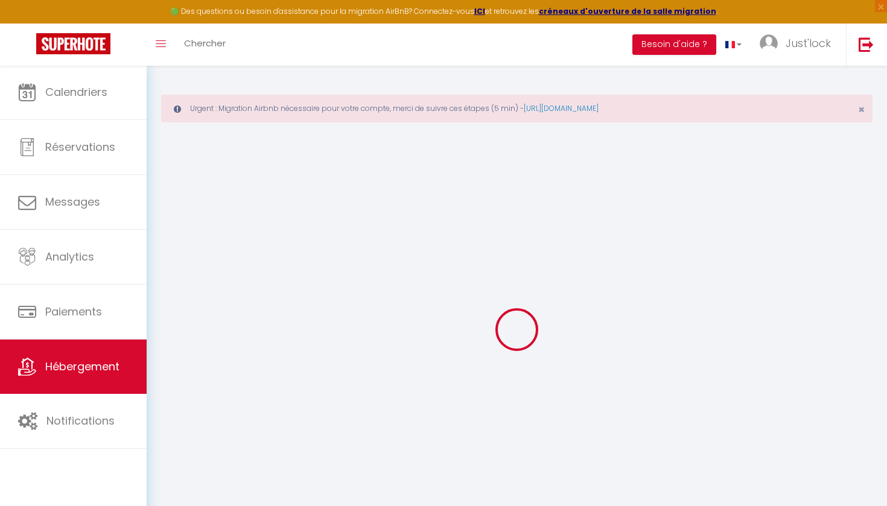
select select
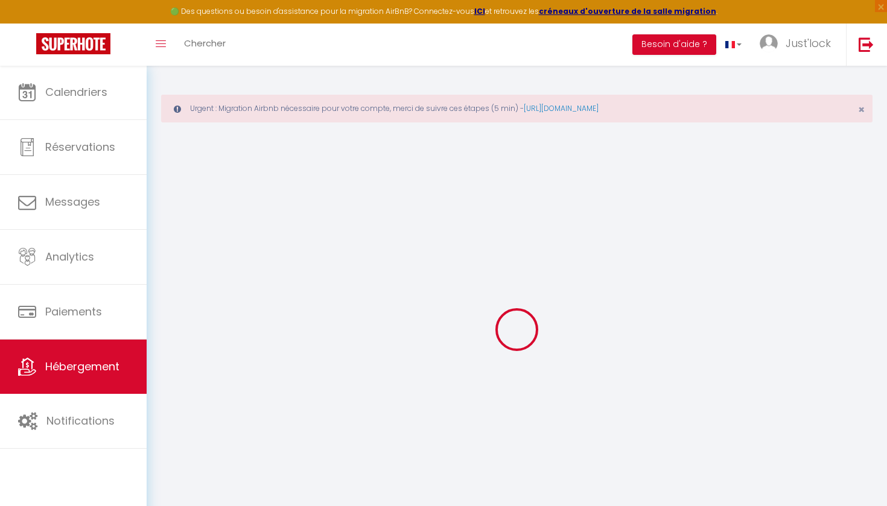
select select
checkbox input "false"
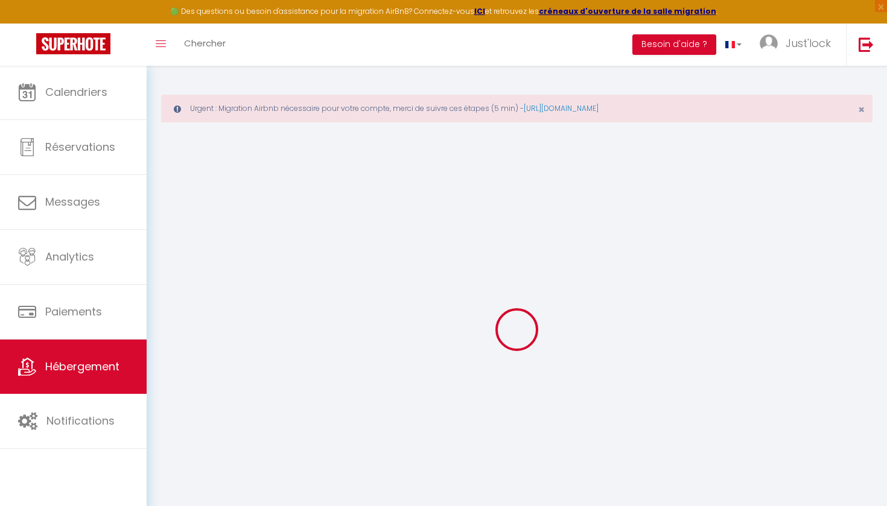
checkbox input "false"
select select
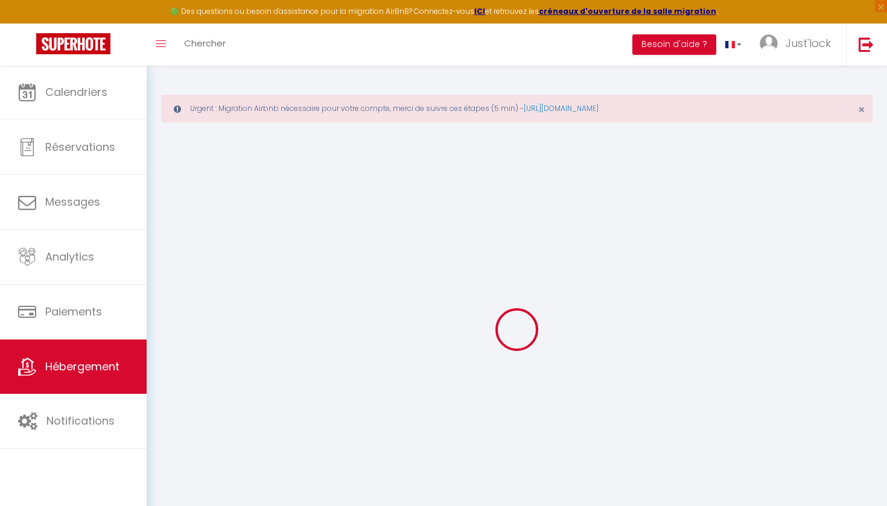
select select
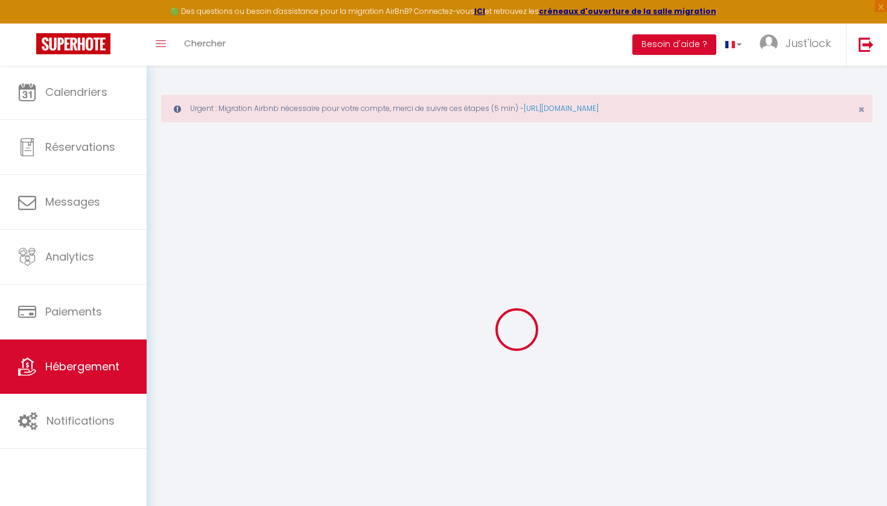
checkbox input "false"
select select
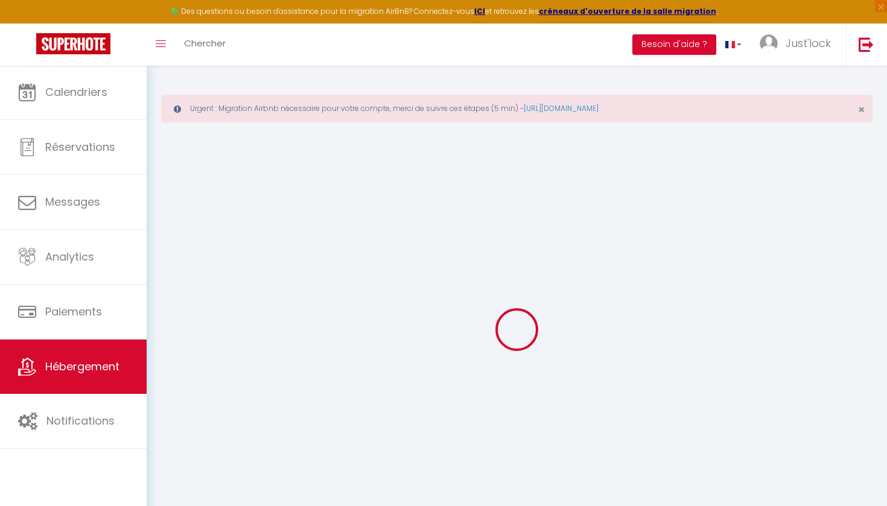
select select
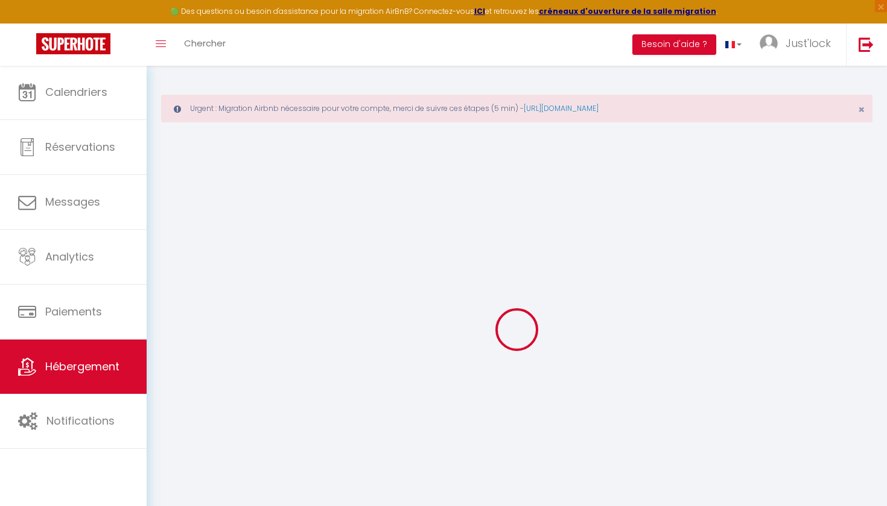
select select
checkbox input "false"
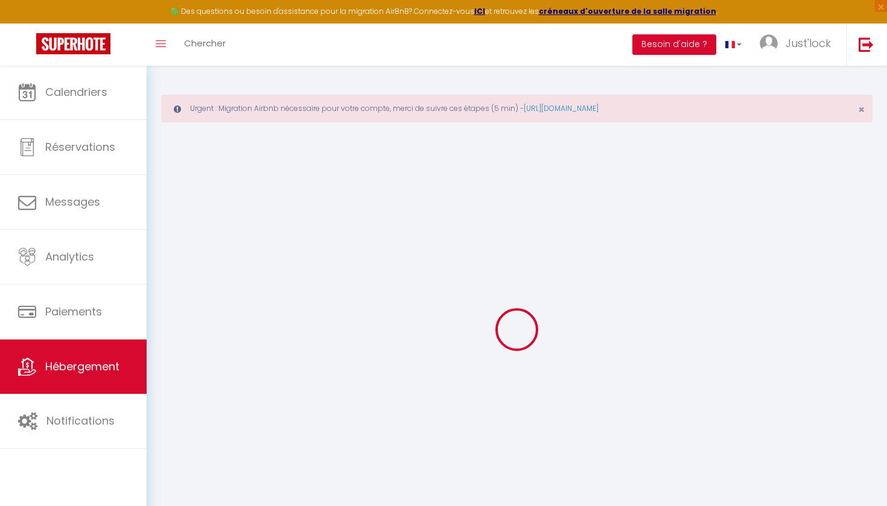
checkbox input "false"
select select
type input "L'atypique Orléanais"
type input "[PERSON_NAME]"
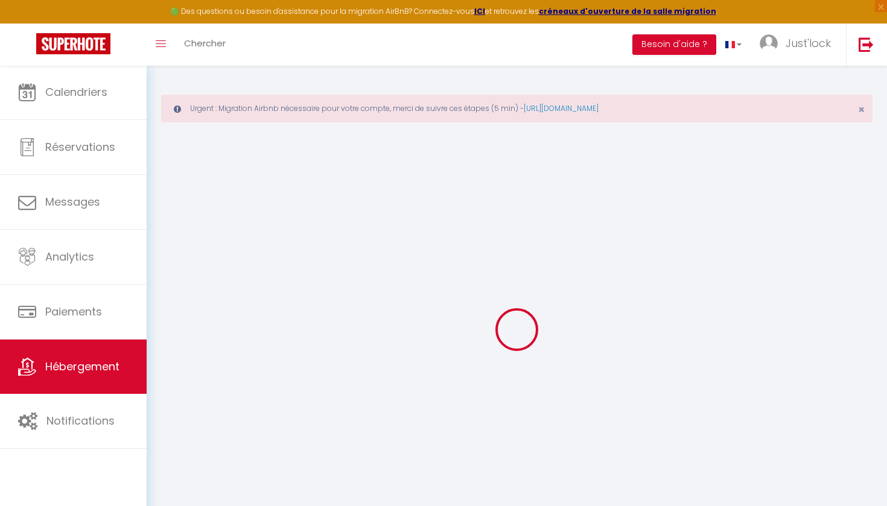
type input "58"
type input "10"
type input "45"
type input "1.80"
type input "300"
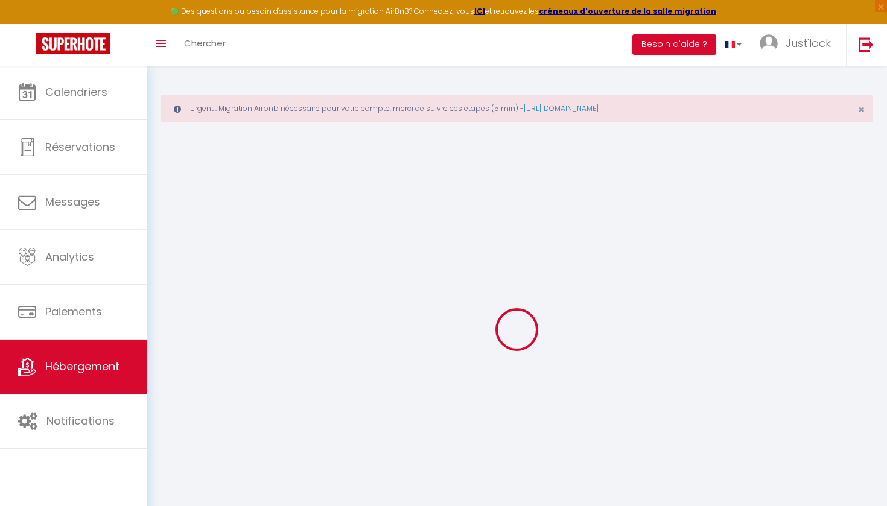
select select
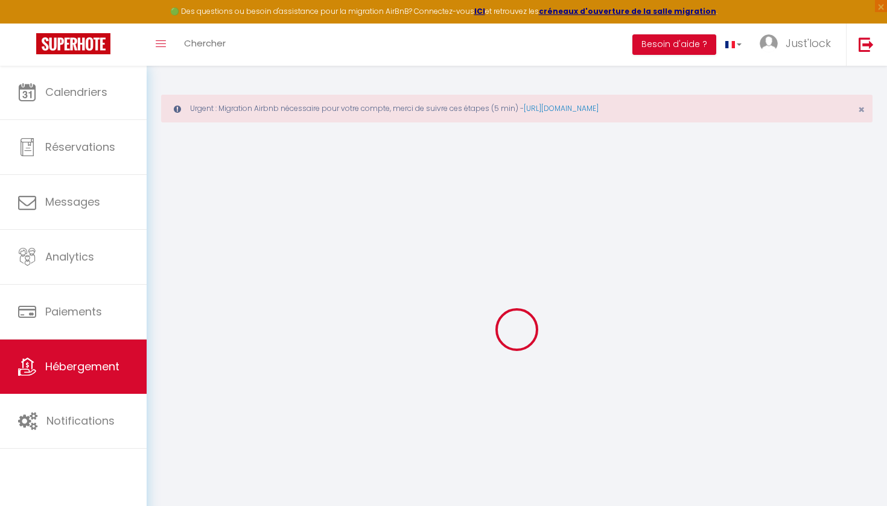
type input "[STREET_ADDRESS]"
type input "45000"
type input "[GEOGRAPHIC_DATA]"
type input "[EMAIL_ADDRESS][DOMAIN_NAME]"
select select "8773"
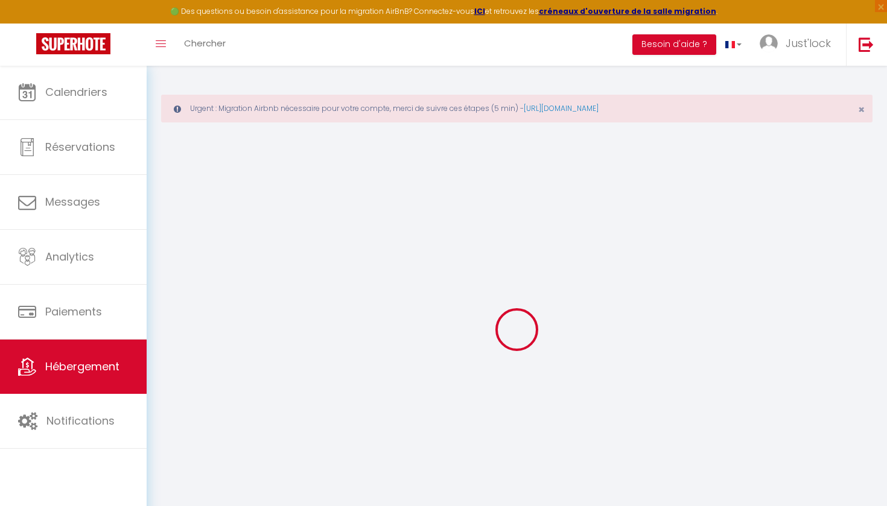
checkbox input "false"
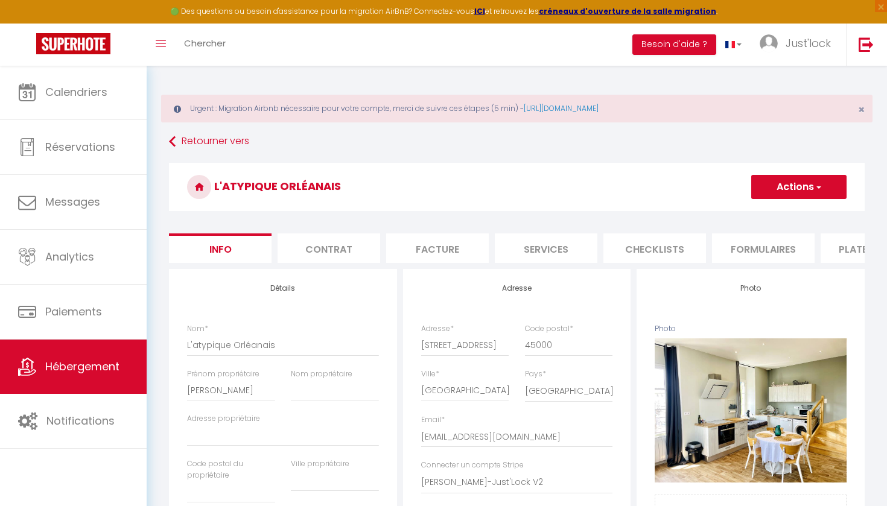
click at [847, 244] on li "Plateformes" at bounding box center [872, 249] width 103 height 30
